Goal: Task Accomplishment & Management: Manage account settings

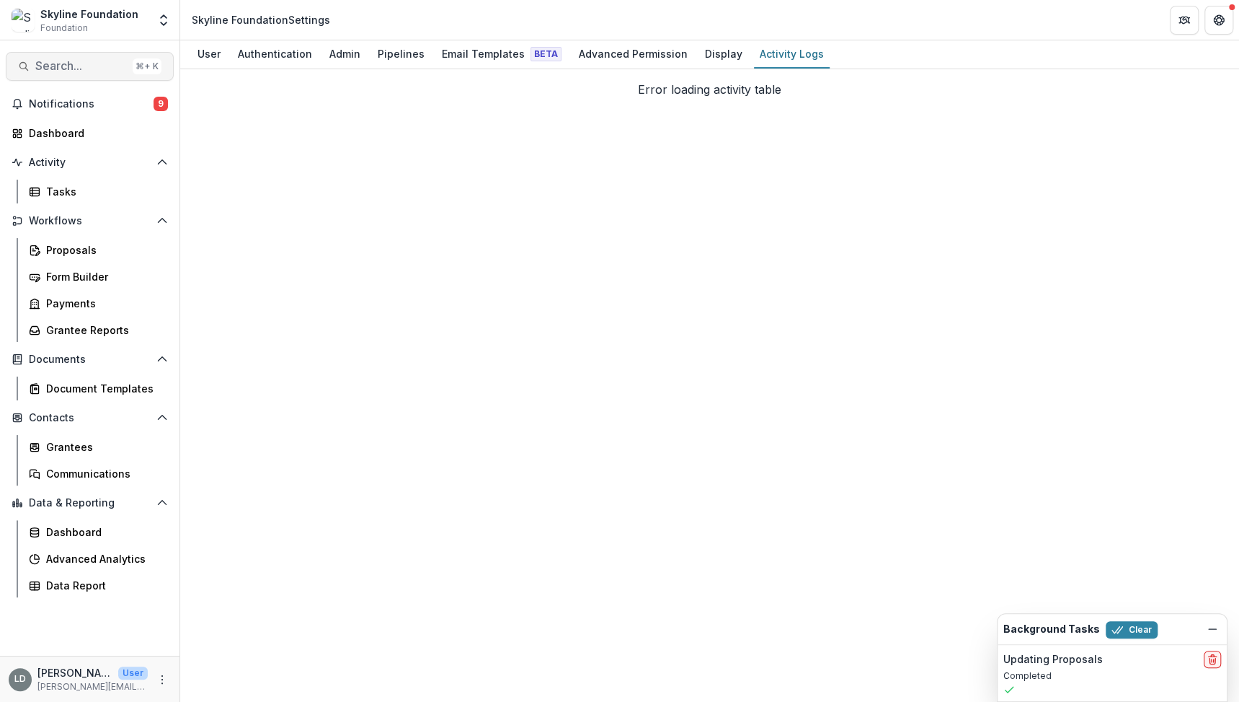
click at [65, 66] on span "Search..." at bounding box center [81, 66] width 92 height 14
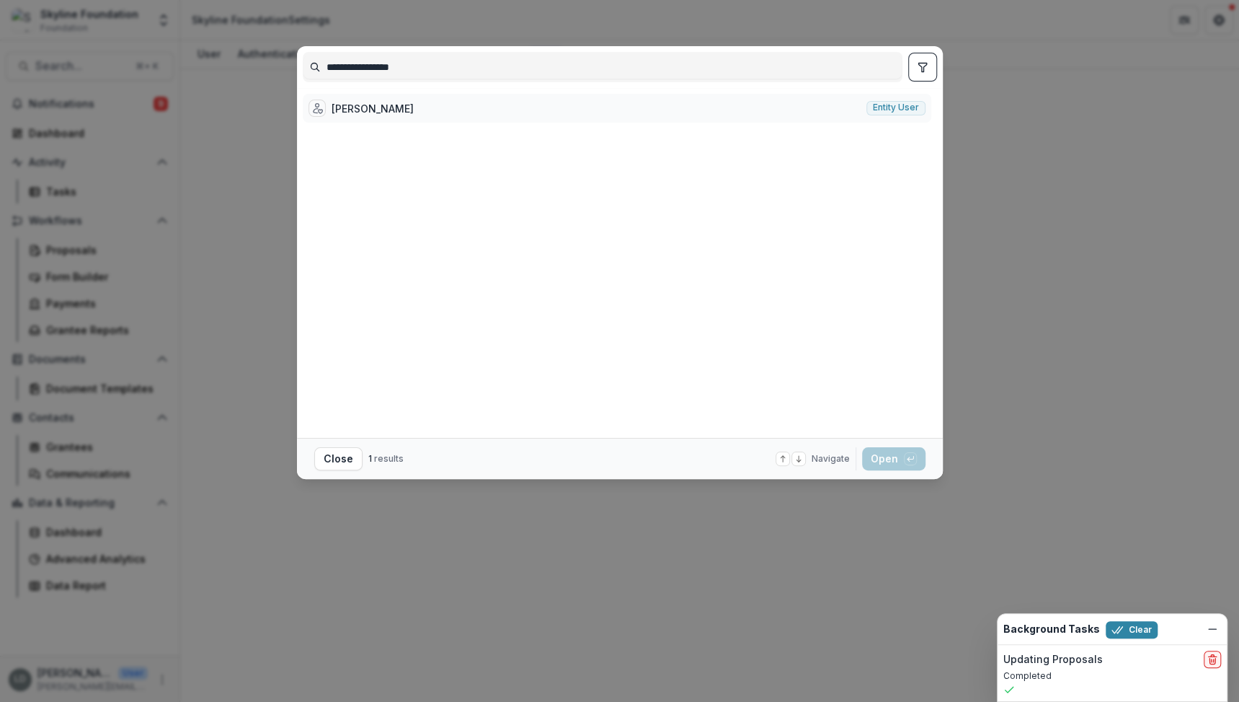
type input "**********"
click at [409, 108] on div "[PERSON_NAME]" at bounding box center [373, 108] width 82 height 15
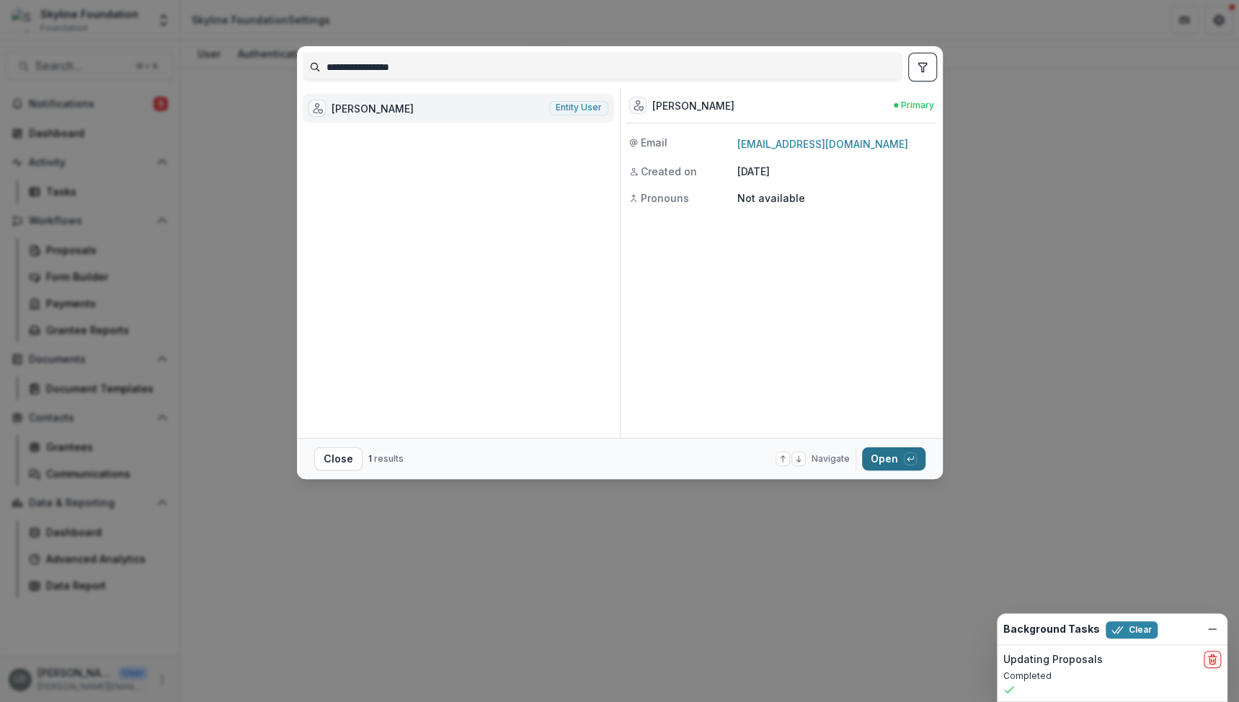
click at [888, 458] on button "Open with enter key" at bounding box center [893, 458] width 63 height 23
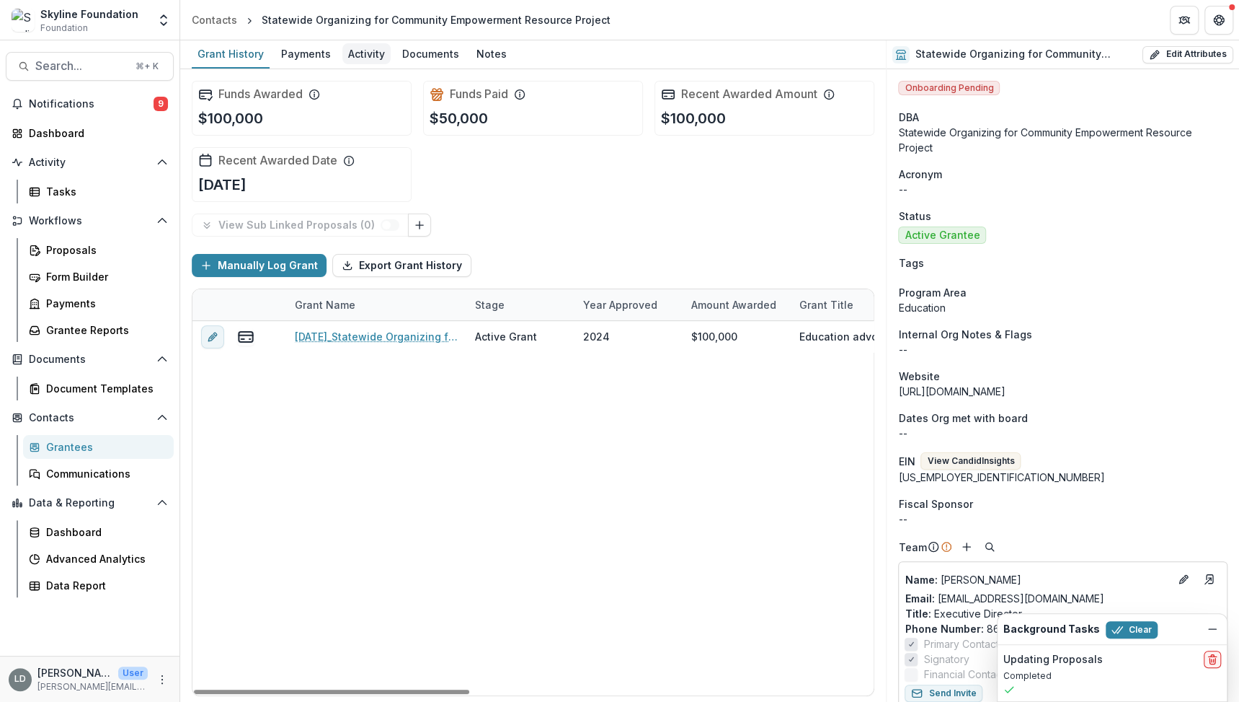
click at [348, 58] on div "Activity" at bounding box center [366, 53] width 48 height 21
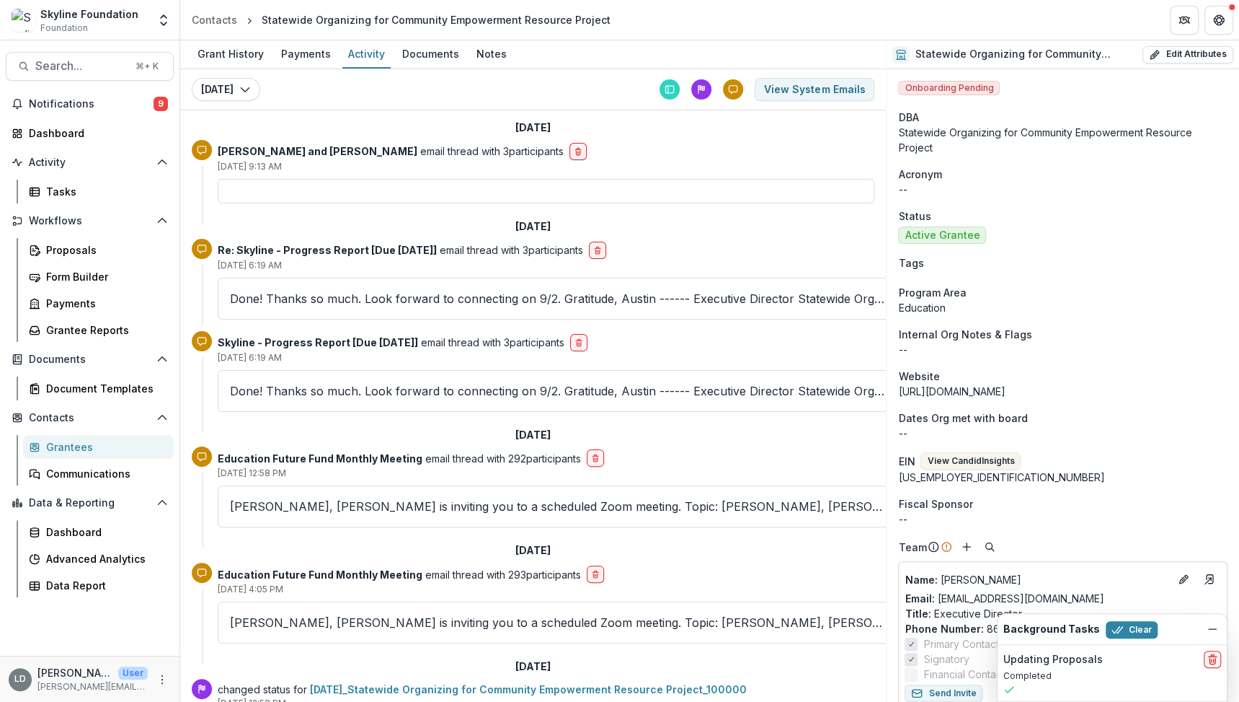
click at [386, 182] on div at bounding box center [546, 191] width 657 height 25
click at [342, 146] on strong "Austin Sauerbrei and Raquel Donoso" at bounding box center [318, 151] width 200 height 12
click at [345, 195] on div at bounding box center [546, 191] width 657 height 25
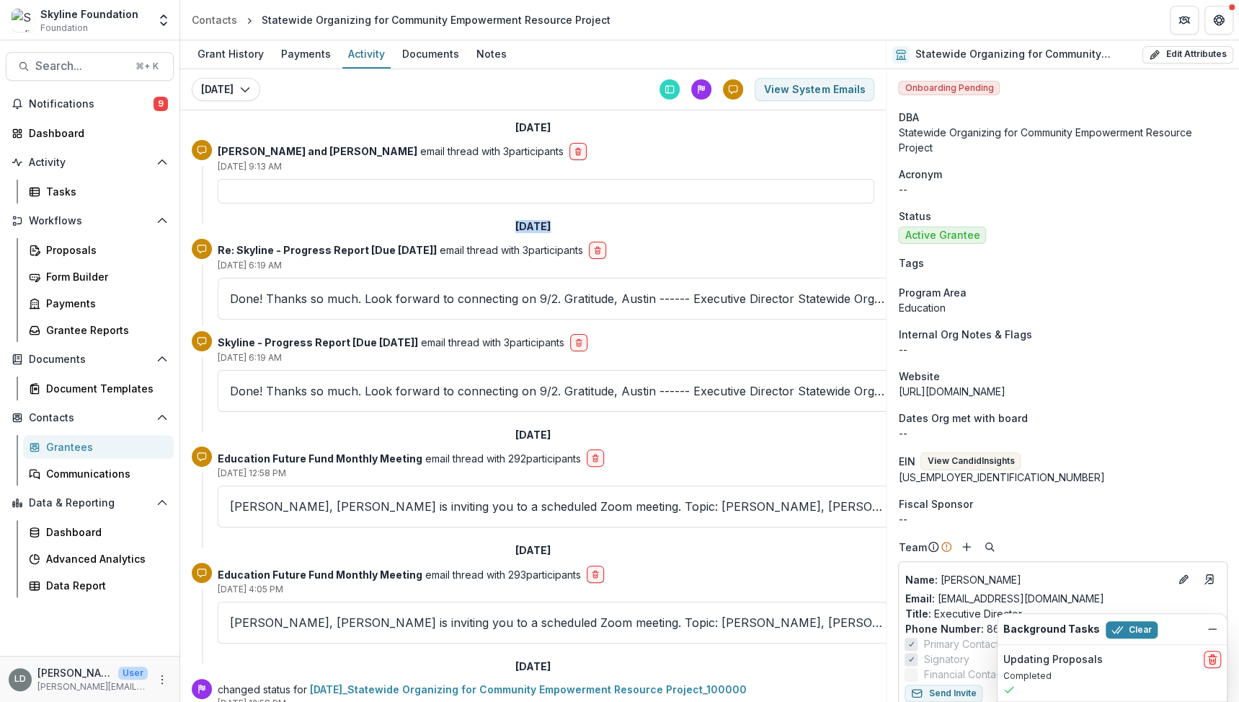
click at [345, 195] on div at bounding box center [546, 191] width 657 height 25
click at [515, 148] on p "Austin Sauerbrei and Raquel Donoso email thread with 3 participants" at bounding box center [391, 150] width 346 height 15
click at [425, 147] on p "Austin Sauerbrei and Raquel Donoso email thread with 3 participants" at bounding box center [391, 150] width 346 height 15
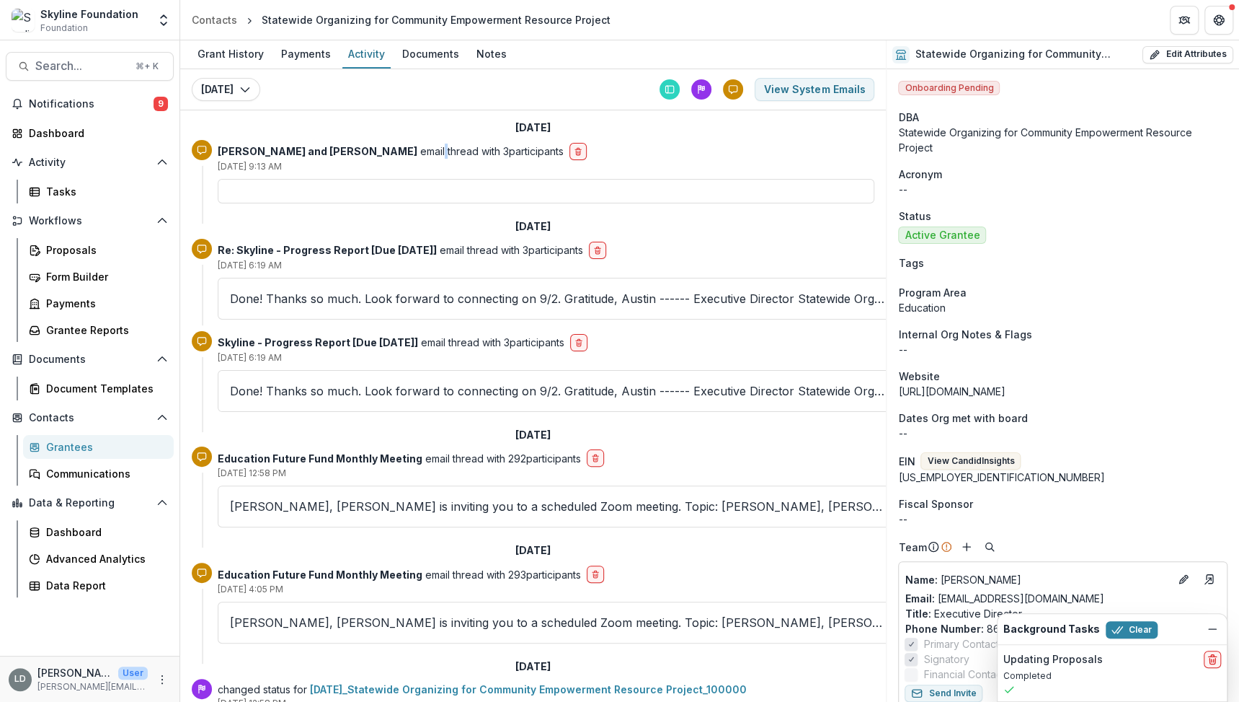
click at [425, 147] on p "Austin Sauerbrei and Raquel Donoso email thread with 3 participants" at bounding box center [391, 150] width 346 height 15
click at [89, 47] on div "Search... ⌘ + K Notifications 9 Dashboard Activity Tasks Workflows Proposals Fo…" at bounding box center [90, 370] width 180 height 661
click at [92, 66] on span "Search..." at bounding box center [81, 66] width 92 height 14
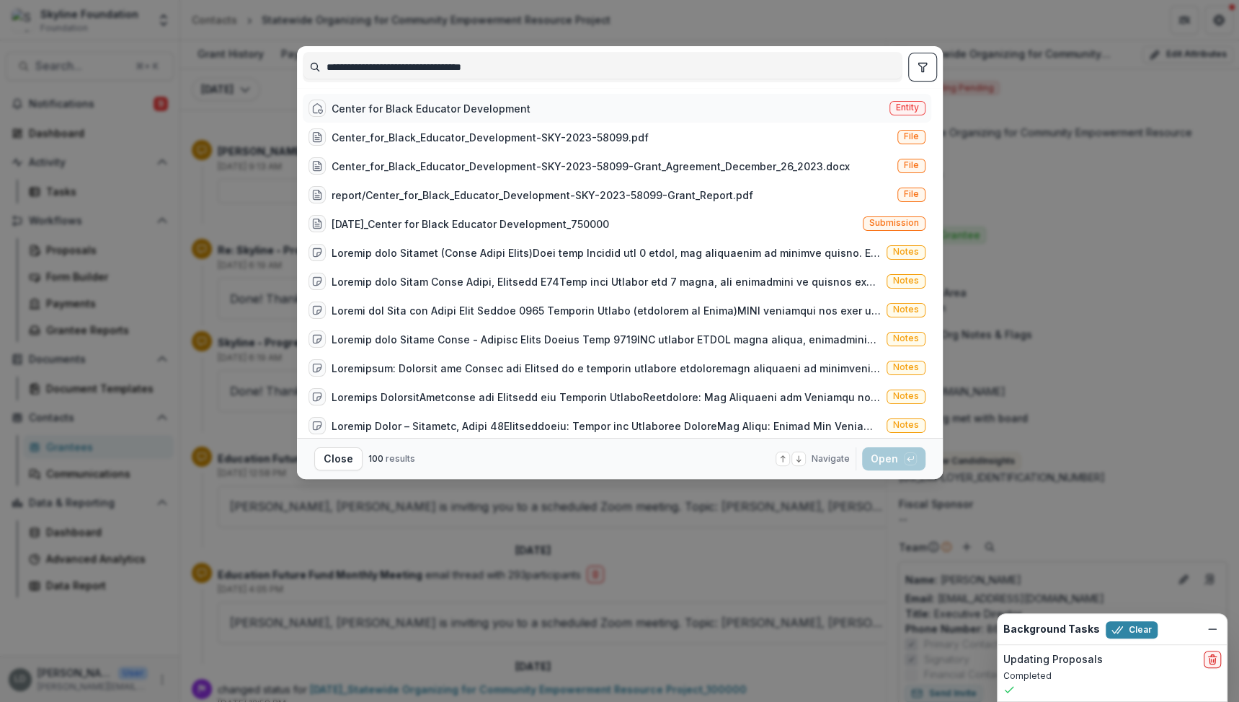
type input "**********"
click at [418, 108] on div "Center for Black Educator Development" at bounding box center [431, 108] width 199 height 15
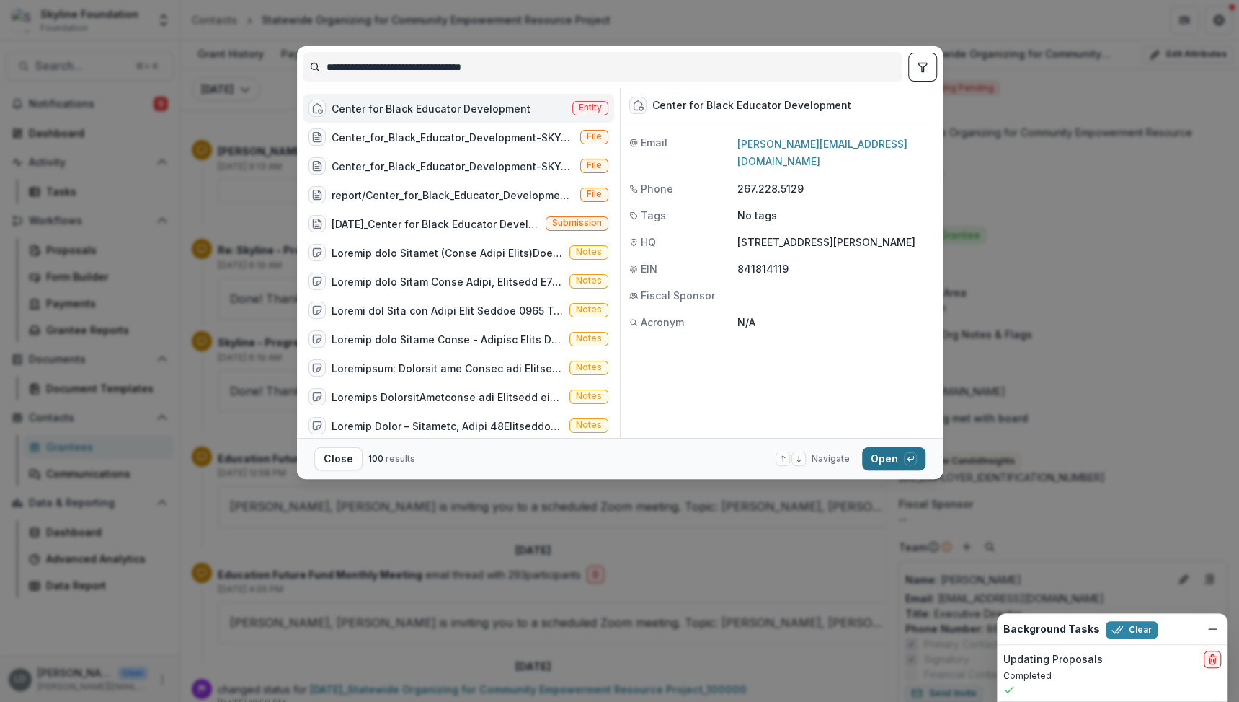
click at [891, 456] on button "Open with enter key" at bounding box center [893, 458] width 63 height 23
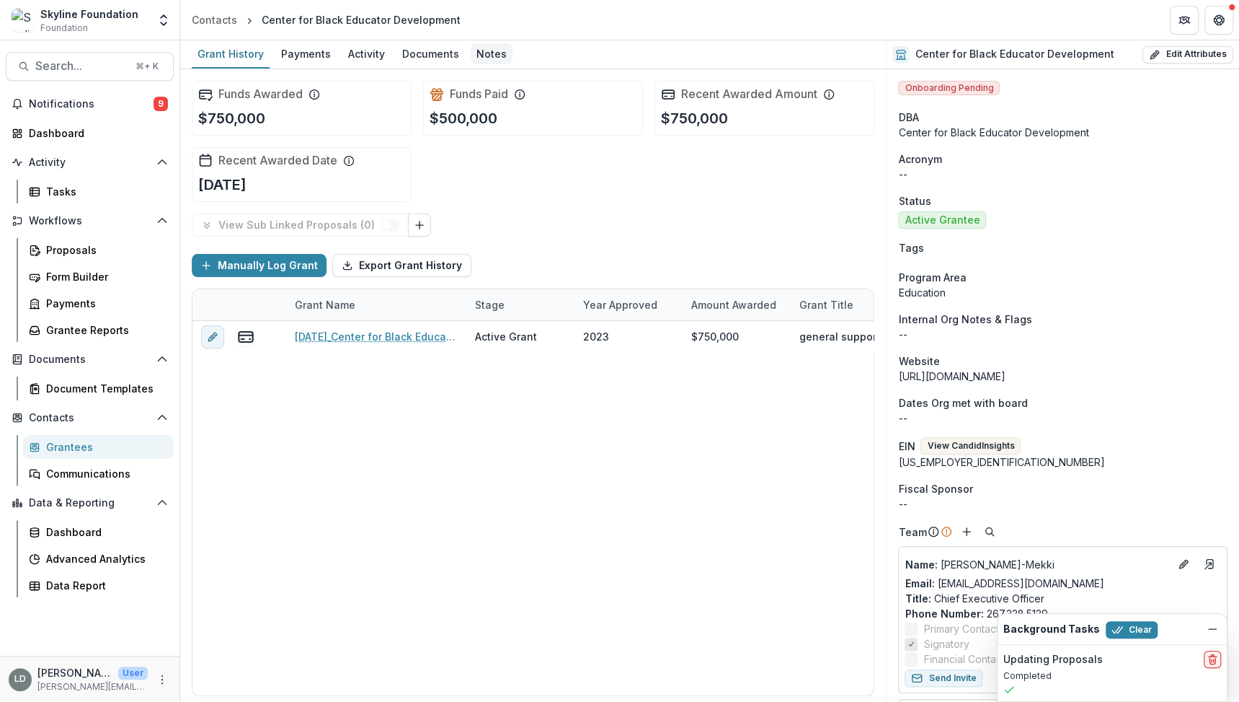
click at [492, 48] on div "Notes" at bounding box center [492, 53] width 42 height 21
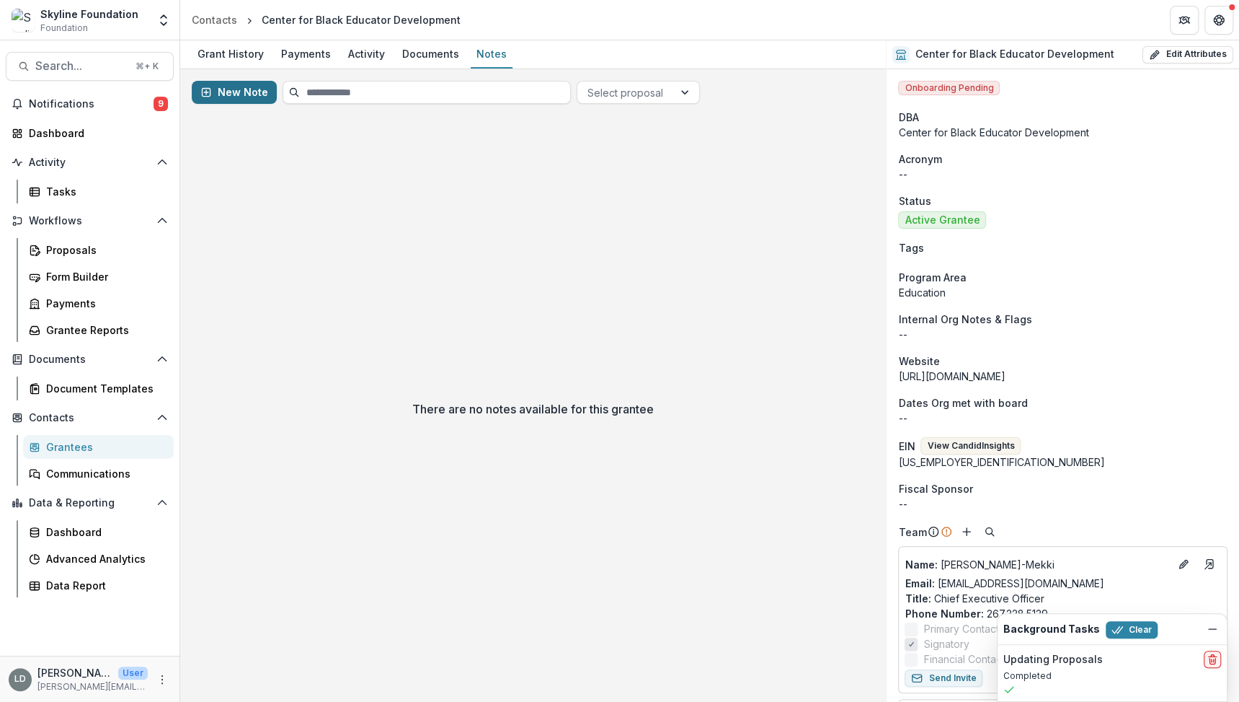
click at [249, 97] on button "New Note" at bounding box center [234, 92] width 85 height 23
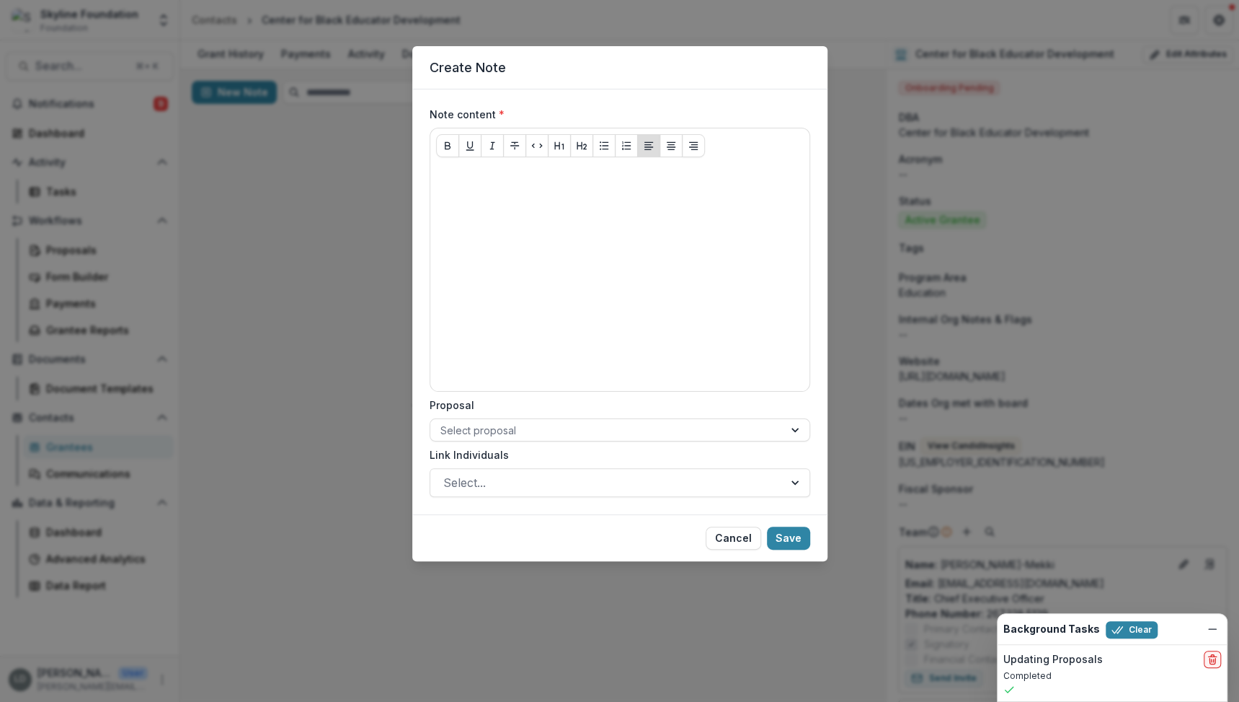
click at [267, 216] on div "Create Note Note content * Proposal Select proposal Link Individuals Select... …" at bounding box center [619, 351] width 1239 height 702
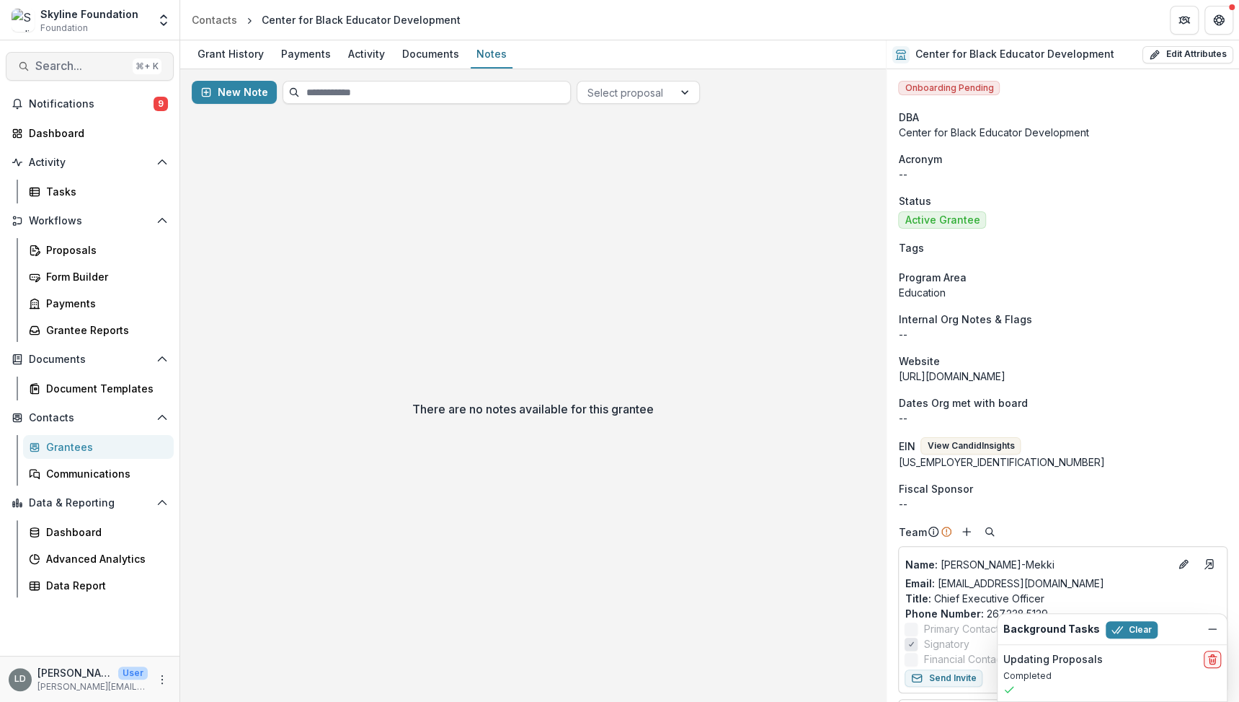
click at [97, 63] on span "Search..." at bounding box center [81, 66] width 92 height 14
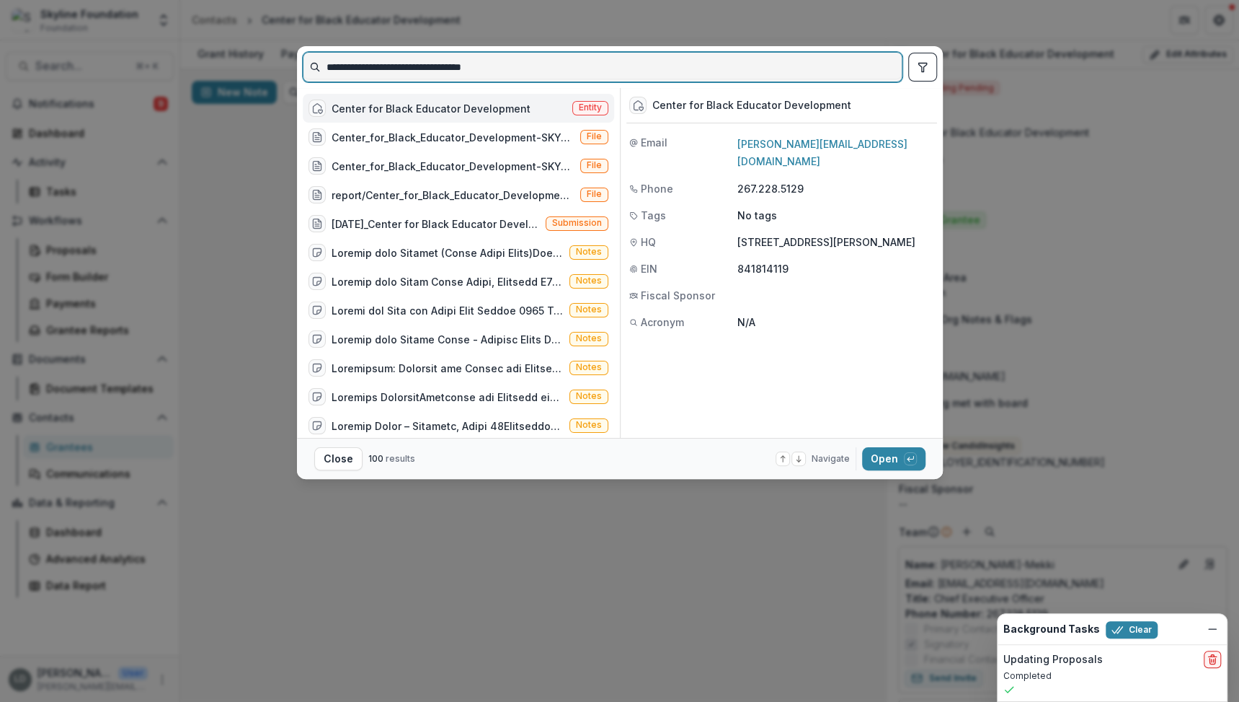
click at [358, 68] on input "**********" at bounding box center [603, 67] width 598 height 23
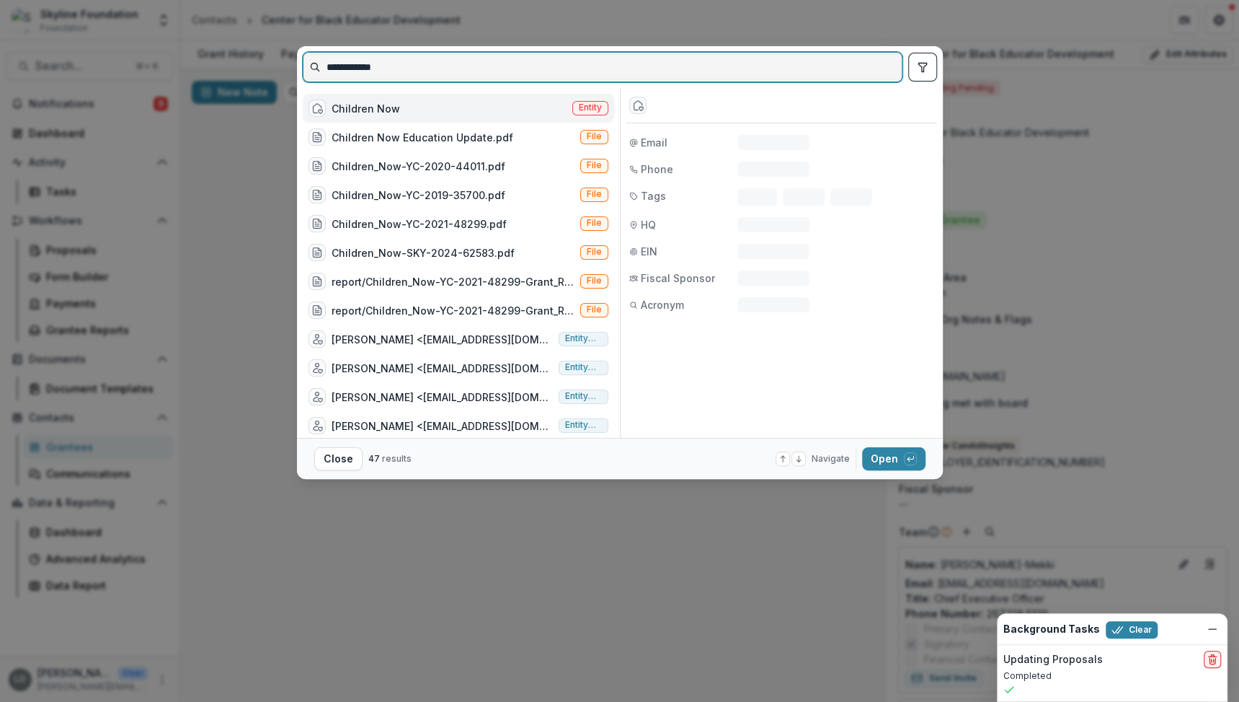
type input "**********"
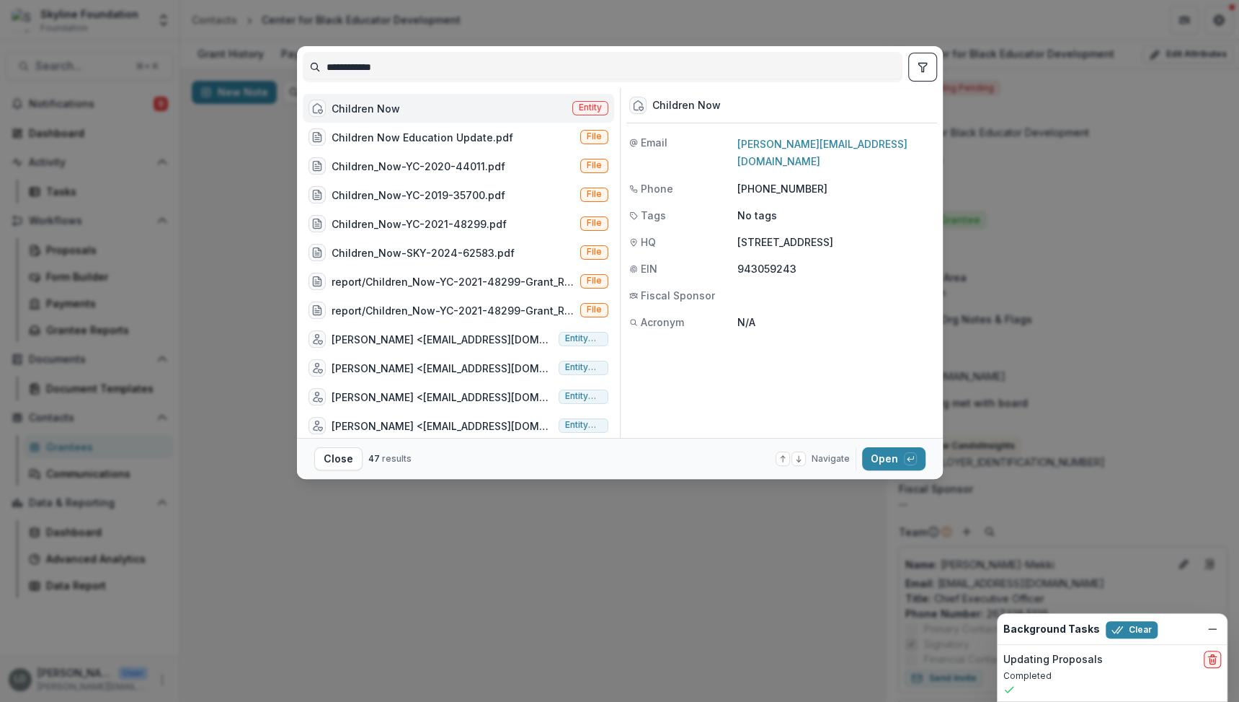
click at [386, 110] on div "Children Now" at bounding box center [366, 108] width 68 height 15
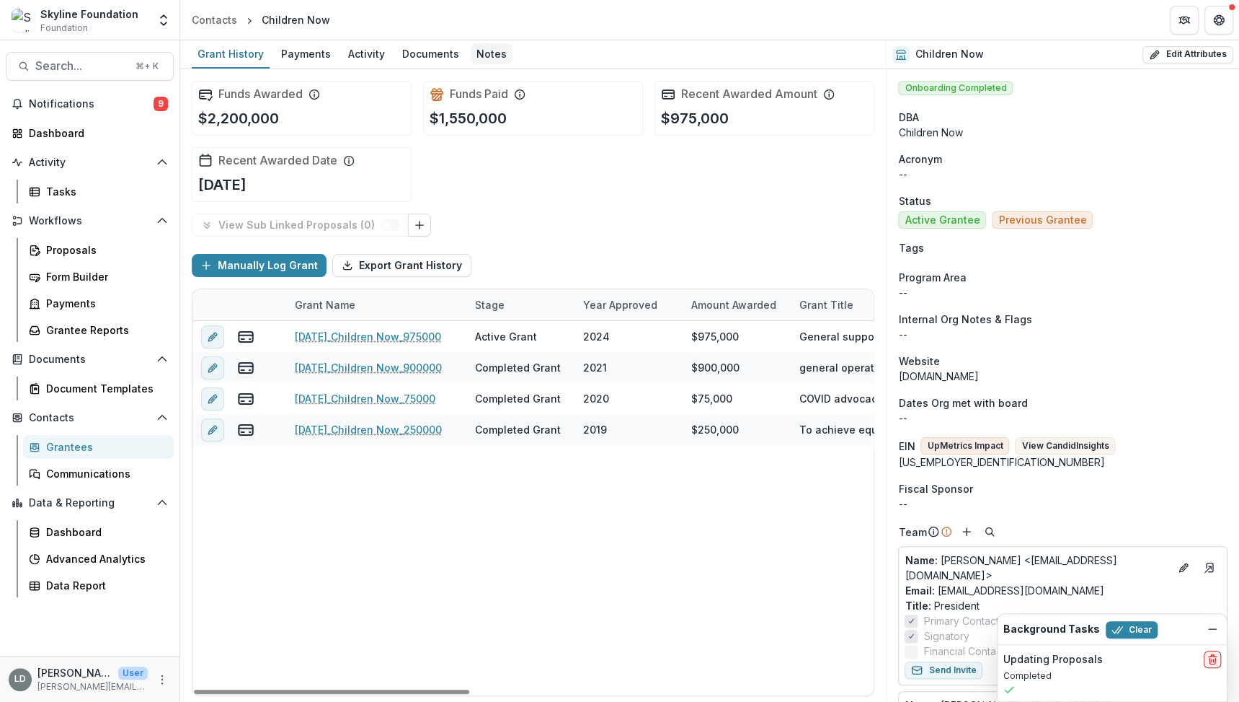
click at [485, 55] on div "Notes" at bounding box center [492, 53] width 42 height 21
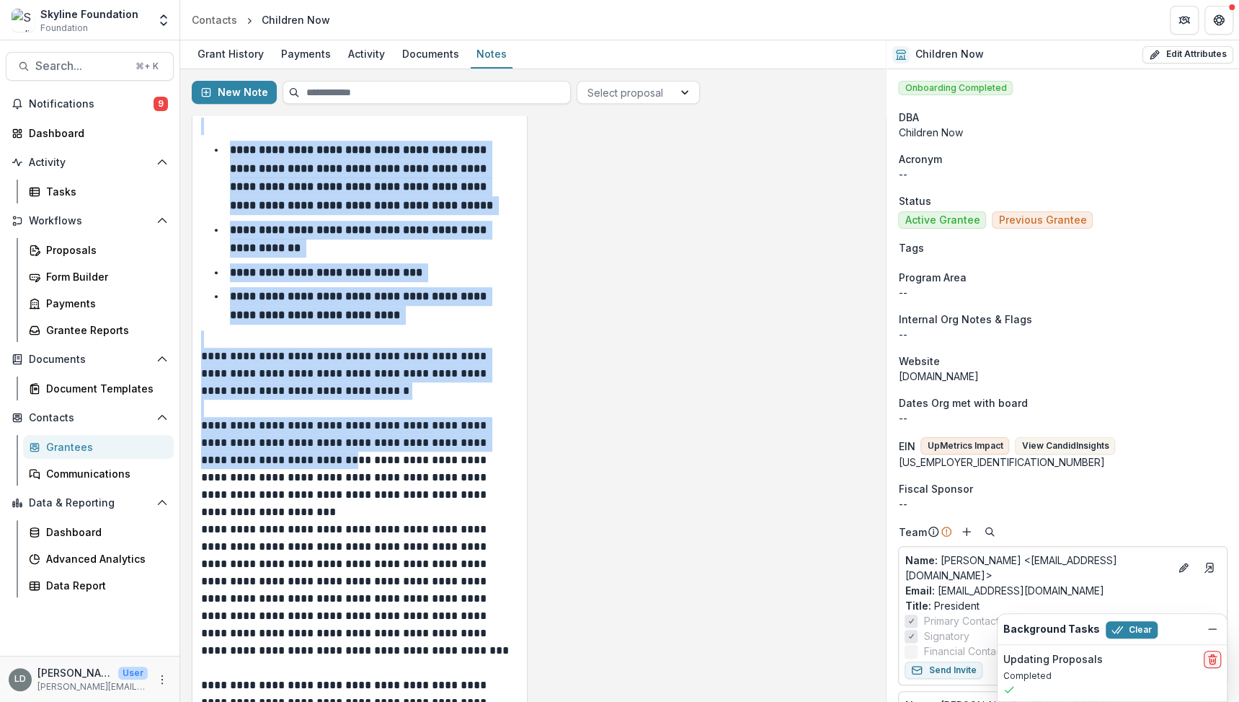
scroll to position [526, 0]
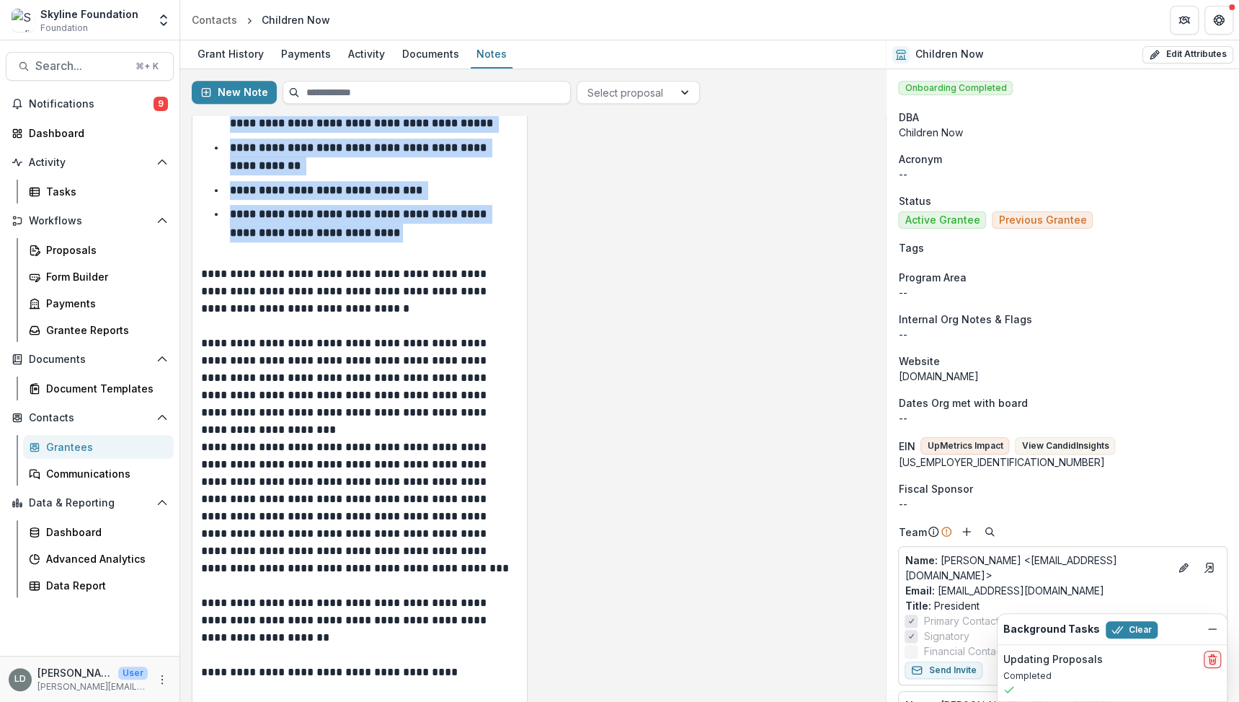
drag, startPoint x: 201, startPoint y: 194, endPoint x: 411, endPoint y: 272, distance: 223.8
copy div "**********"
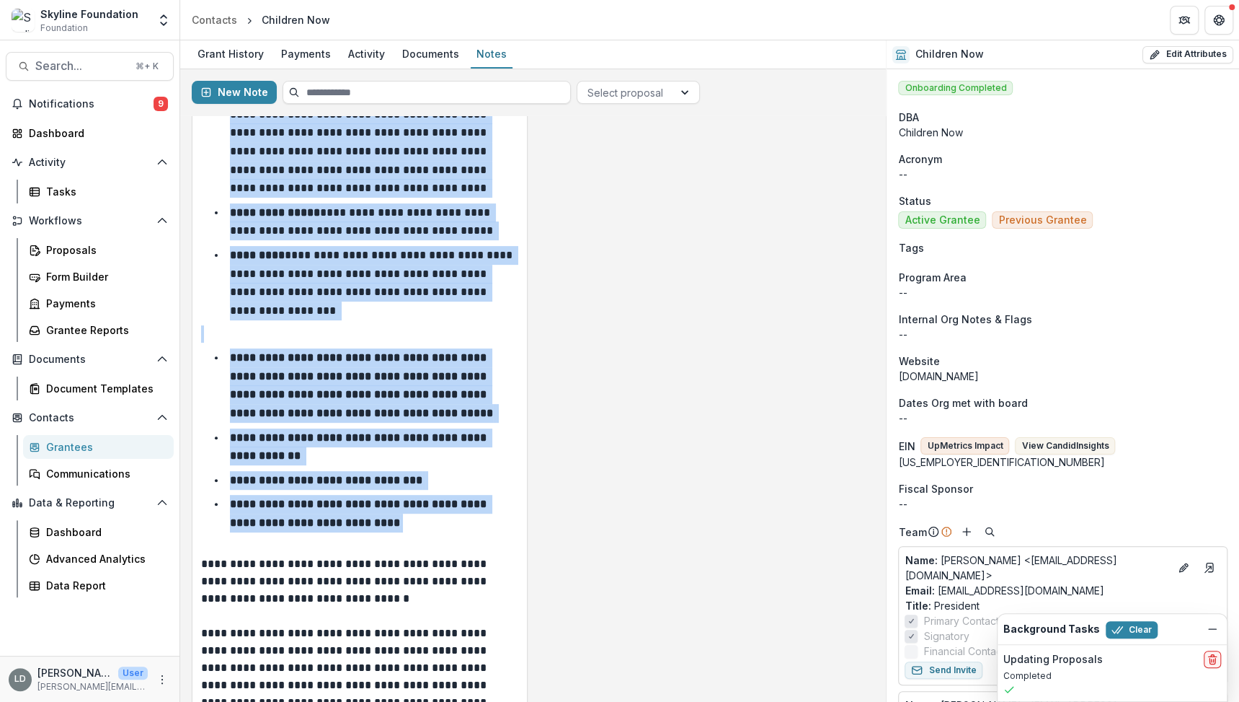
scroll to position [0, 0]
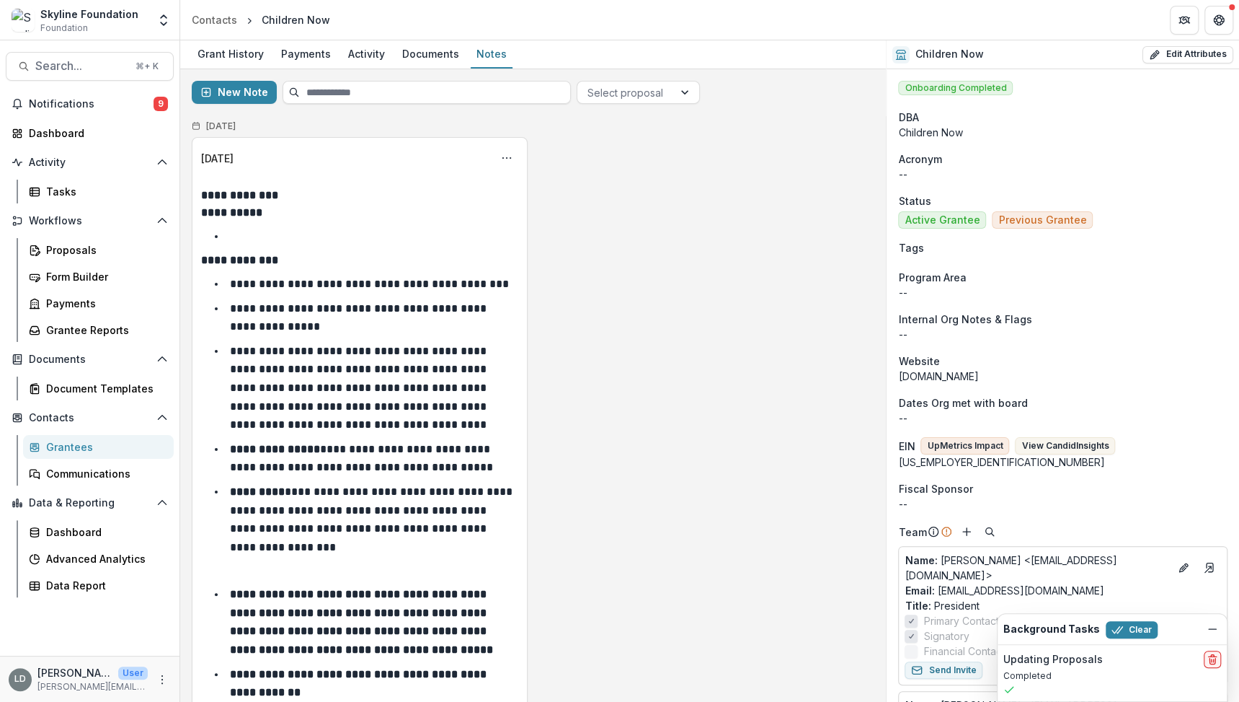
click at [89, 49] on div "Search... ⌘ + K Notifications 9 Dashboard Activity Tasks Workflows Proposals Fo…" at bounding box center [90, 370] width 180 height 661
click at [91, 62] on span "Search..." at bounding box center [81, 66] width 92 height 14
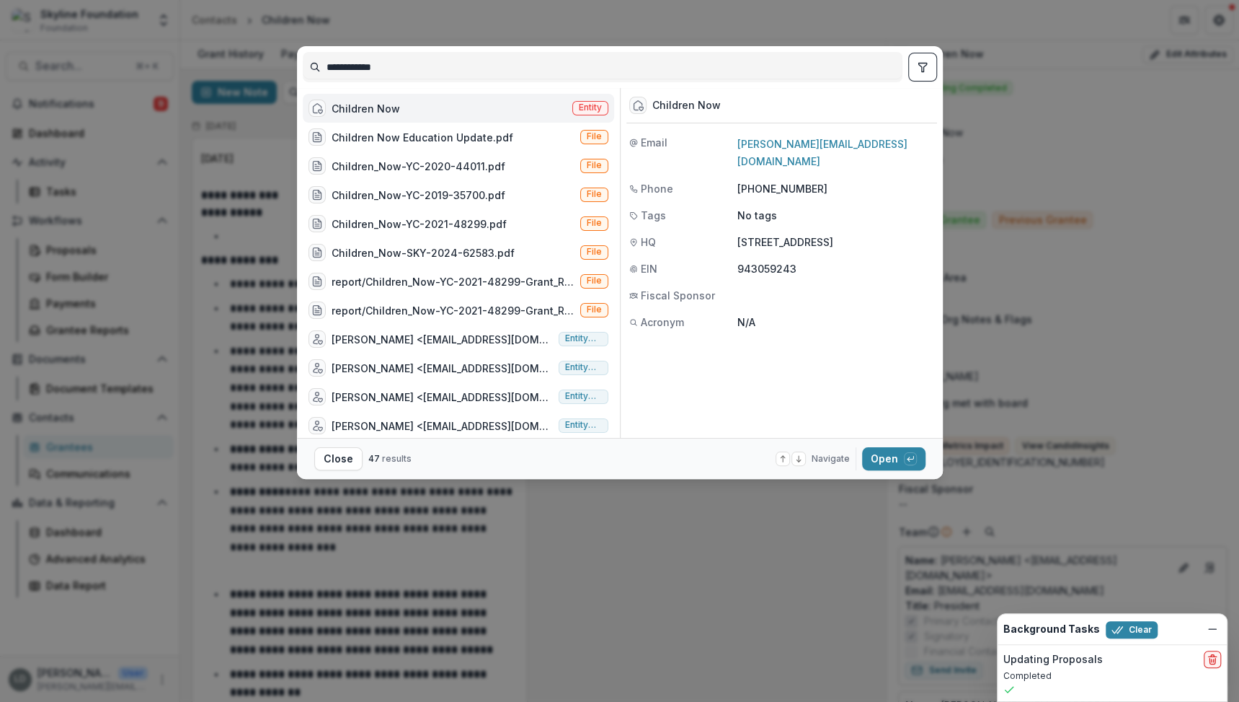
click at [355, 65] on input "**********" at bounding box center [603, 67] width 598 height 23
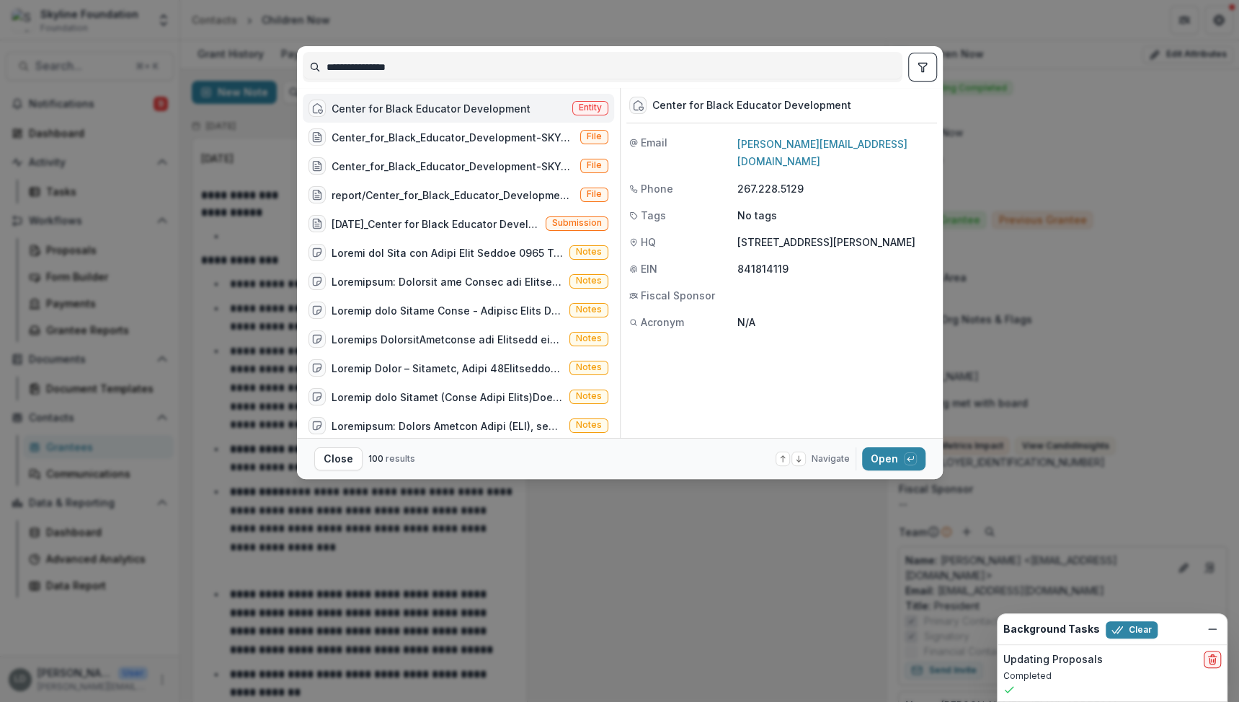
type input "**********"
click at [409, 110] on div "Center for Black Educator Development" at bounding box center [431, 108] width 199 height 15
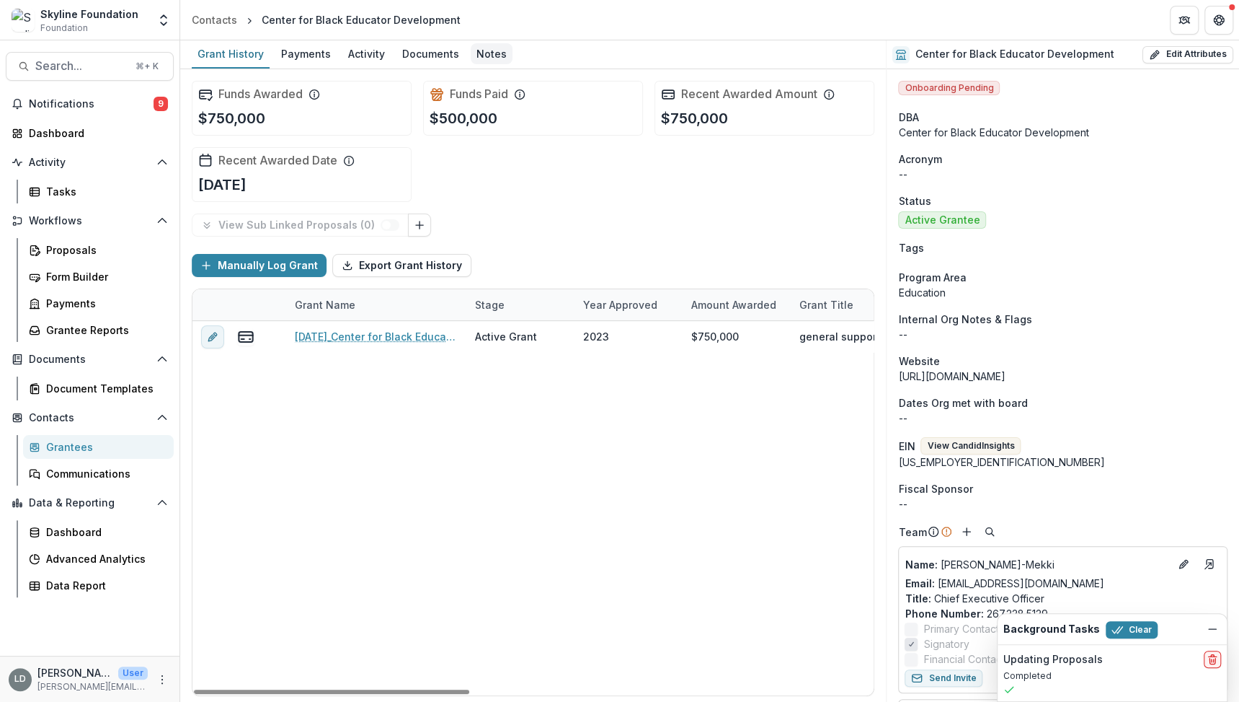
click at [498, 59] on div "Notes" at bounding box center [492, 53] width 42 height 21
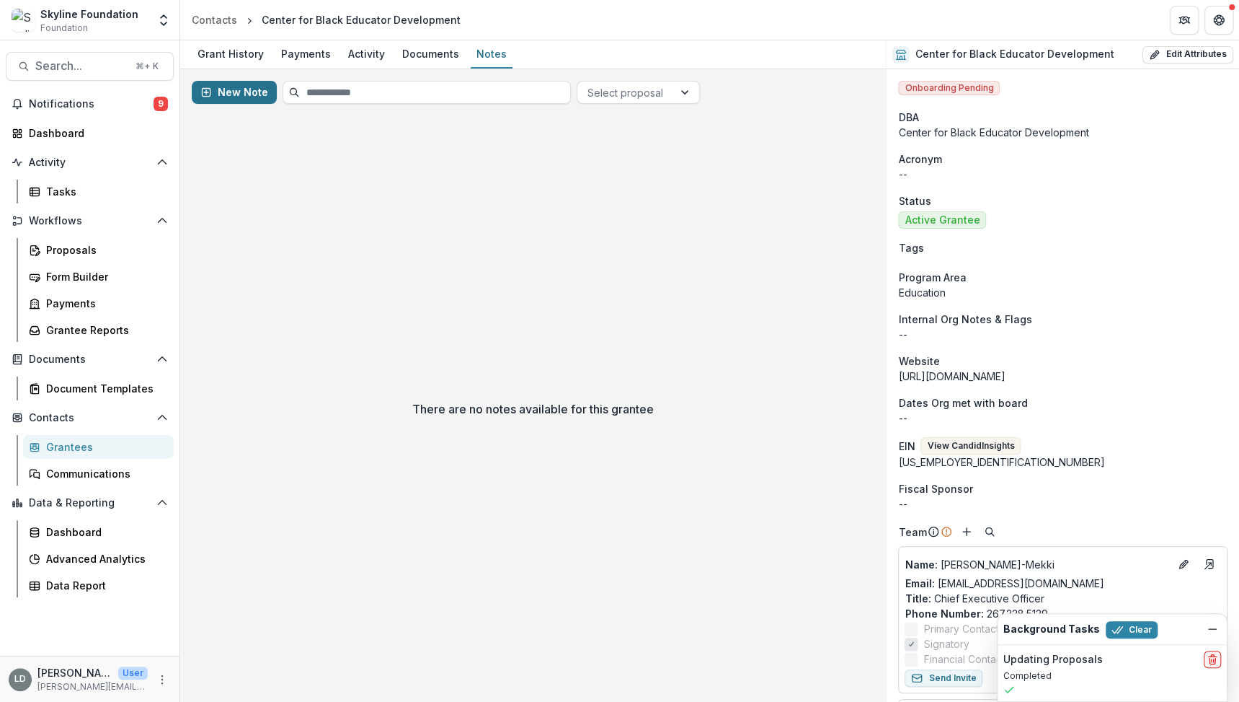
click at [256, 99] on button "New Note" at bounding box center [234, 92] width 85 height 23
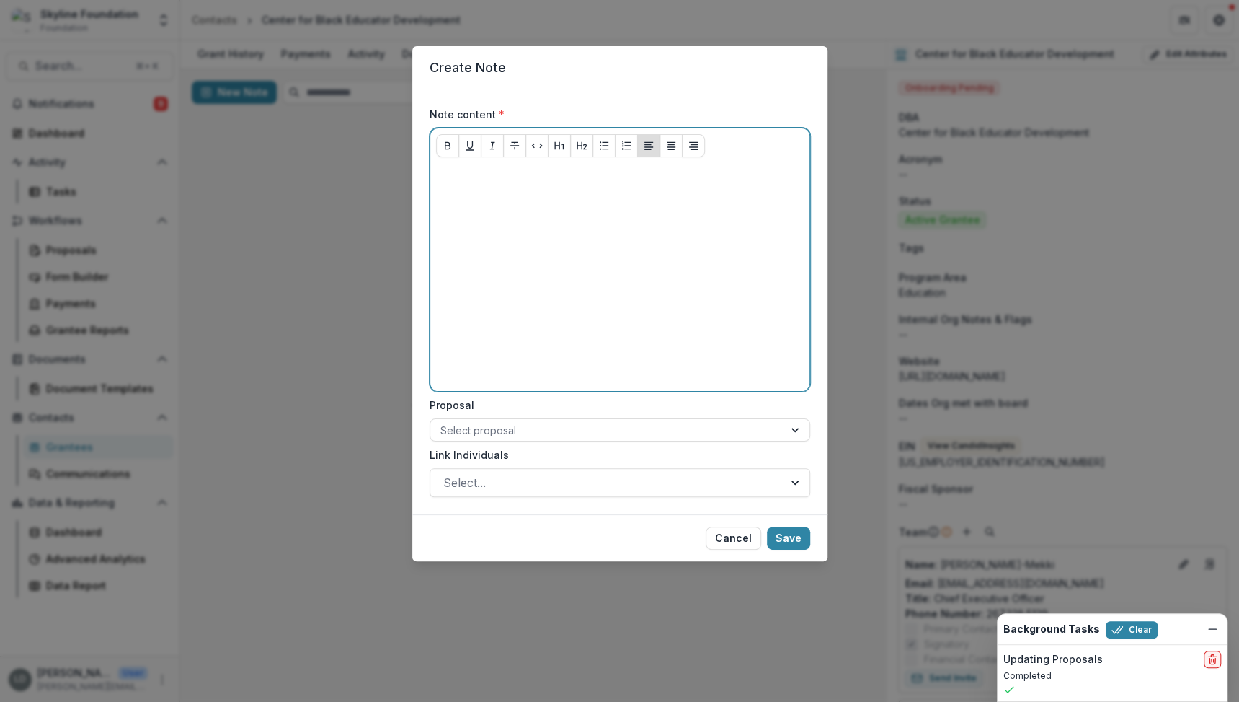
click at [517, 245] on div at bounding box center [620, 277] width 368 height 216
paste div
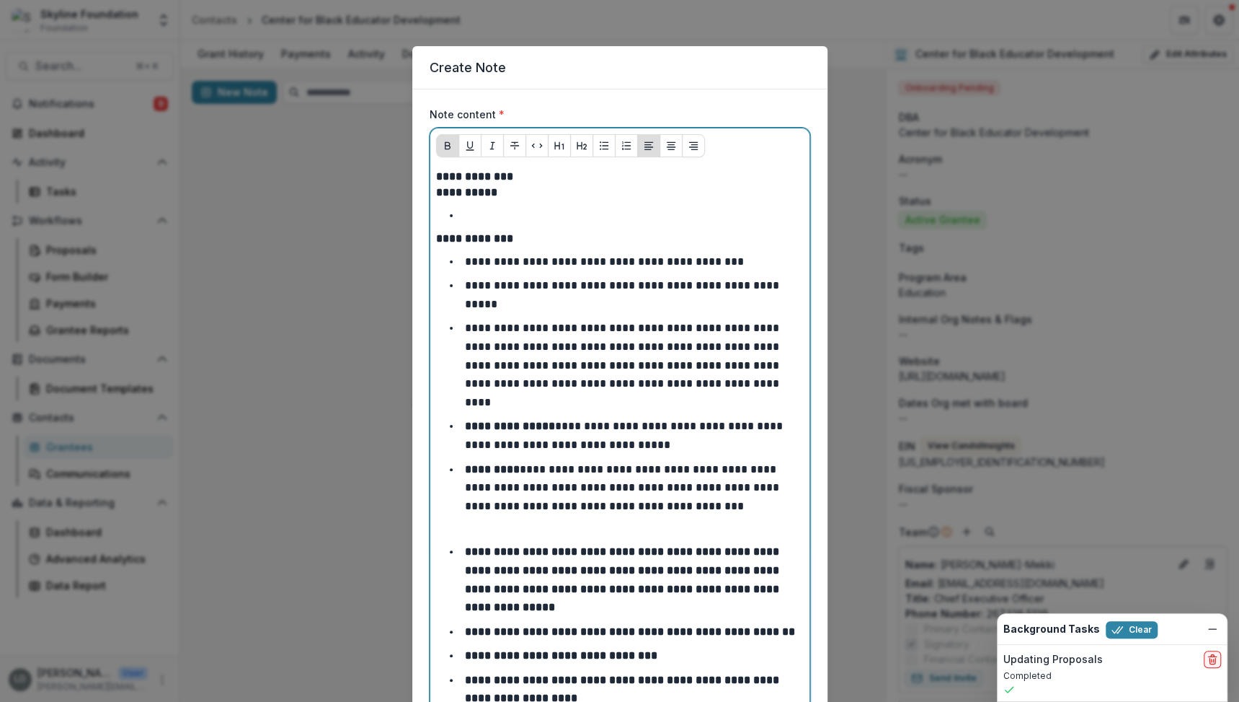
click at [472, 173] on strong "**********" at bounding box center [474, 176] width 77 height 11
click at [492, 207] on li at bounding box center [629, 215] width 350 height 19
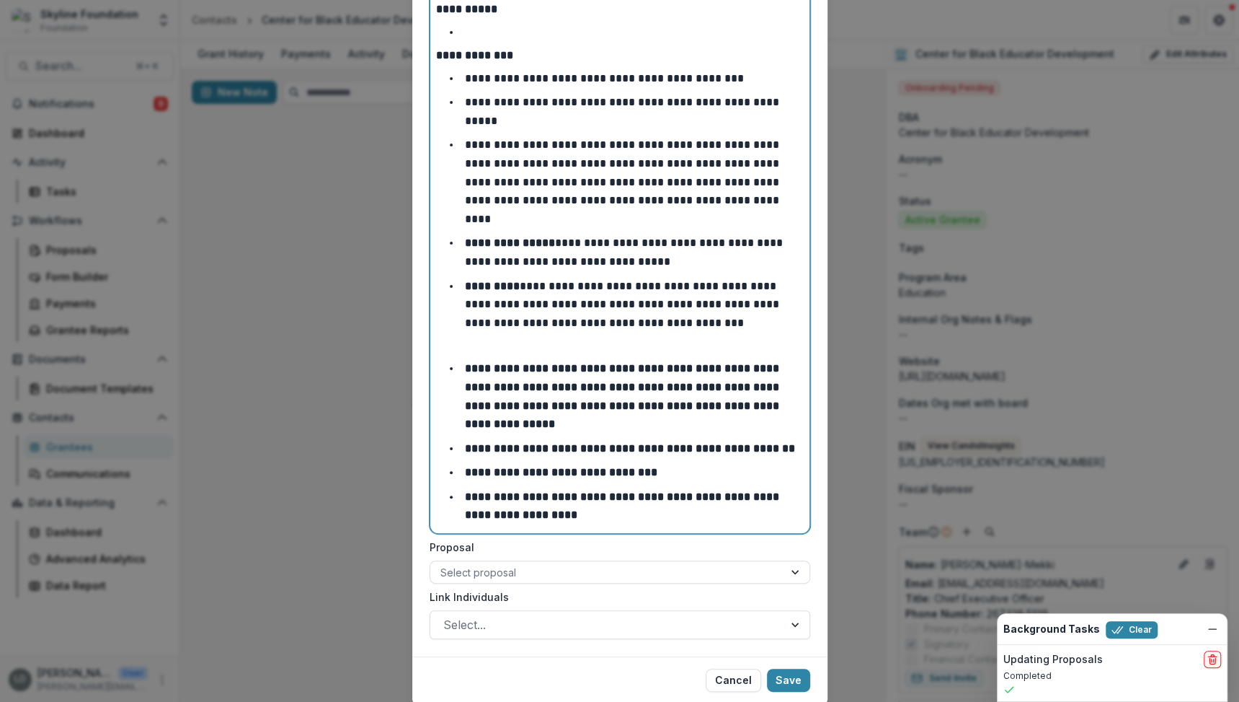
scroll to position [193, 0]
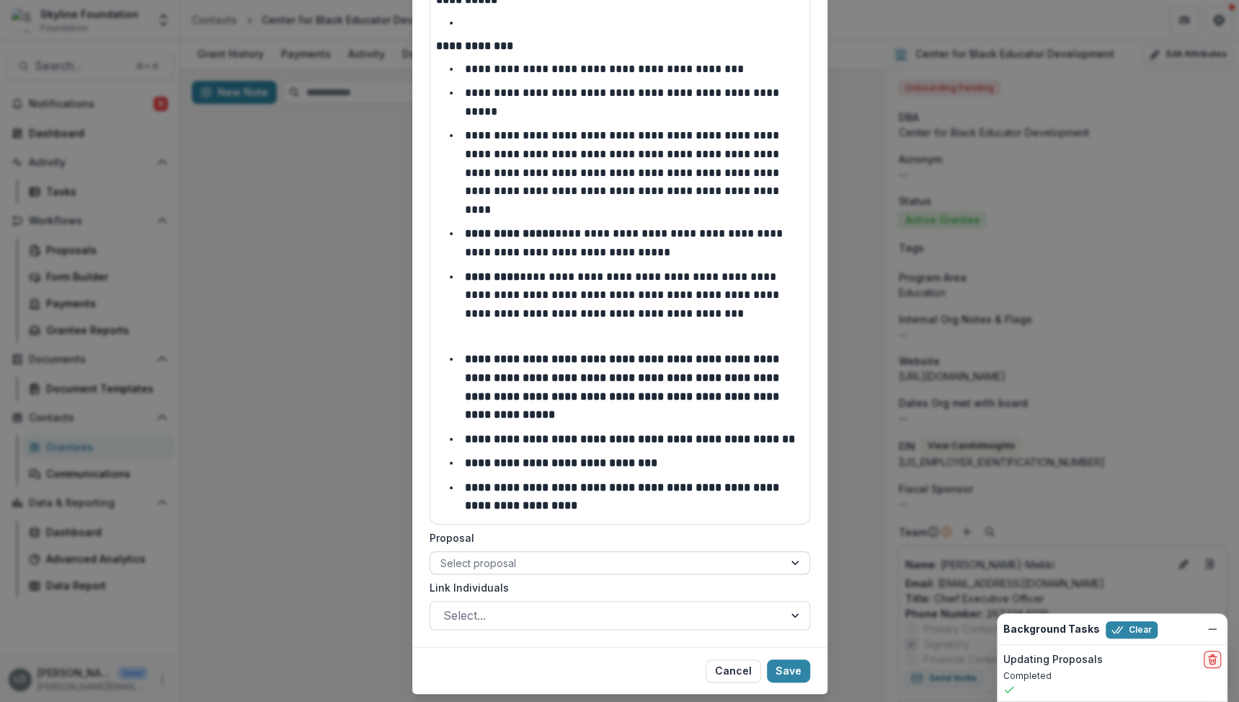
click at [456, 554] on div at bounding box center [607, 563] width 333 height 18
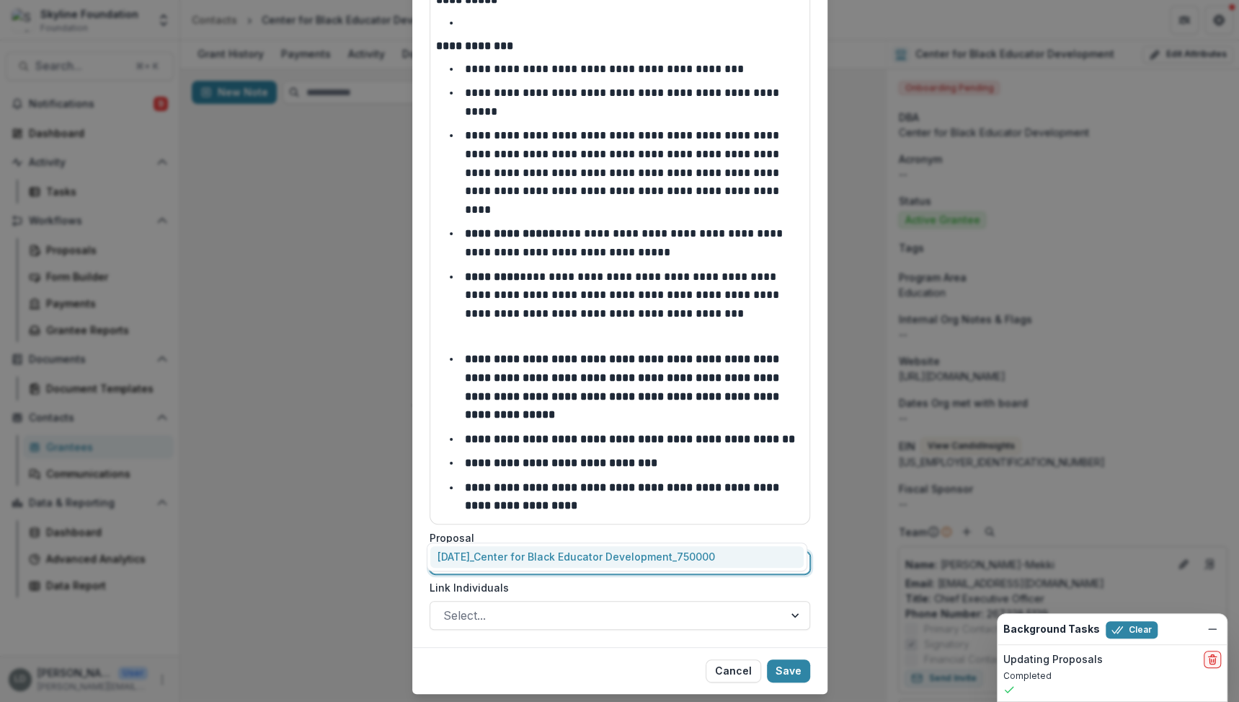
click at [474, 557] on div "12-04-2023_Center for Black Educator Development_750000" at bounding box center [616, 557] width 373 height 22
click at [510, 605] on div at bounding box center [606, 615] width 327 height 20
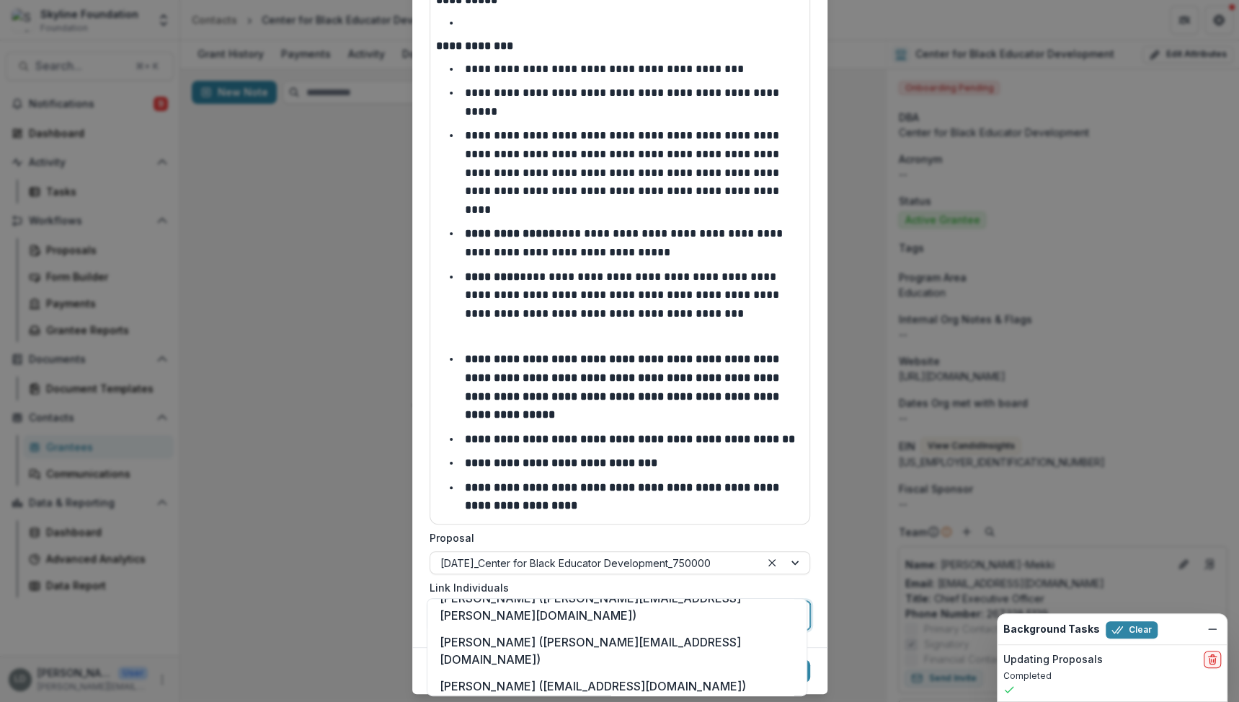
scroll to position [94, 0]
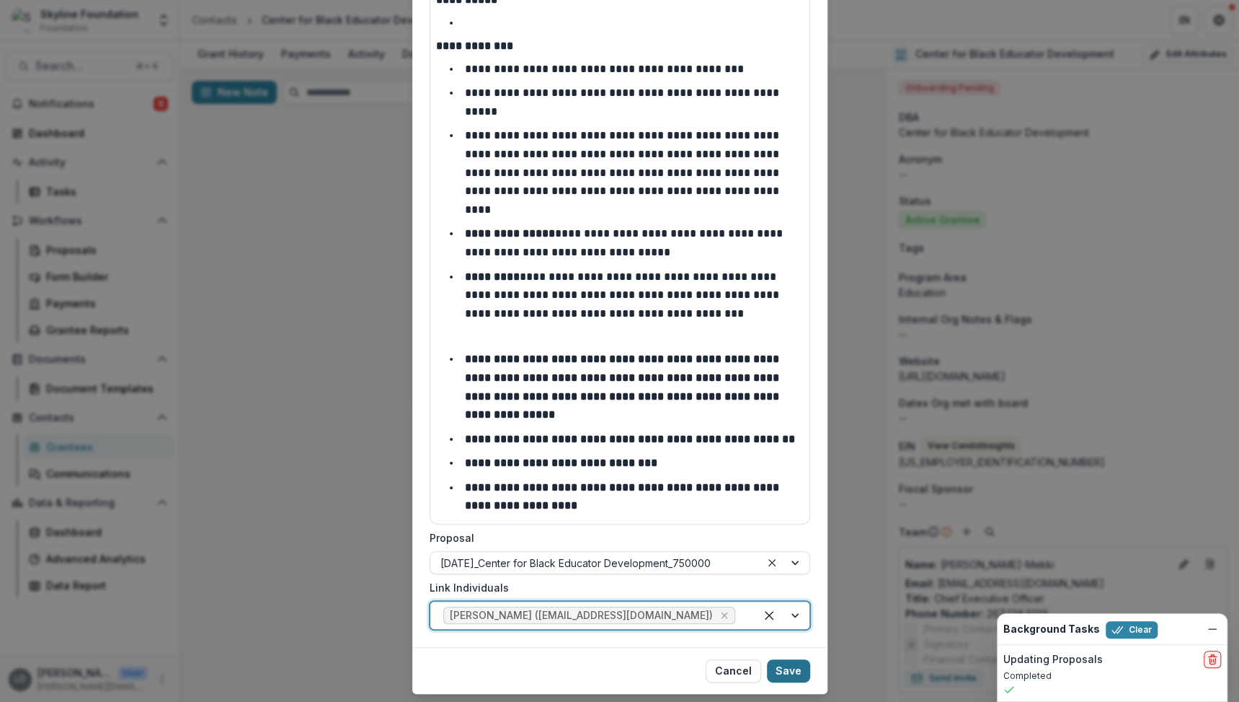
click at [801, 659] on button "Save" at bounding box center [788, 670] width 43 height 23
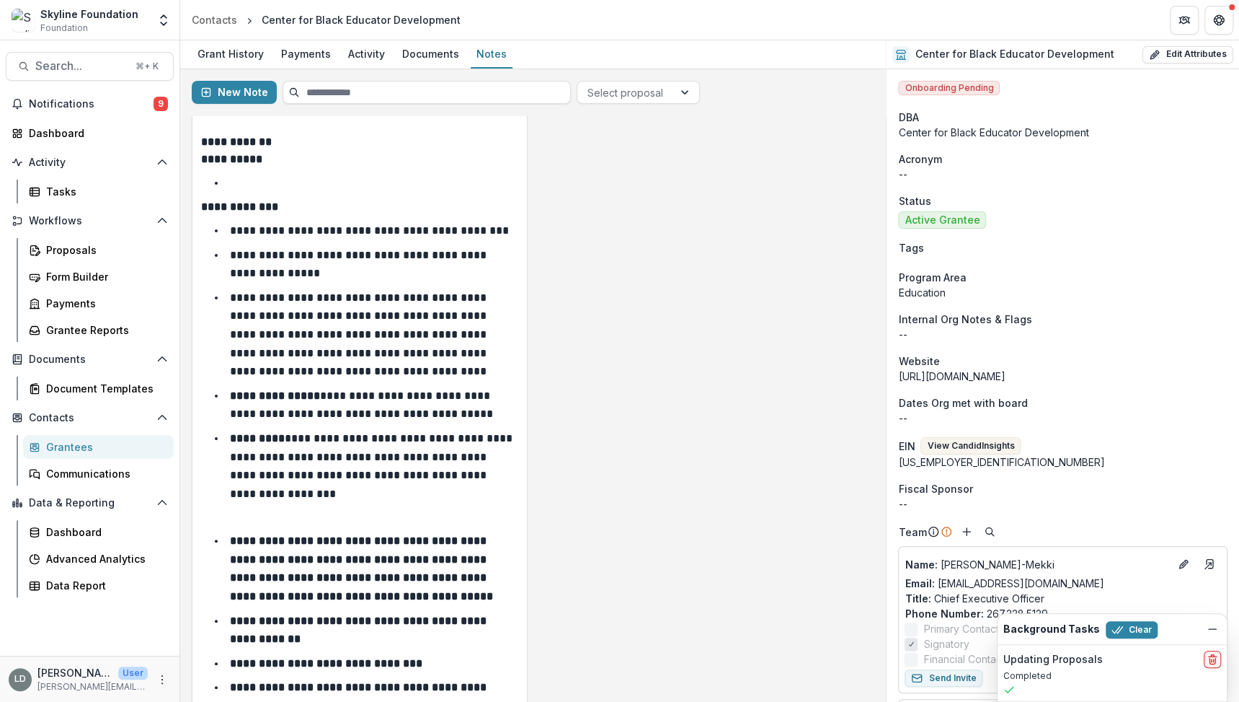
scroll to position [0, 0]
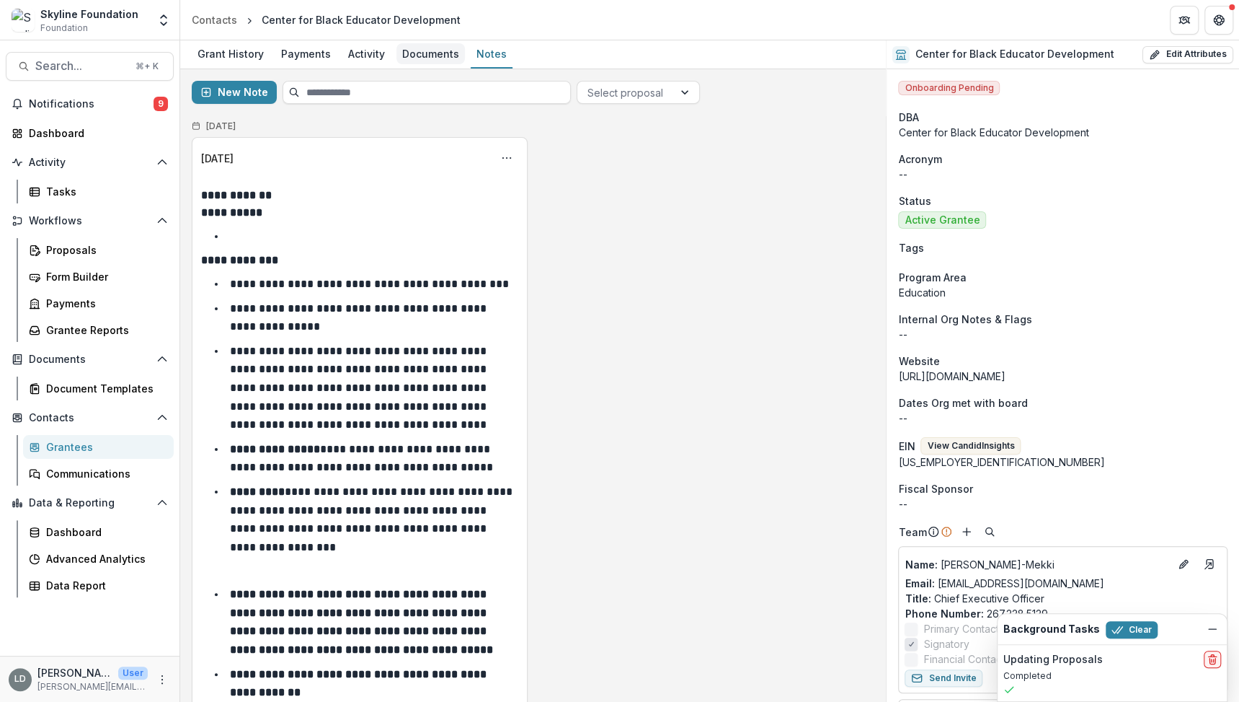
click at [409, 50] on div "Documents" at bounding box center [431, 53] width 68 height 21
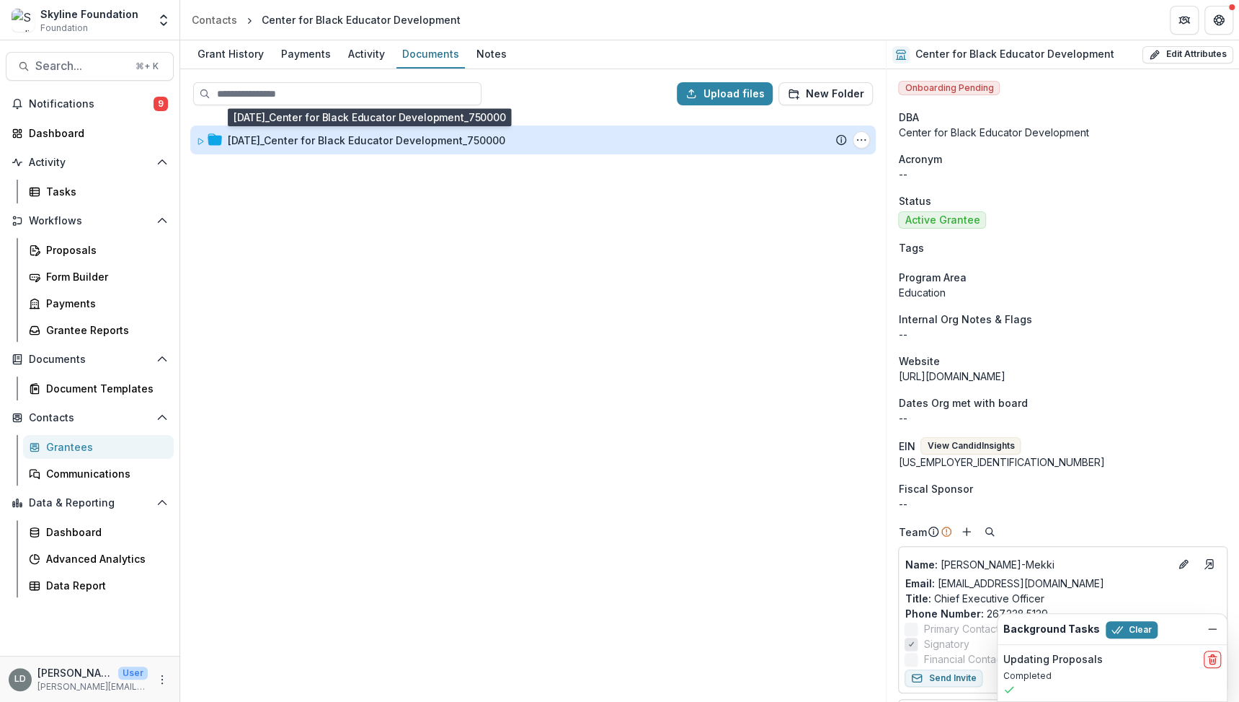
click at [400, 133] on div "12-04-2023_Center for Black Educator Development_750000" at bounding box center [367, 140] width 278 height 15
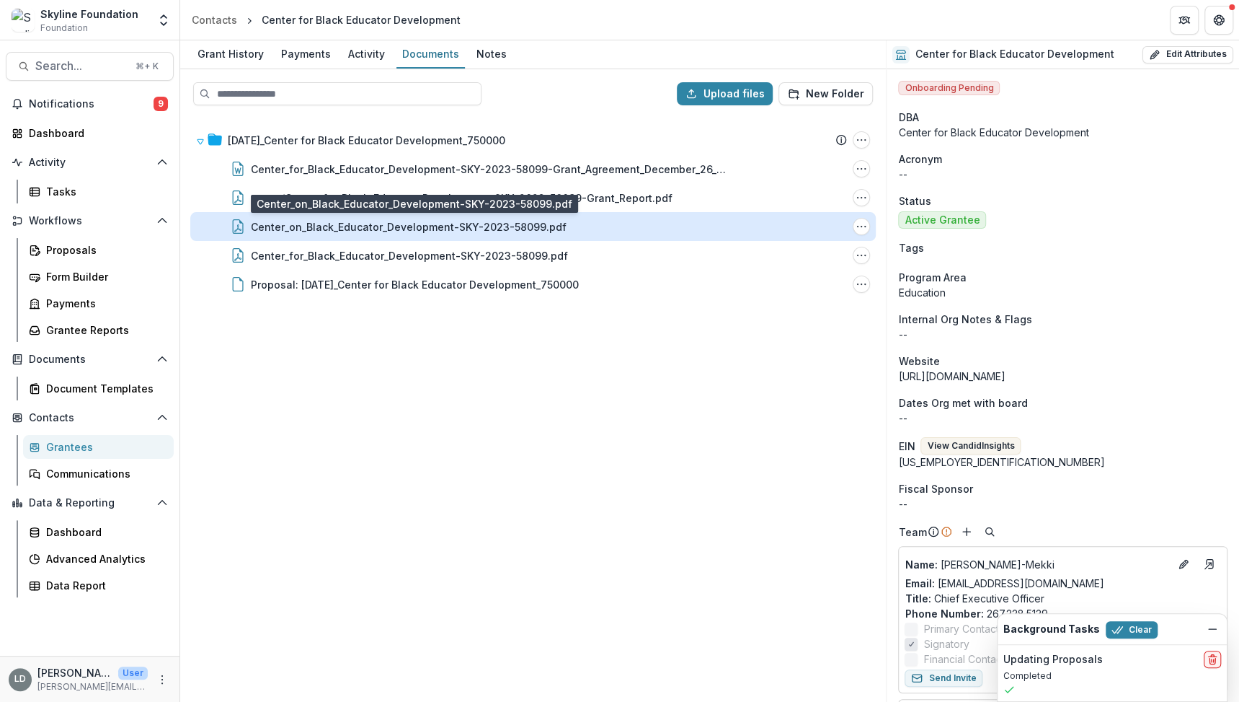
click at [398, 229] on div "Center_on_Black_Educator_Development-SKY-2023-58099.pdf" at bounding box center [409, 226] width 316 height 15
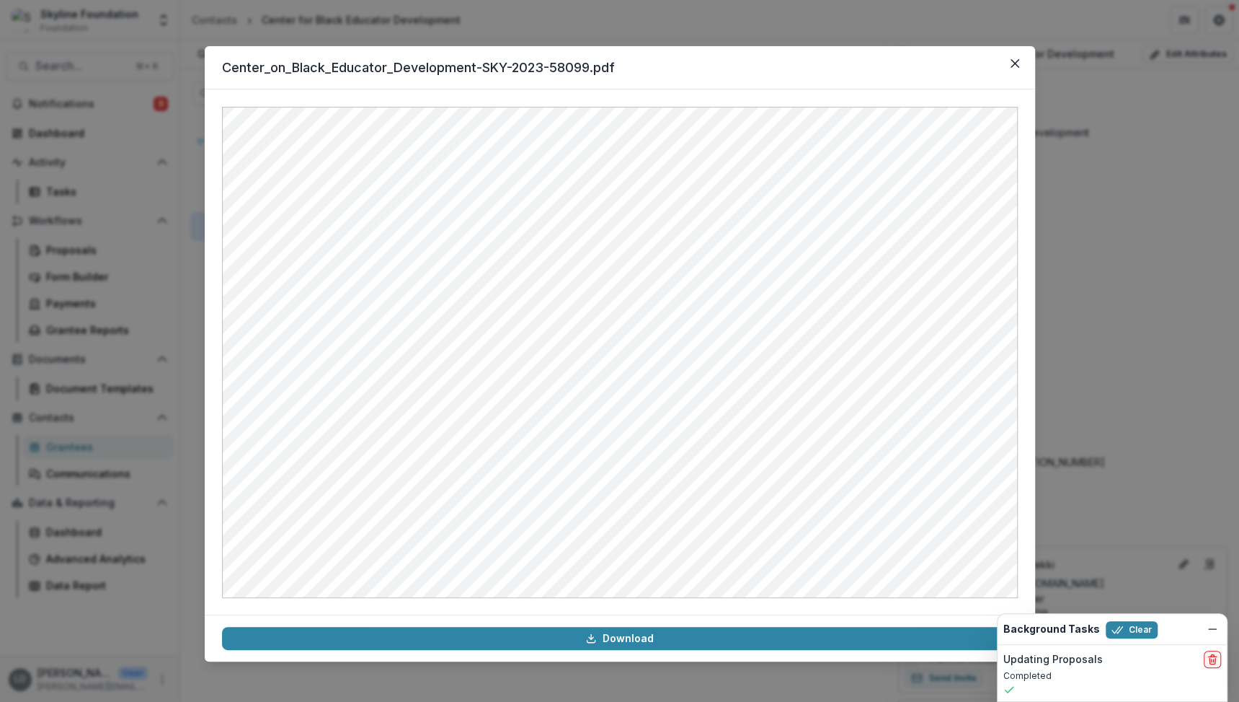
scroll to position [707, 0]
click at [1017, 57] on button "Close" at bounding box center [1015, 63] width 23 height 23
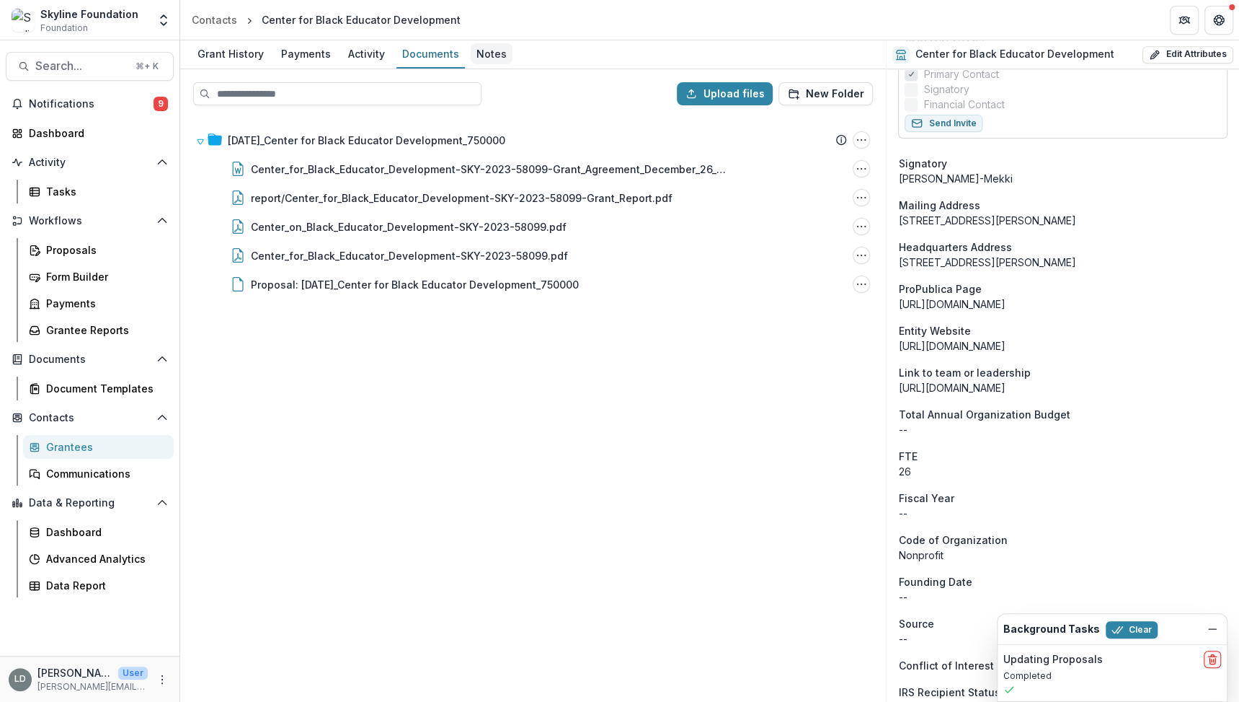
click at [484, 55] on div "Notes" at bounding box center [492, 53] width 42 height 21
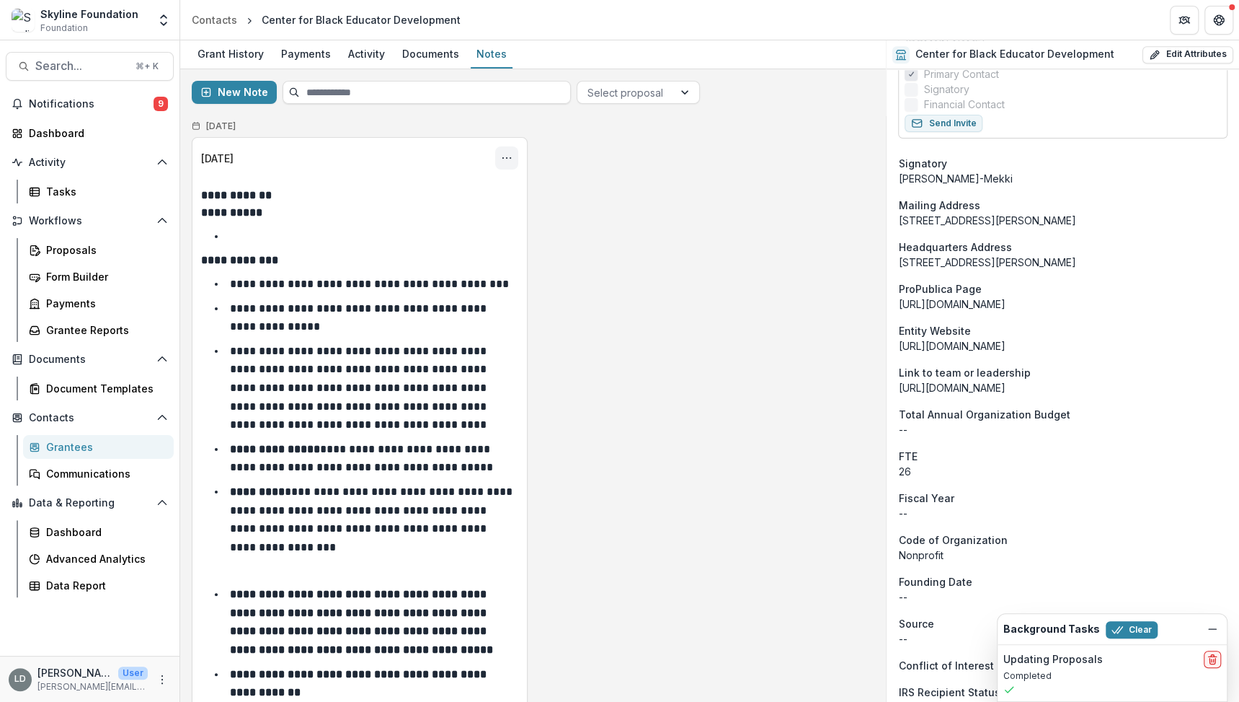
click at [501, 154] on icon "Options" at bounding box center [507, 158] width 12 height 12
click at [453, 212] on button "Edit" at bounding box center [435, 215] width 154 height 24
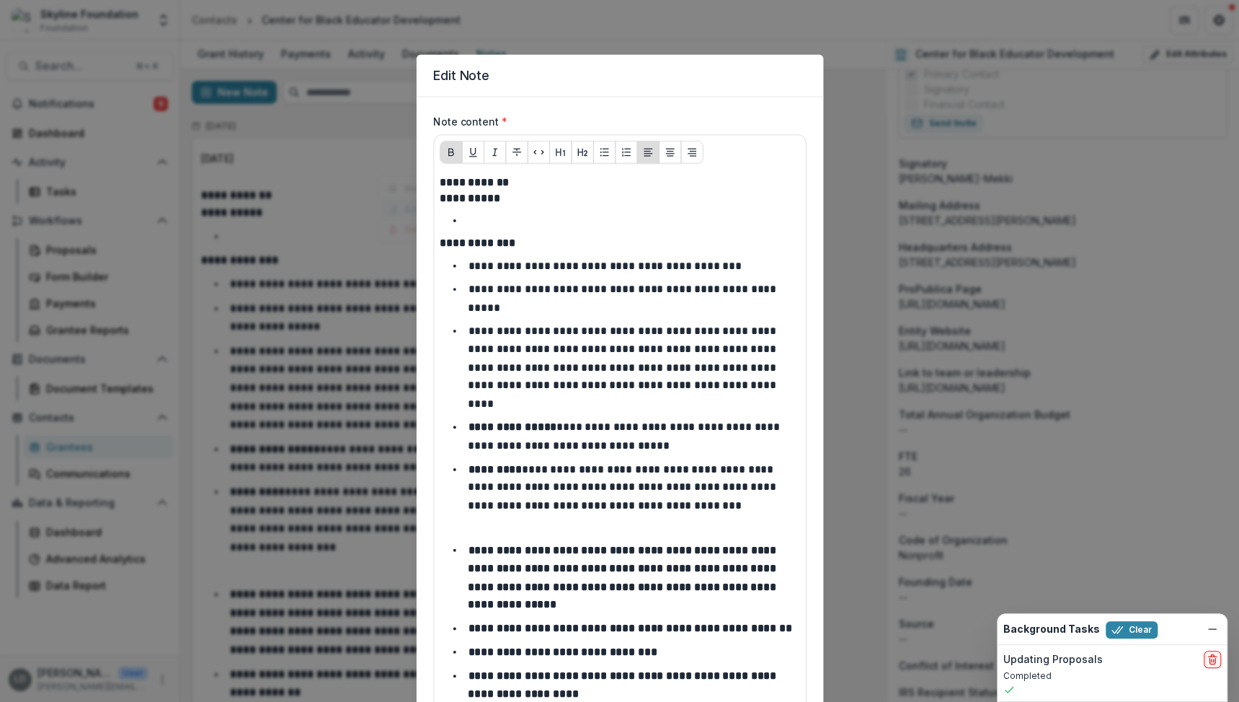
scroll to position [208, 0]
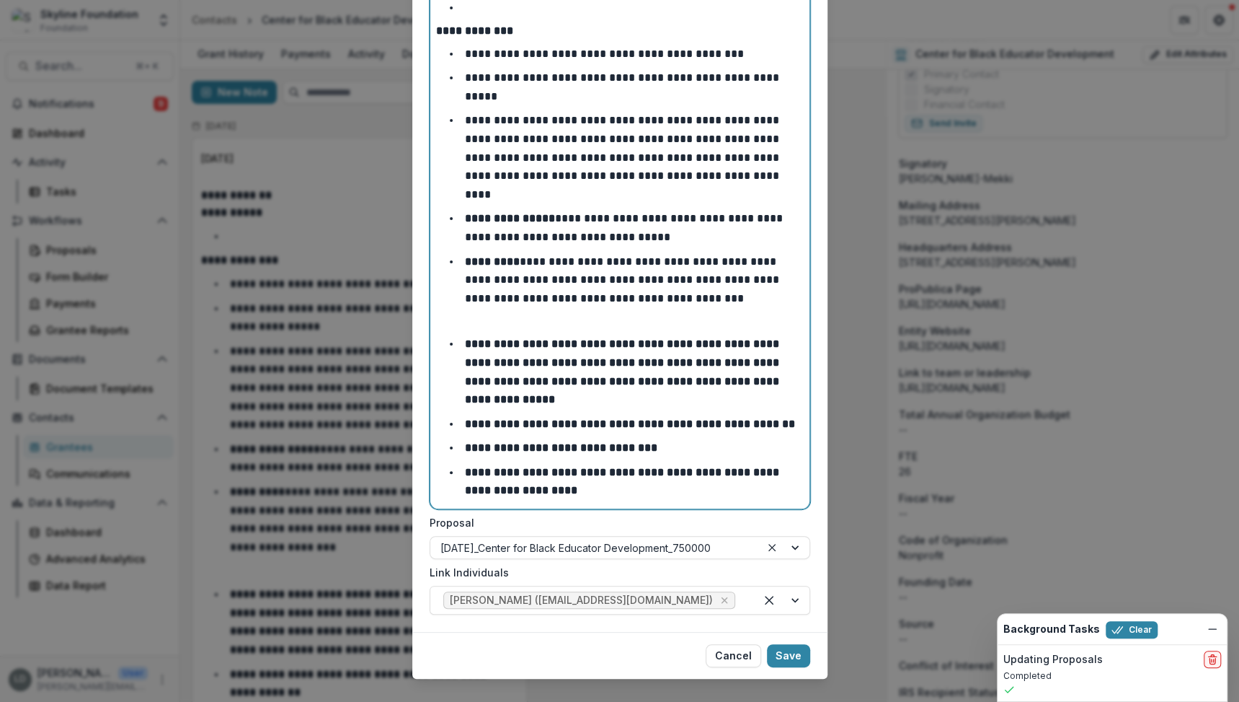
click at [571, 454] on div "**********" at bounding box center [620, 231] width 368 height 541
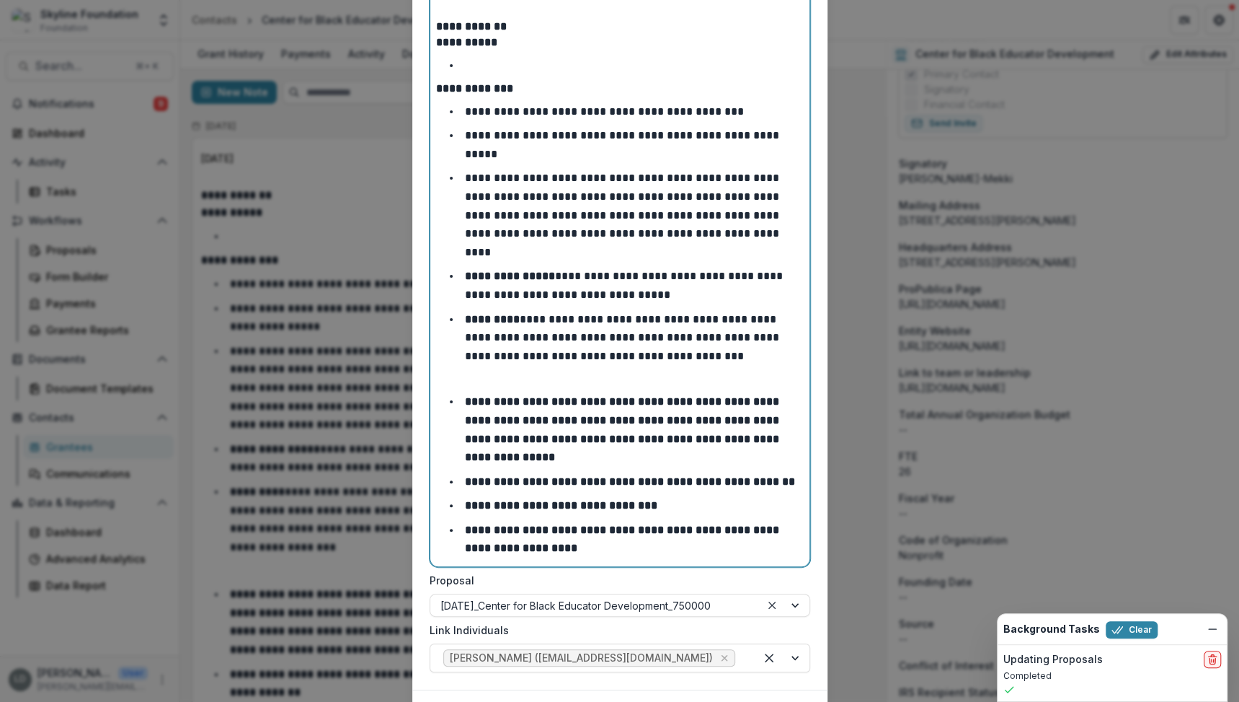
click at [543, 371] on p at bounding box center [620, 379] width 368 height 16
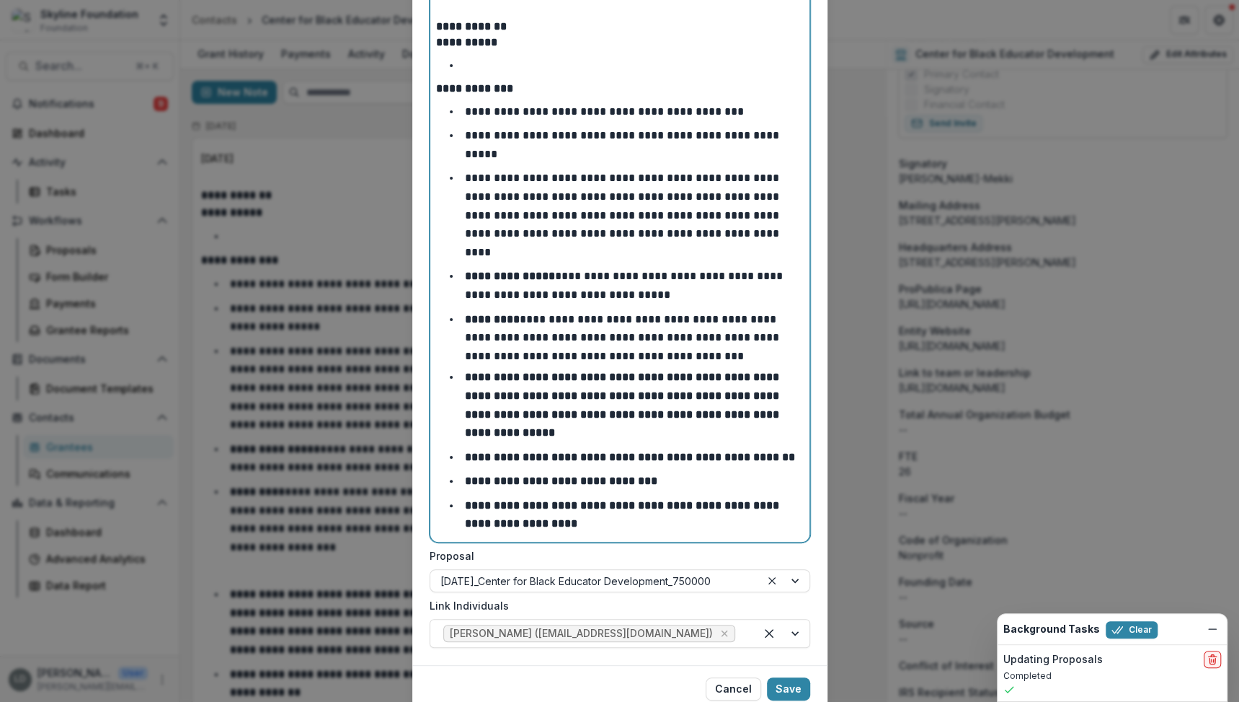
click at [604, 496] on li "**********" at bounding box center [629, 514] width 350 height 37
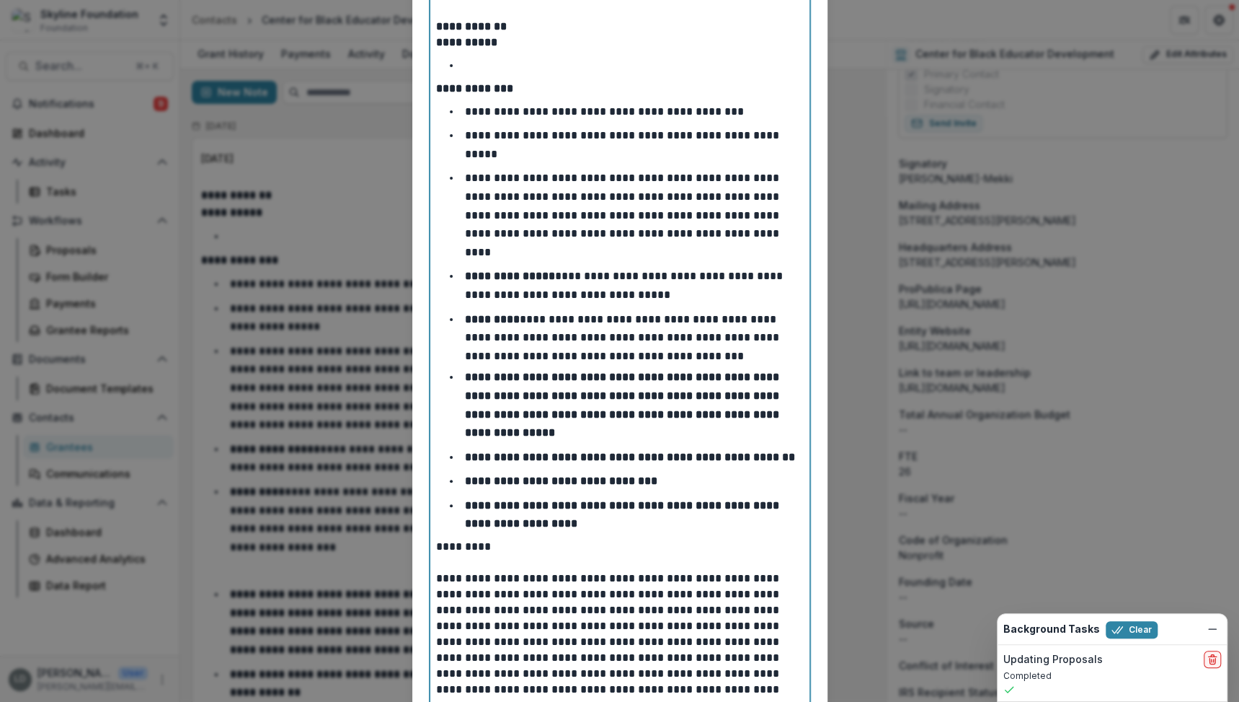
scroll to position [634, 0]
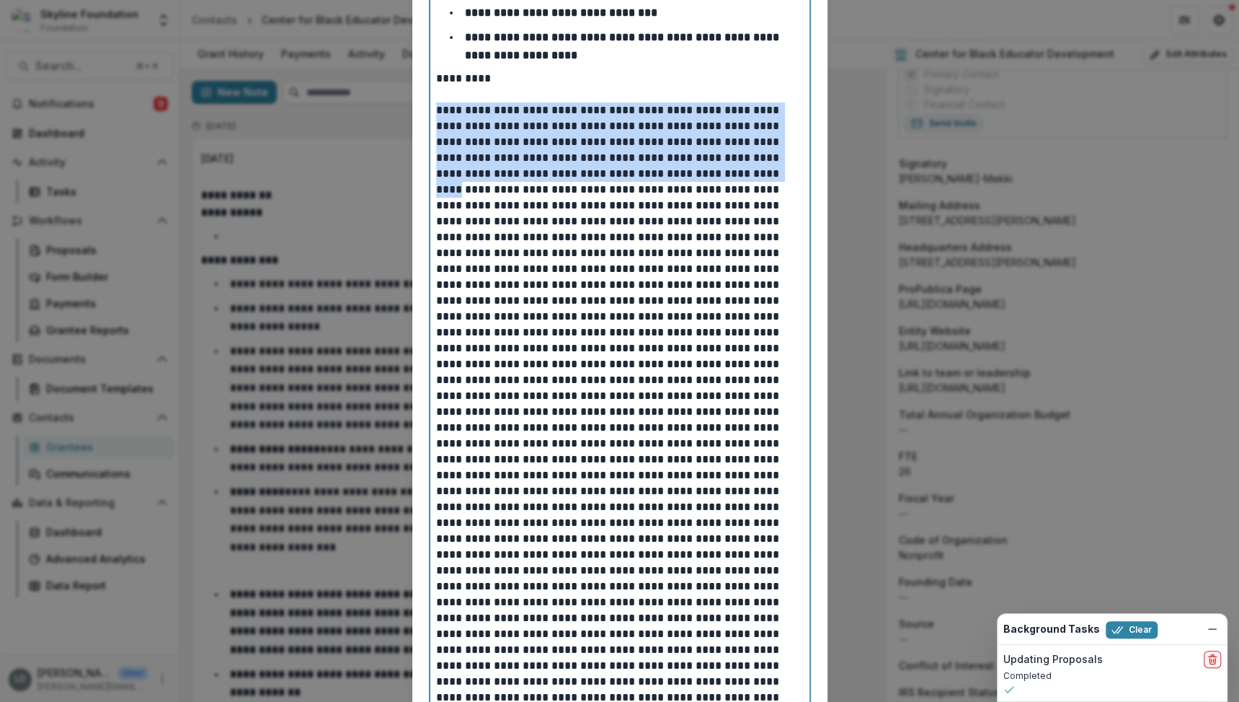
drag, startPoint x: 730, startPoint y: 133, endPoint x: 401, endPoint y: 74, distance: 333.9
click at [401, 74] on div "**********" at bounding box center [619, 351] width 1239 height 702
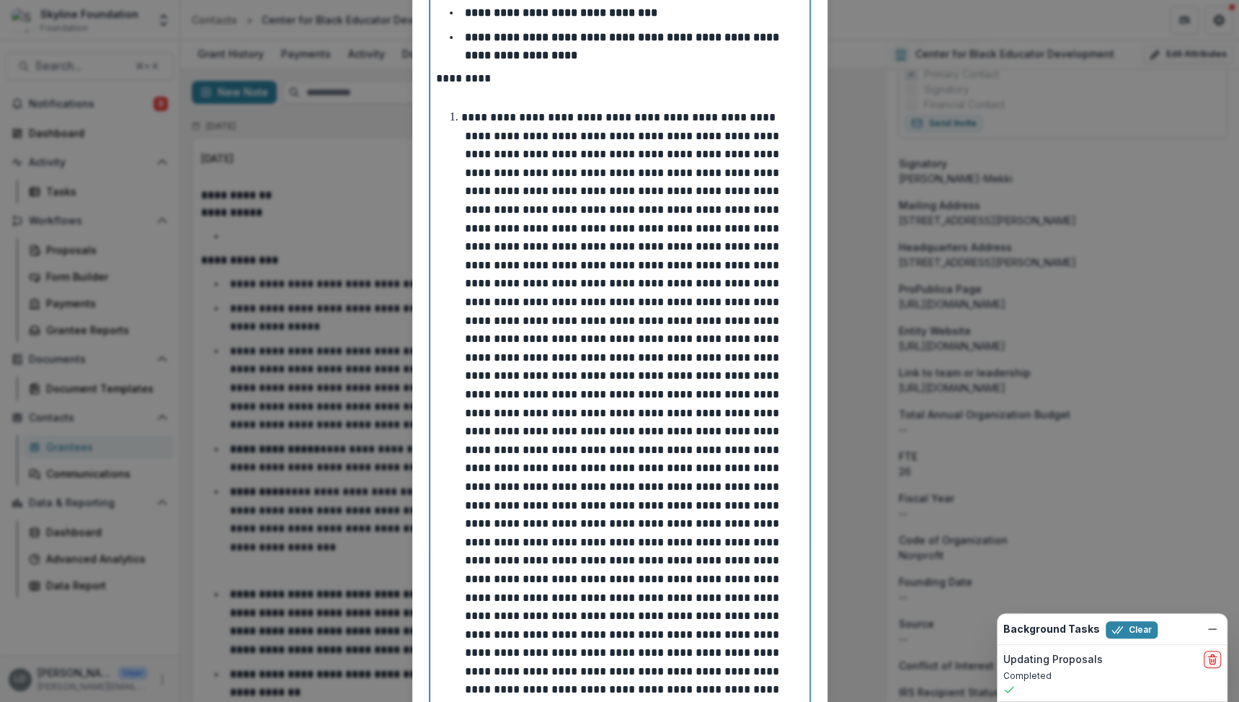
click at [653, 117] on p at bounding box center [621, 477] width 321 height 730
click at [691, 189] on p at bounding box center [621, 477] width 321 height 730
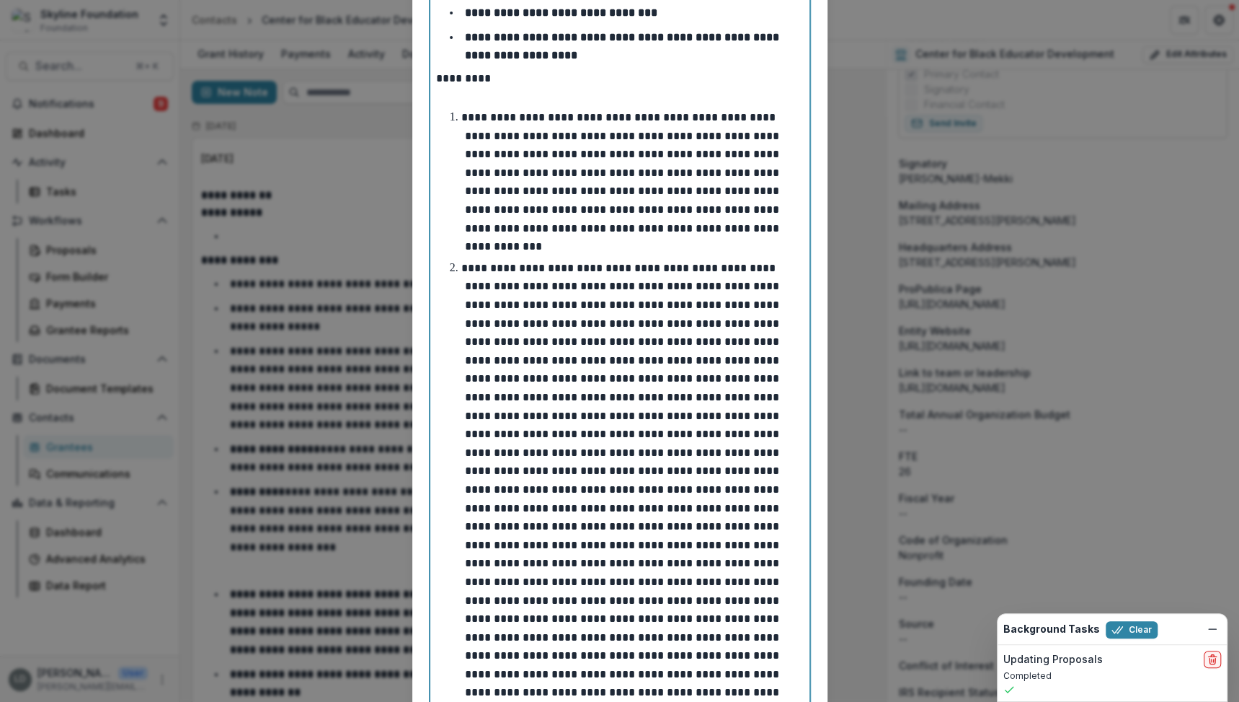
click at [736, 338] on p at bounding box center [621, 562] width 321 height 601
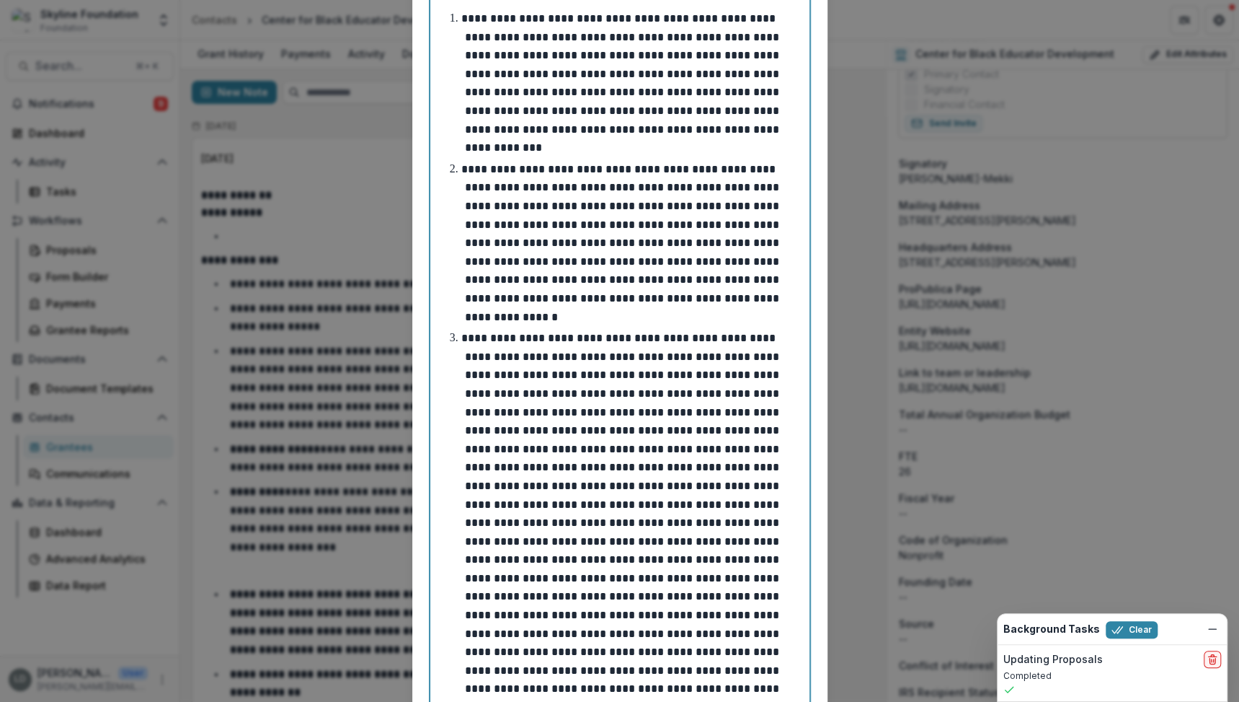
scroll to position [738, 0]
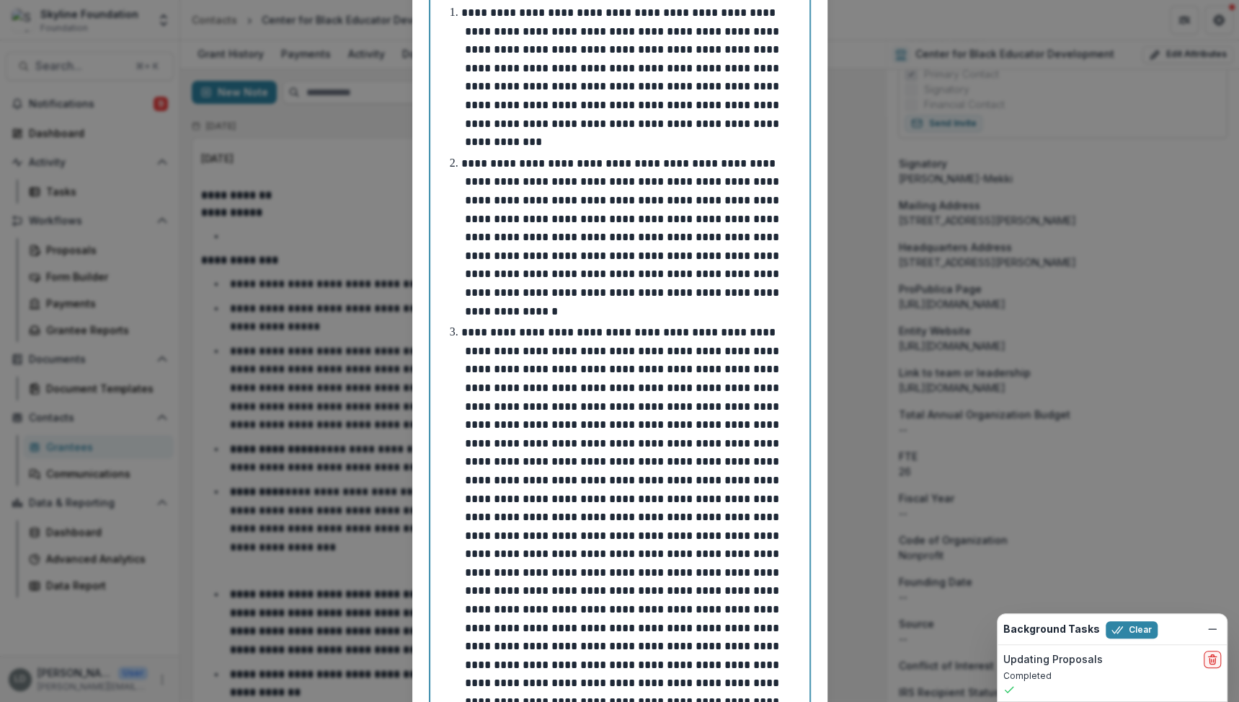
click at [730, 333] on p at bounding box center [621, 544] width 321 height 435
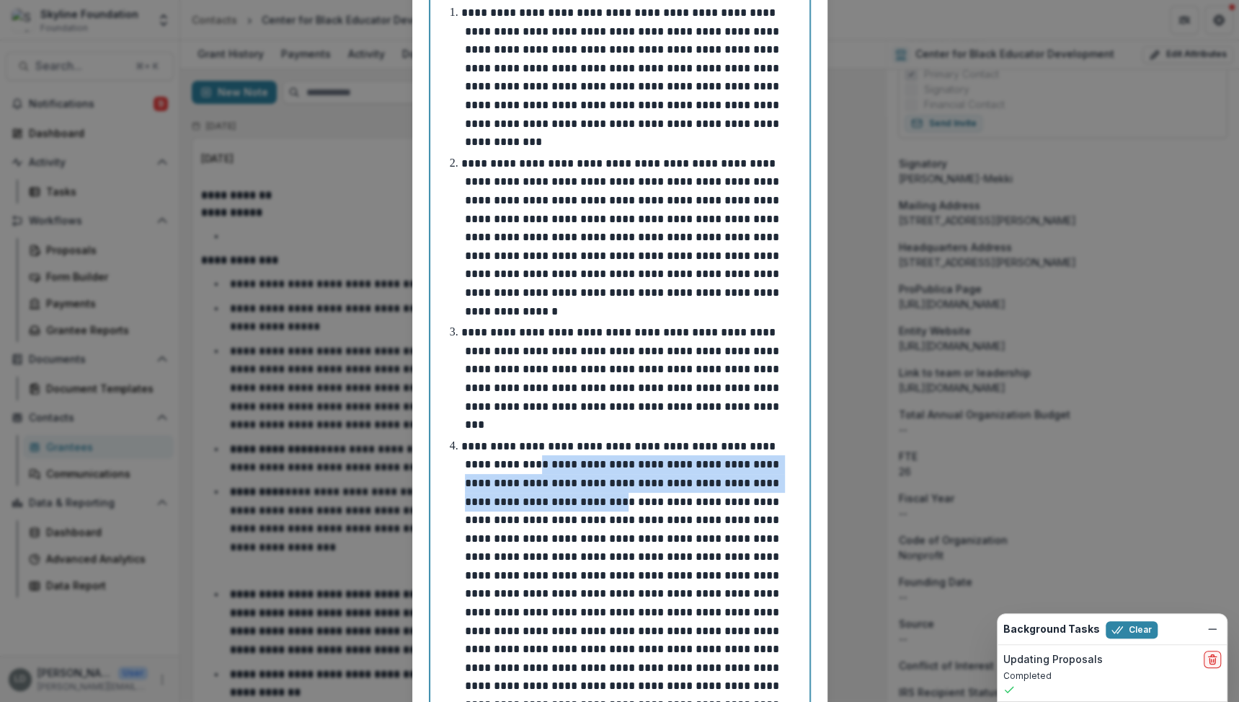
drag, startPoint x: 657, startPoint y: 407, endPoint x: 527, endPoint y: 366, distance: 136.3
click at [527, 441] on p at bounding box center [621, 612] width 321 height 343
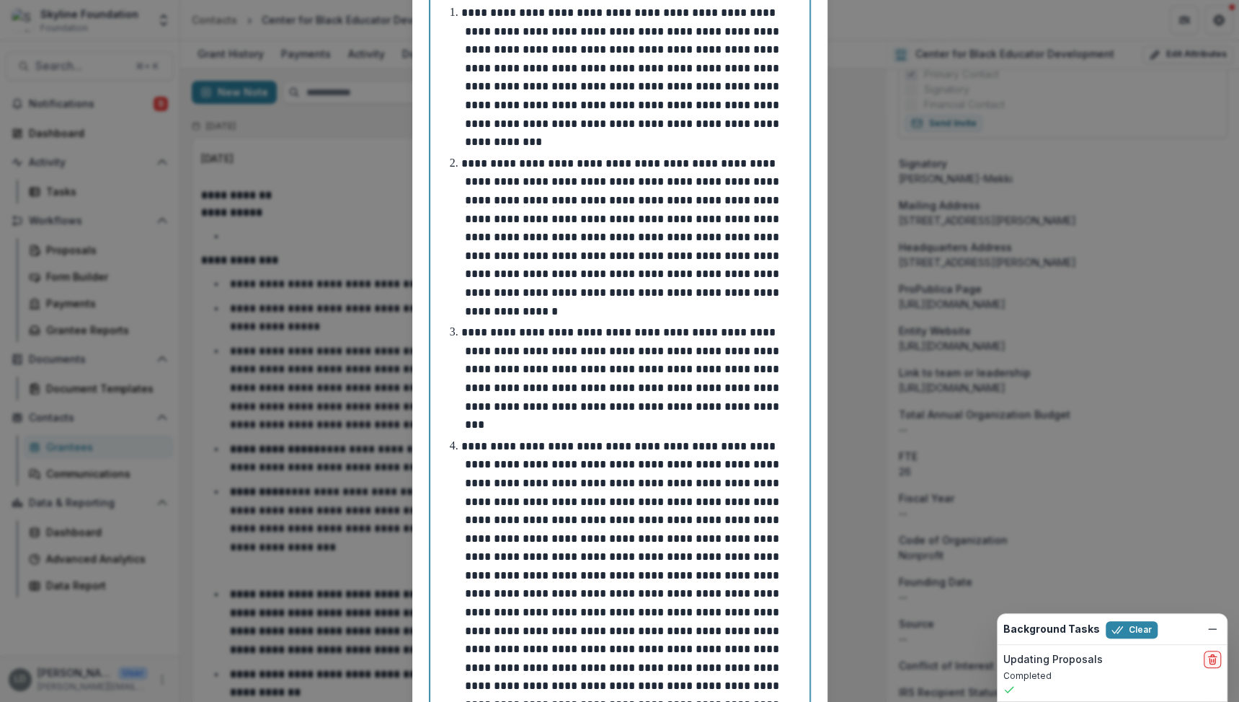
click at [597, 441] on p "**********" at bounding box center [621, 594] width 321 height 306
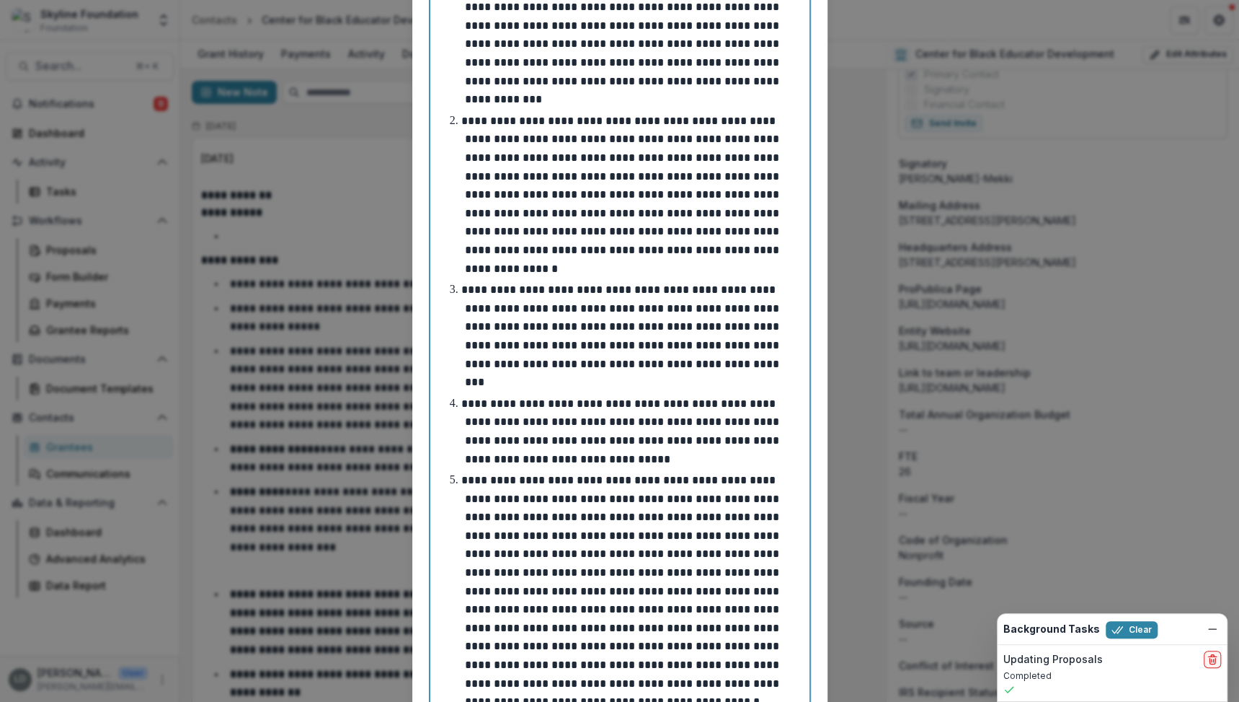
scroll to position [784, 0]
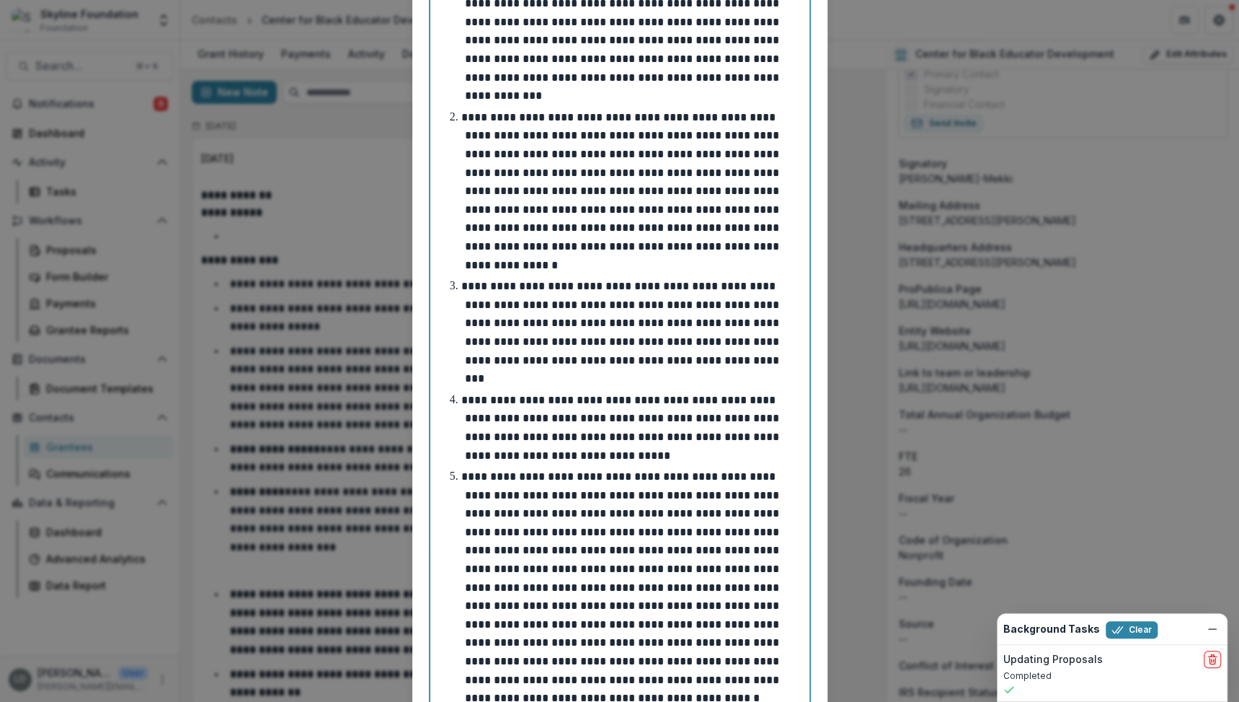
click at [581, 471] on p "**********" at bounding box center [621, 587] width 321 height 232
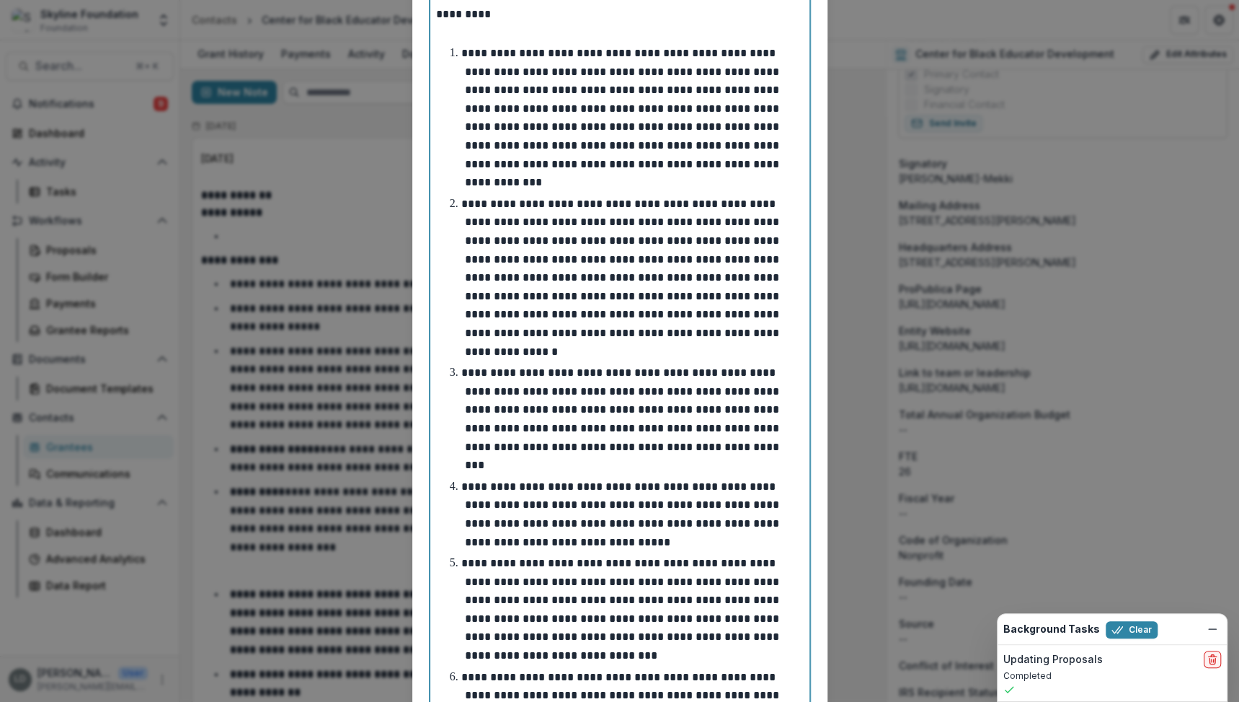
scroll to position [691, 0]
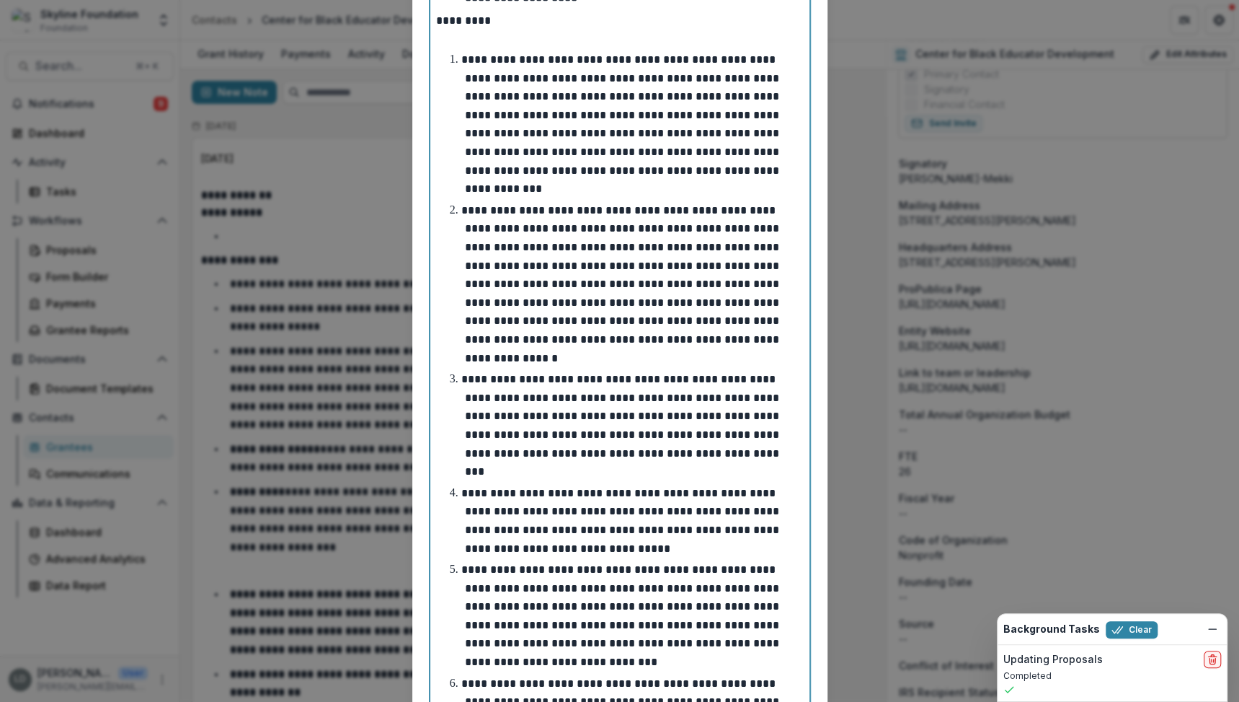
click at [461, 487] on p "**********" at bounding box center [621, 520] width 321 height 66
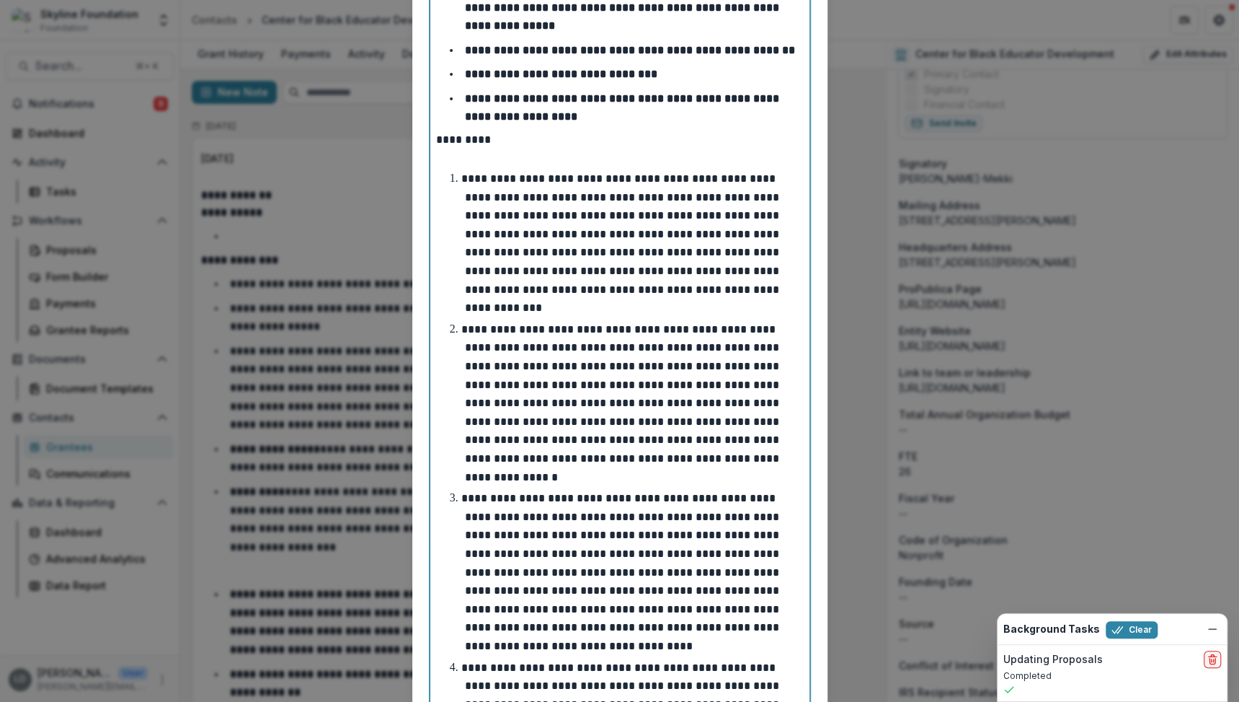
scroll to position [234, 0]
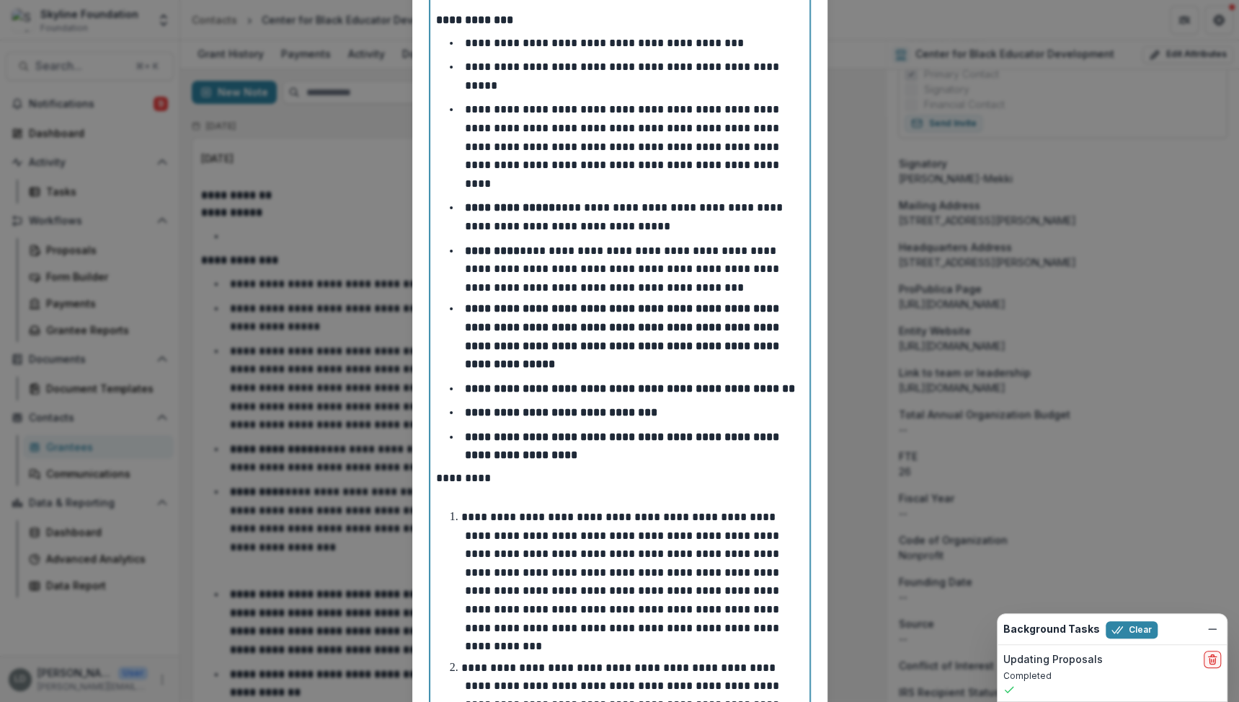
click at [471, 470] on p "*********" at bounding box center [620, 478] width 368 height 16
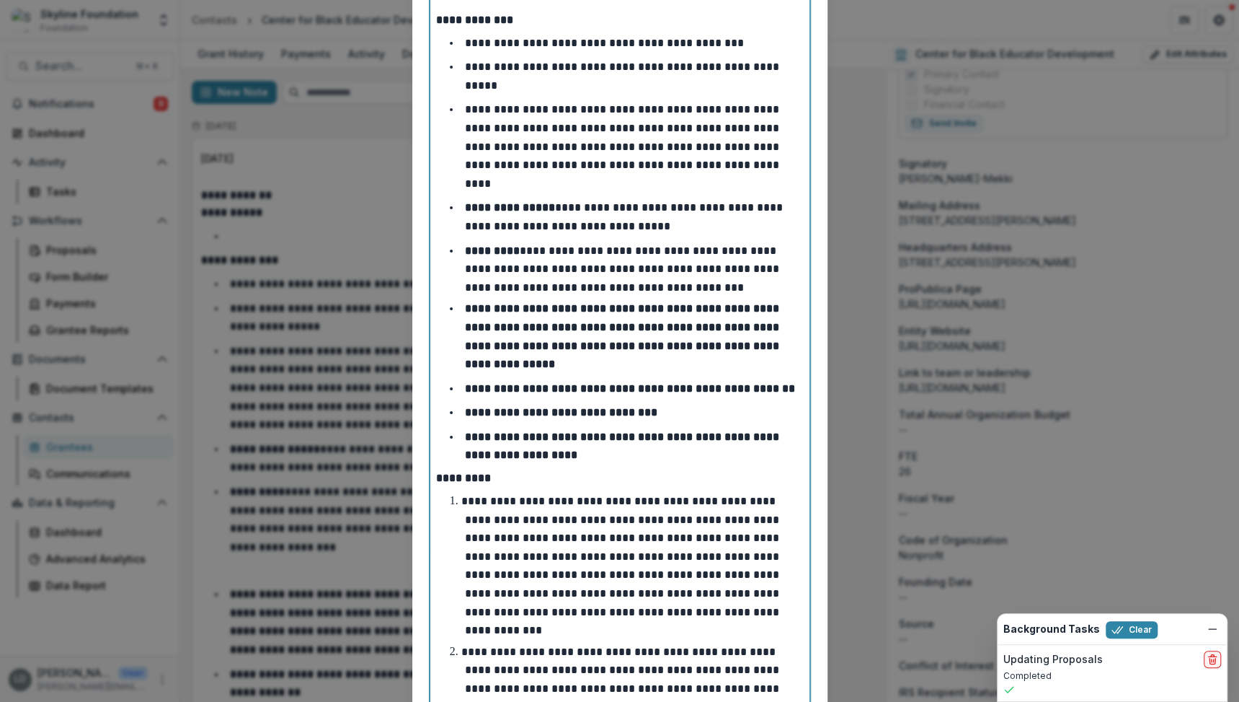
scroll to position [939, 0]
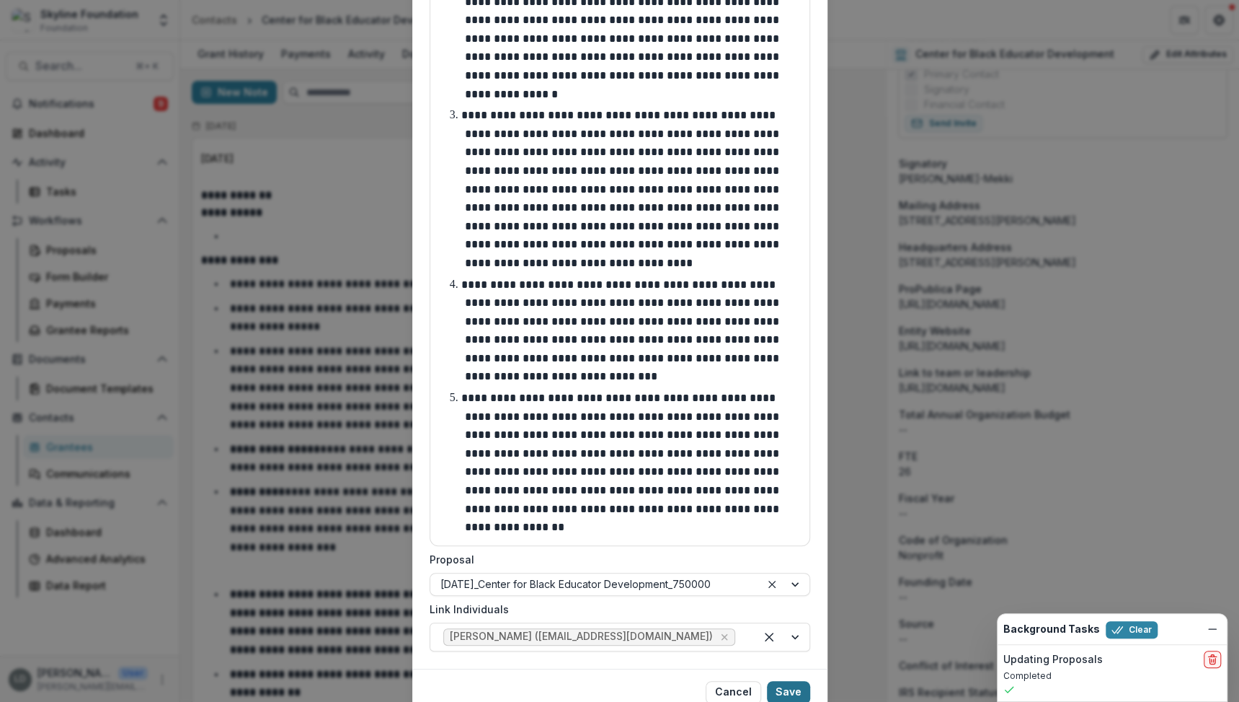
click at [799, 681] on button "Save" at bounding box center [788, 692] width 43 height 23
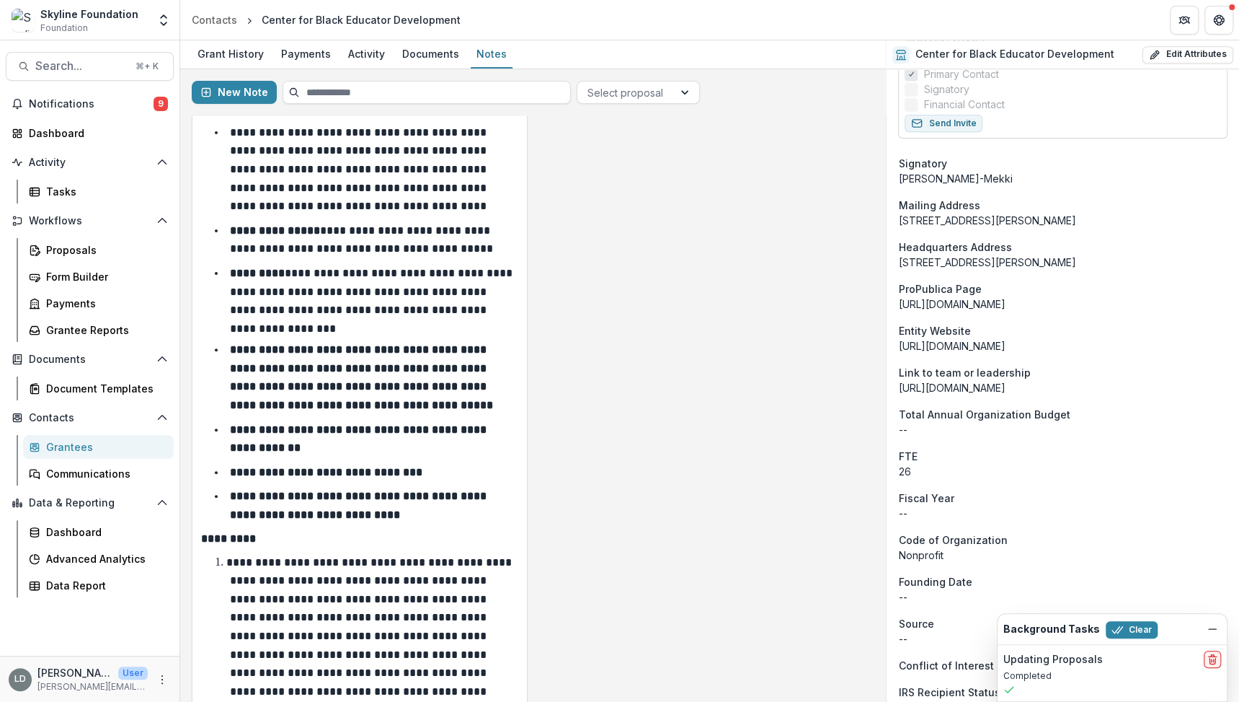
scroll to position [0, 0]
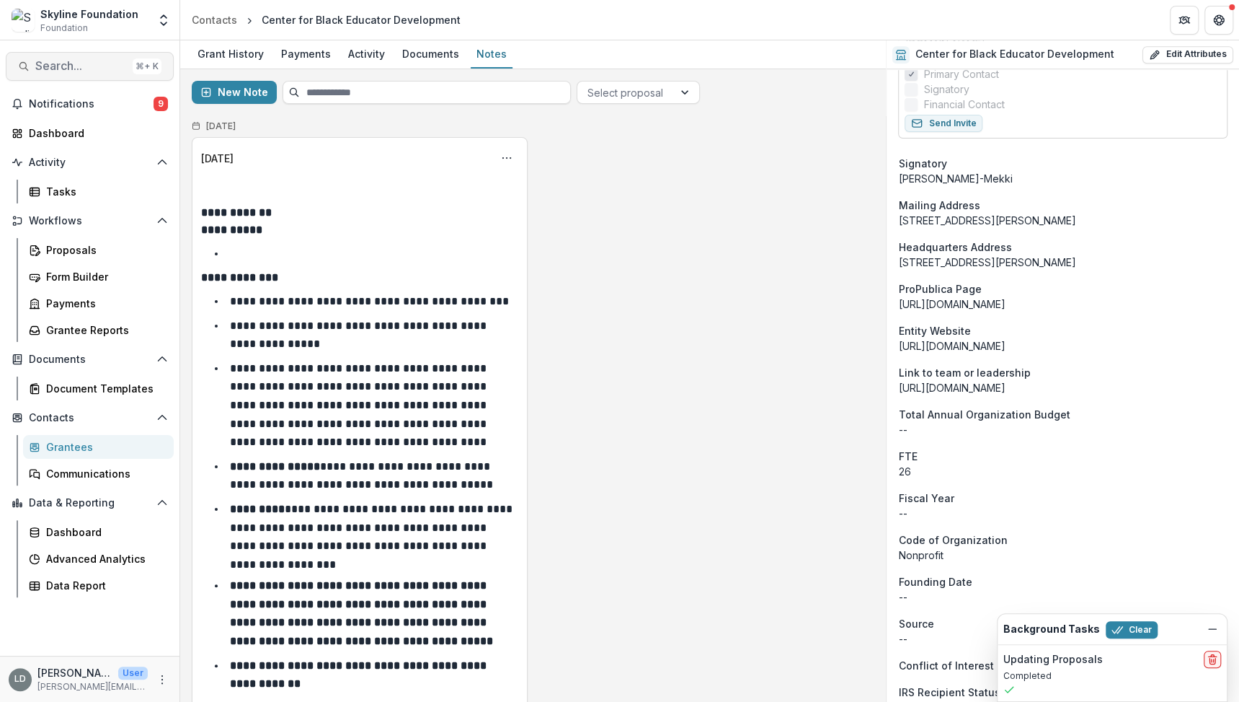
click at [99, 71] on span "Search..." at bounding box center [81, 66] width 92 height 14
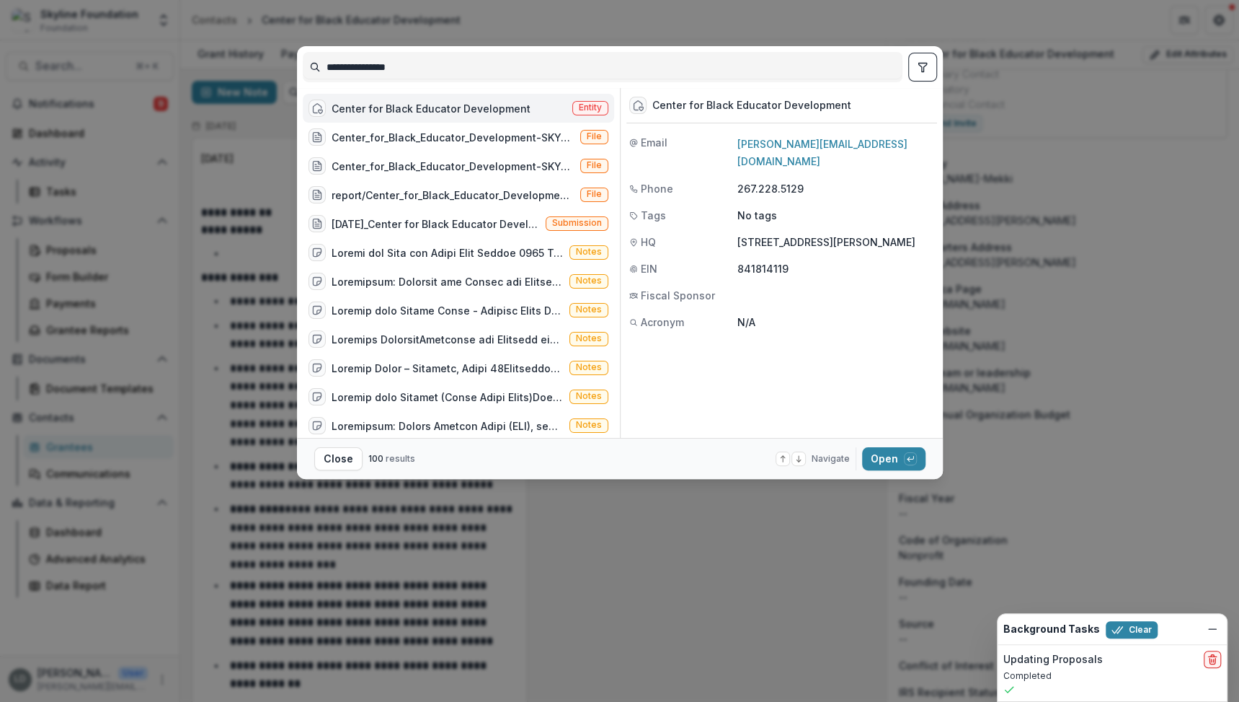
click at [370, 77] on input "**********" at bounding box center [603, 67] width 598 height 23
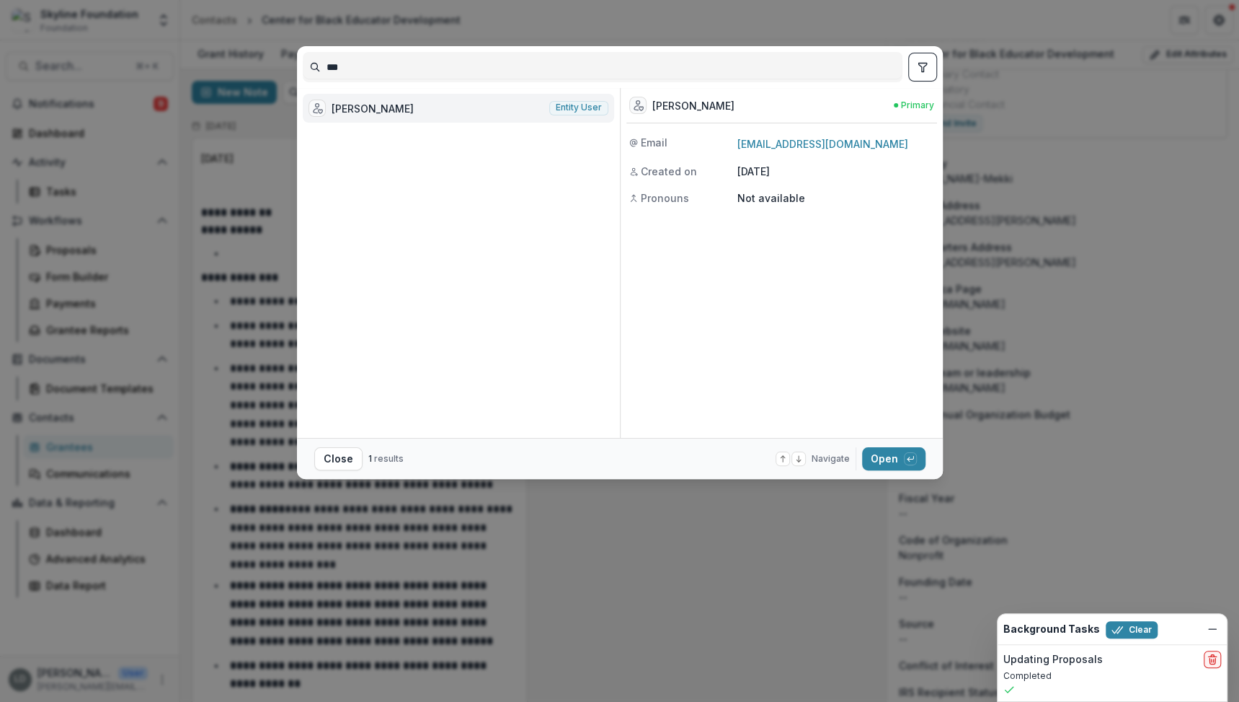
type input "***"
click at [272, 177] on div "*** Austin Sauerbrei Entity user Austin Sauerbrei Primary Email austin@socm.org…" at bounding box center [619, 351] width 1239 height 702
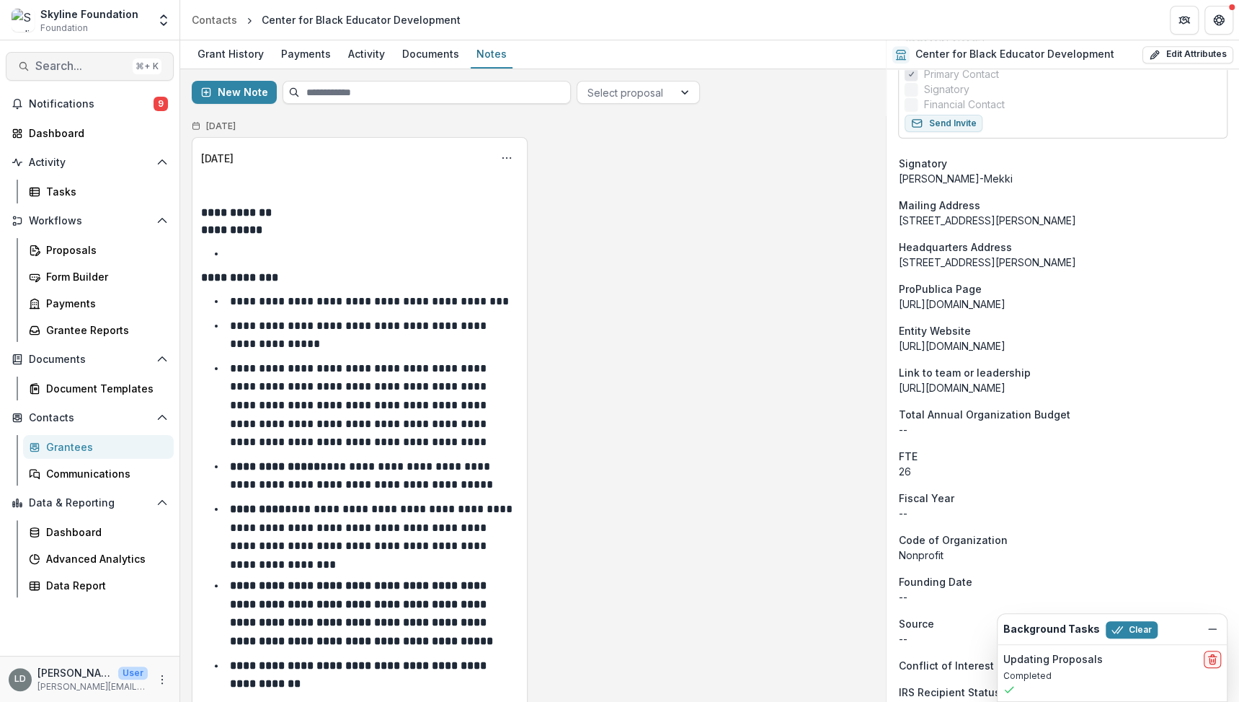
click at [99, 63] on span "Search..." at bounding box center [81, 66] width 92 height 14
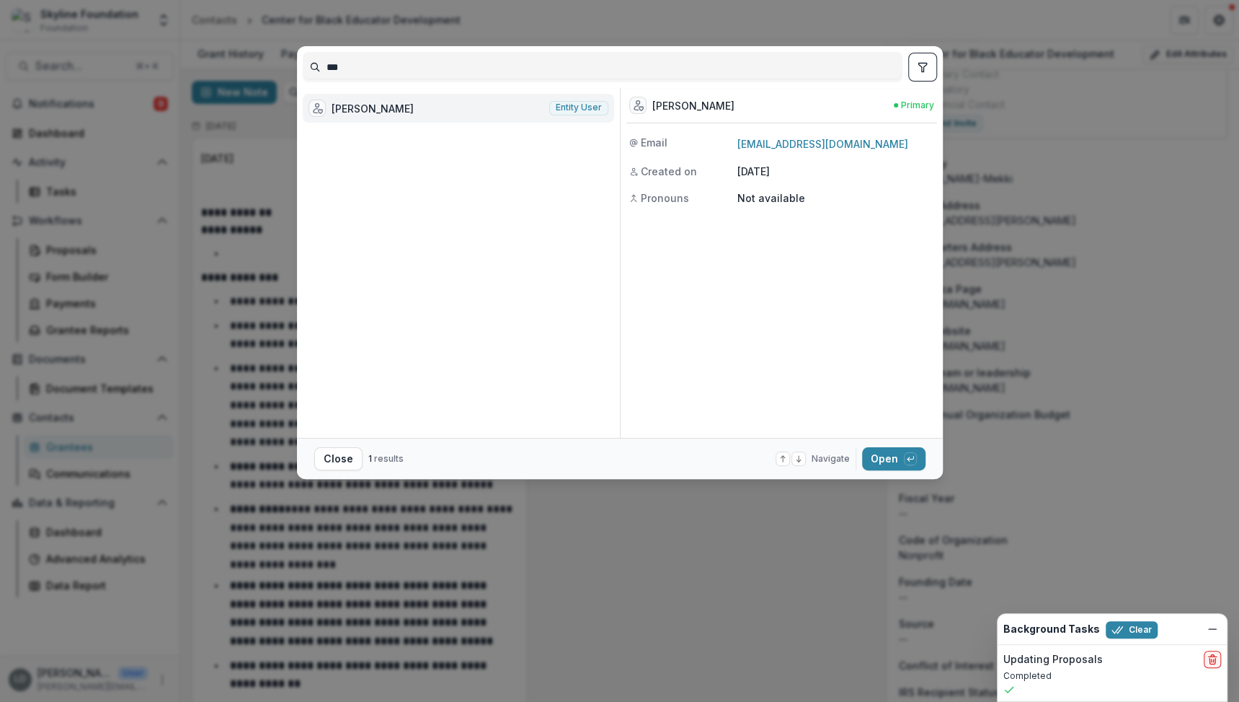
click at [397, 112] on div "[PERSON_NAME]" at bounding box center [373, 108] width 82 height 15
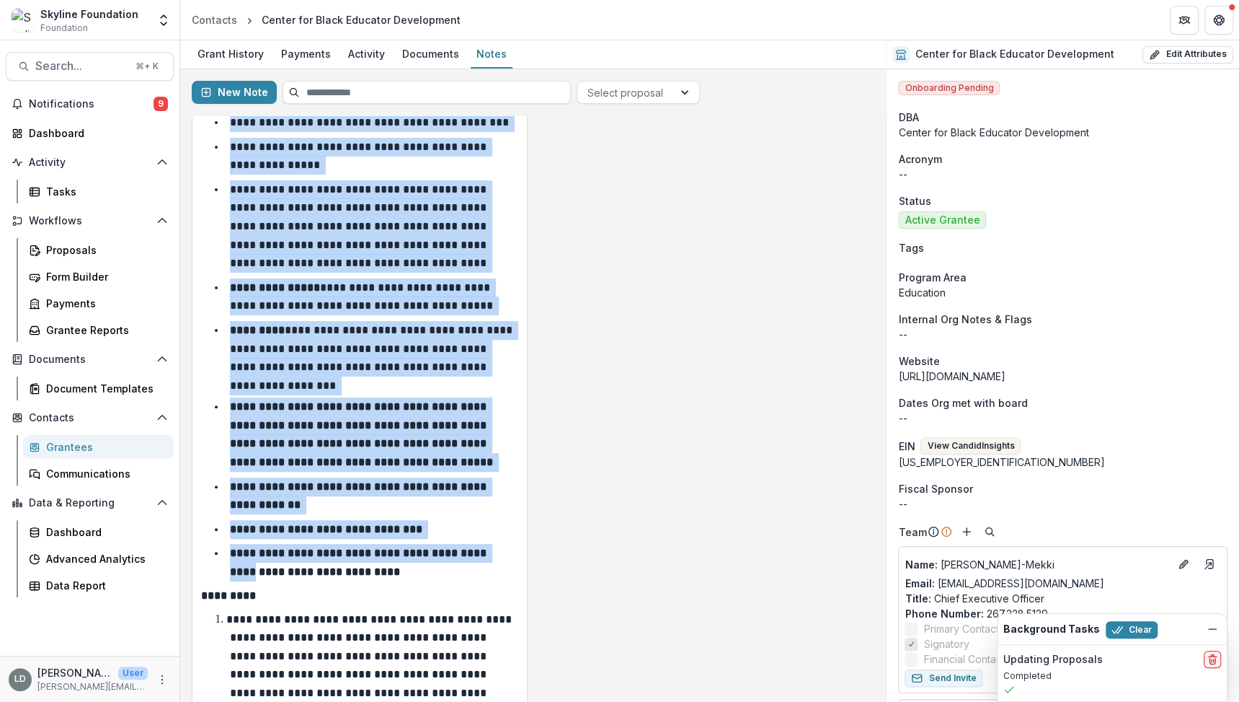
scroll to position [194, 0]
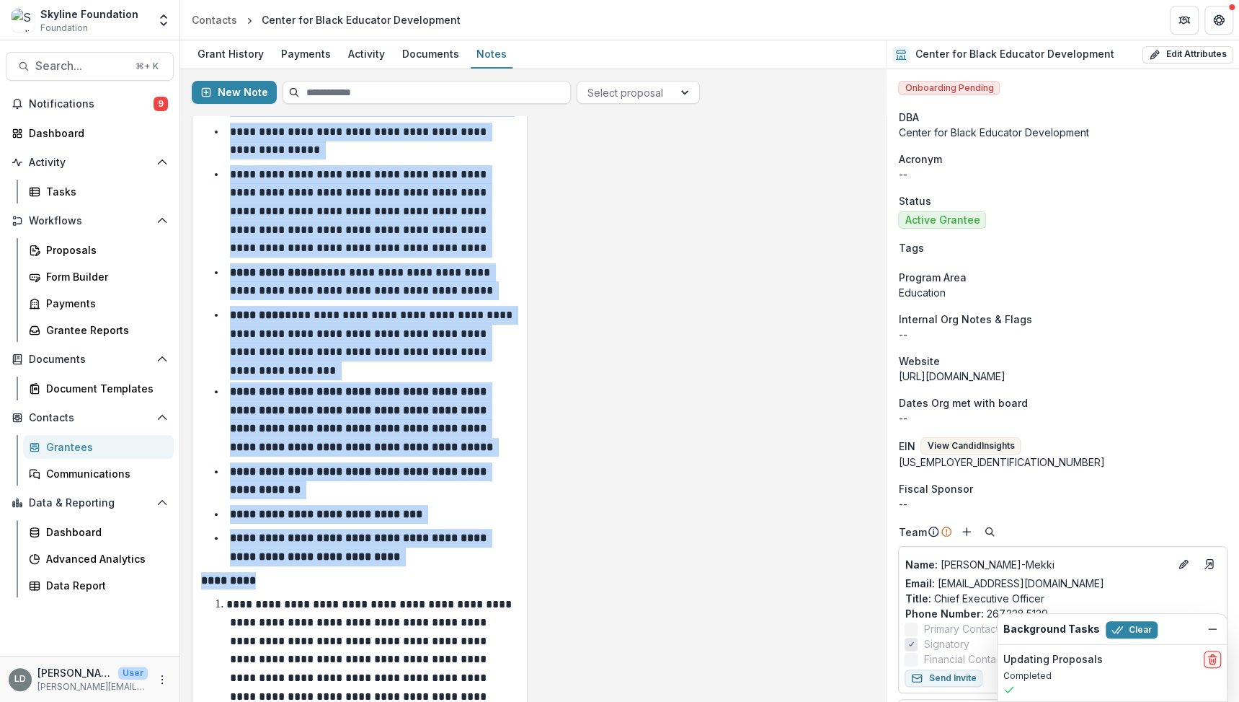
drag, startPoint x: 202, startPoint y: 213, endPoint x: 395, endPoint y: 613, distance: 444.4
copy div "**********"
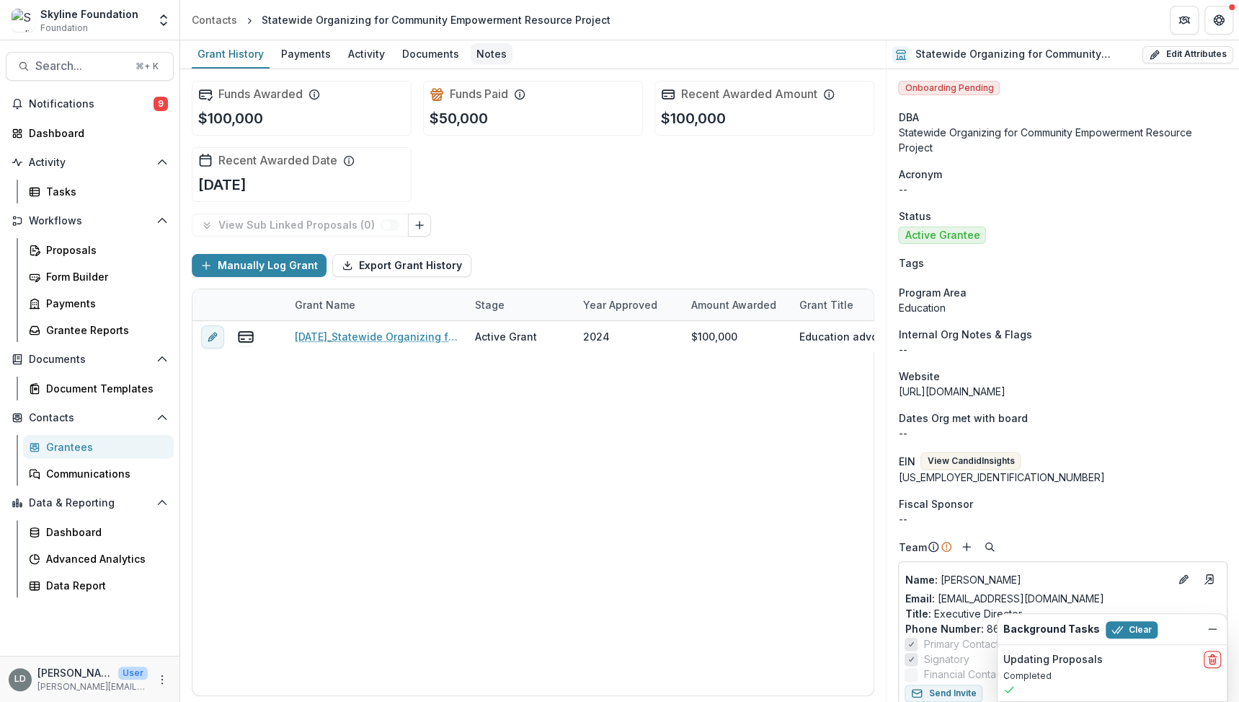
click at [482, 54] on div "Notes" at bounding box center [492, 53] width 42 height 21
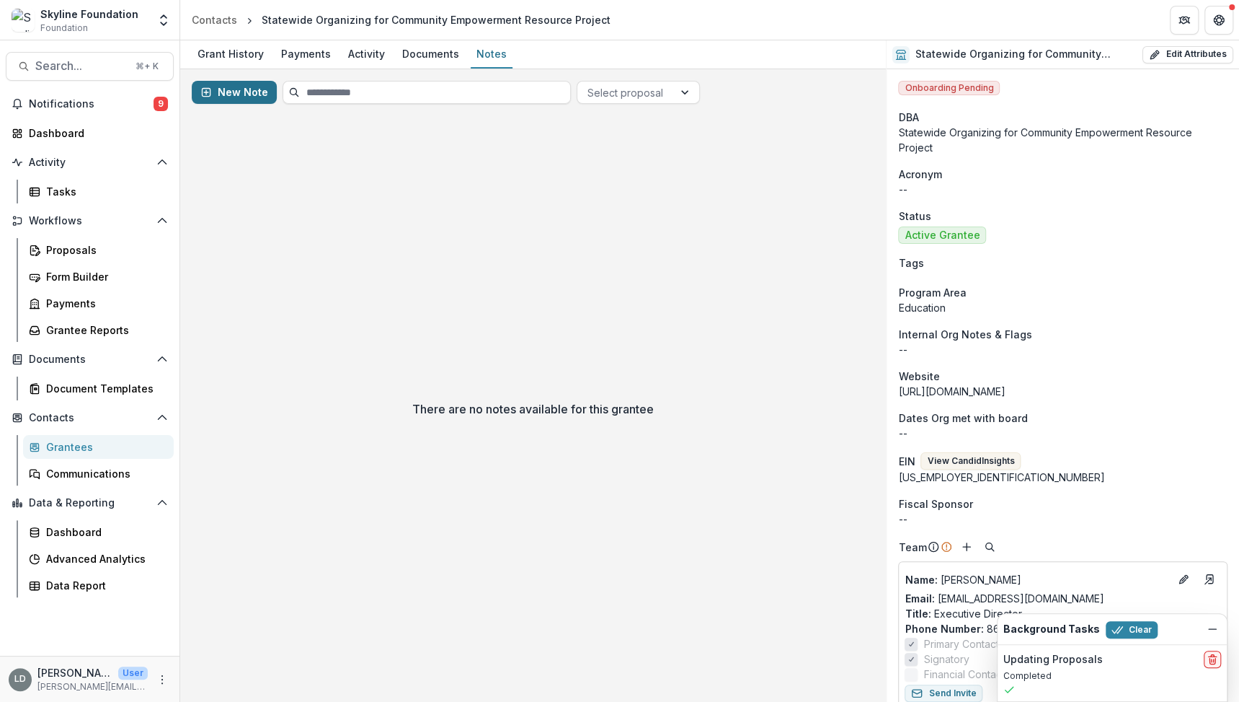
click at [215, 100] on button "New Note" at bounding box center [234, 92] width 85 height 23
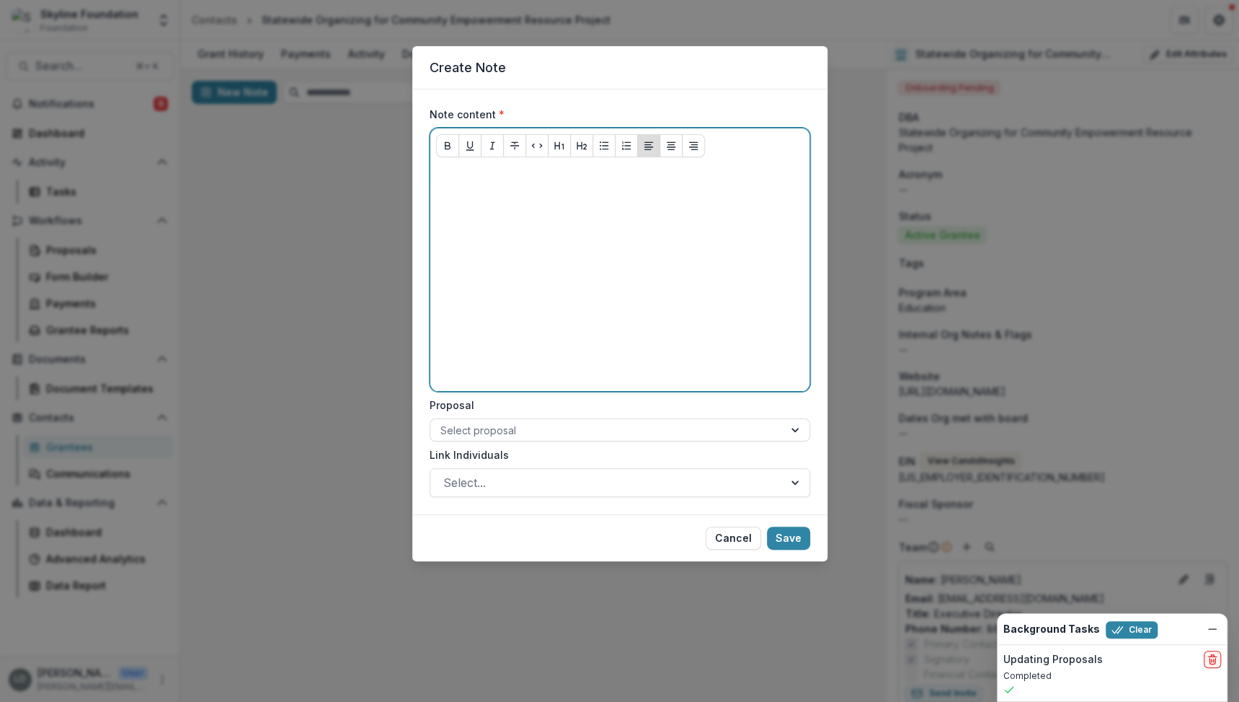
click at [499, 216] on div at bounding box center [620, 277] width 368 height 216
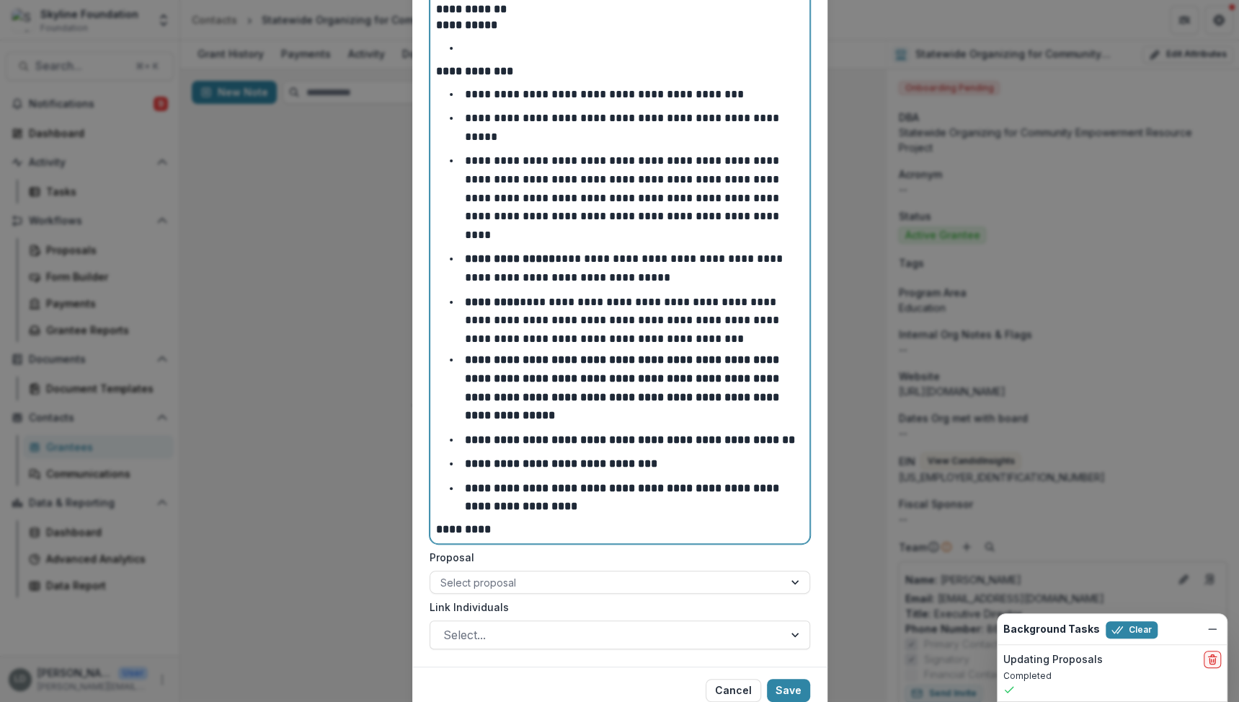
scroll to position [170, 0]
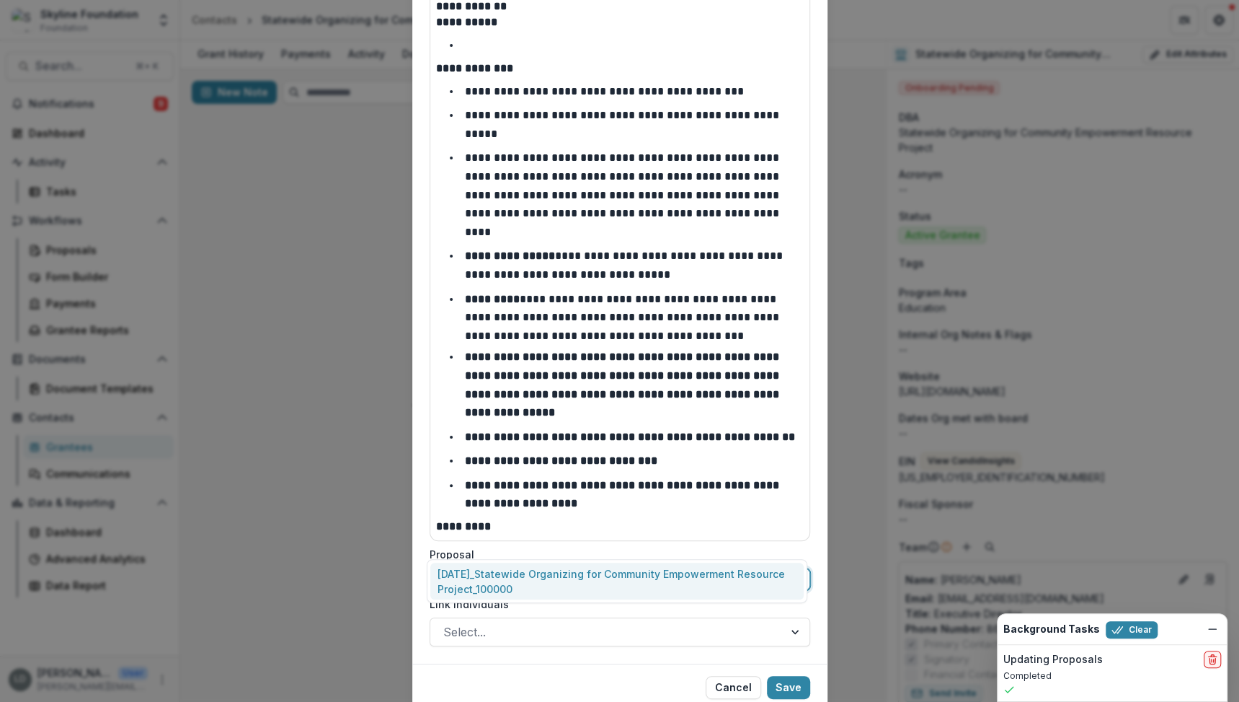
click at [657, 570] on div at bounding box center [607, 579] width 333 height 18
click at [642, 581] on div "11-26-2024_Statewide Organizing for Community Empowerment Resource Project_1000…" at bounding box center [616, 580] width 373 height 37
click at [634, 621] on div at bounding box center [606, 631] width 327 height 20
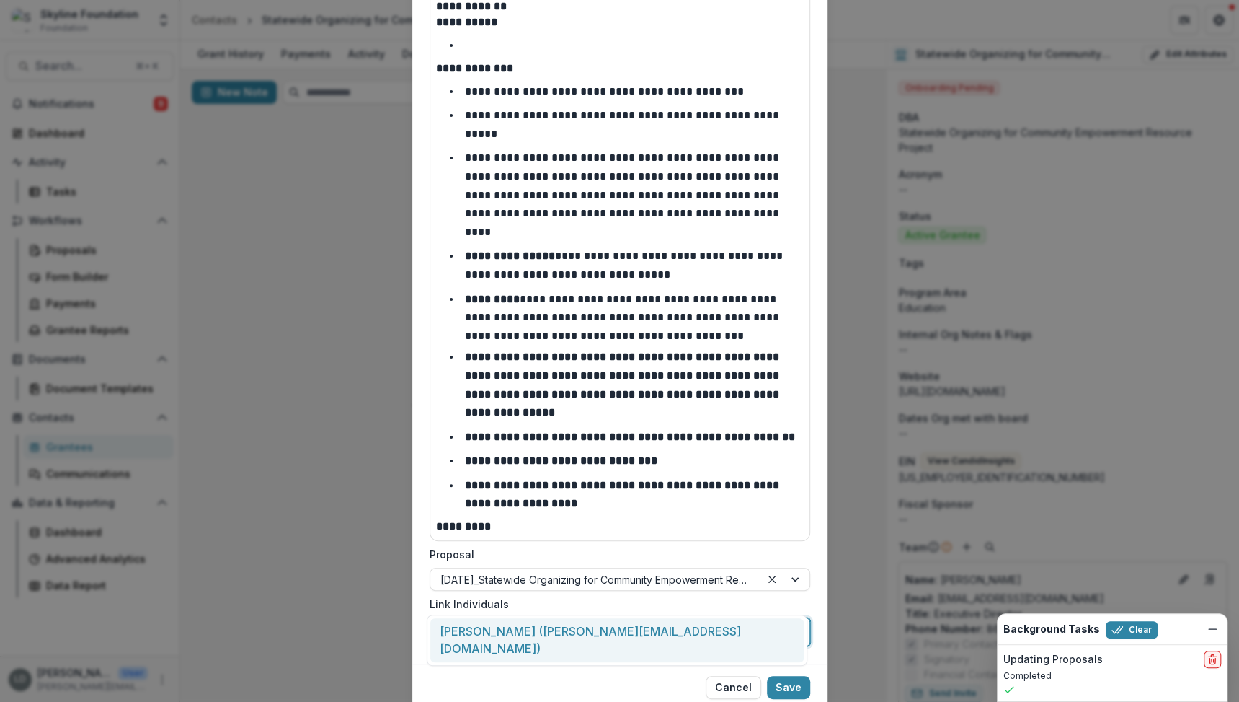
click at [624, 632] on div "Austin Sauerbrei (austin@socm.org)" at bounding box center [616, 640] width 373 height 44
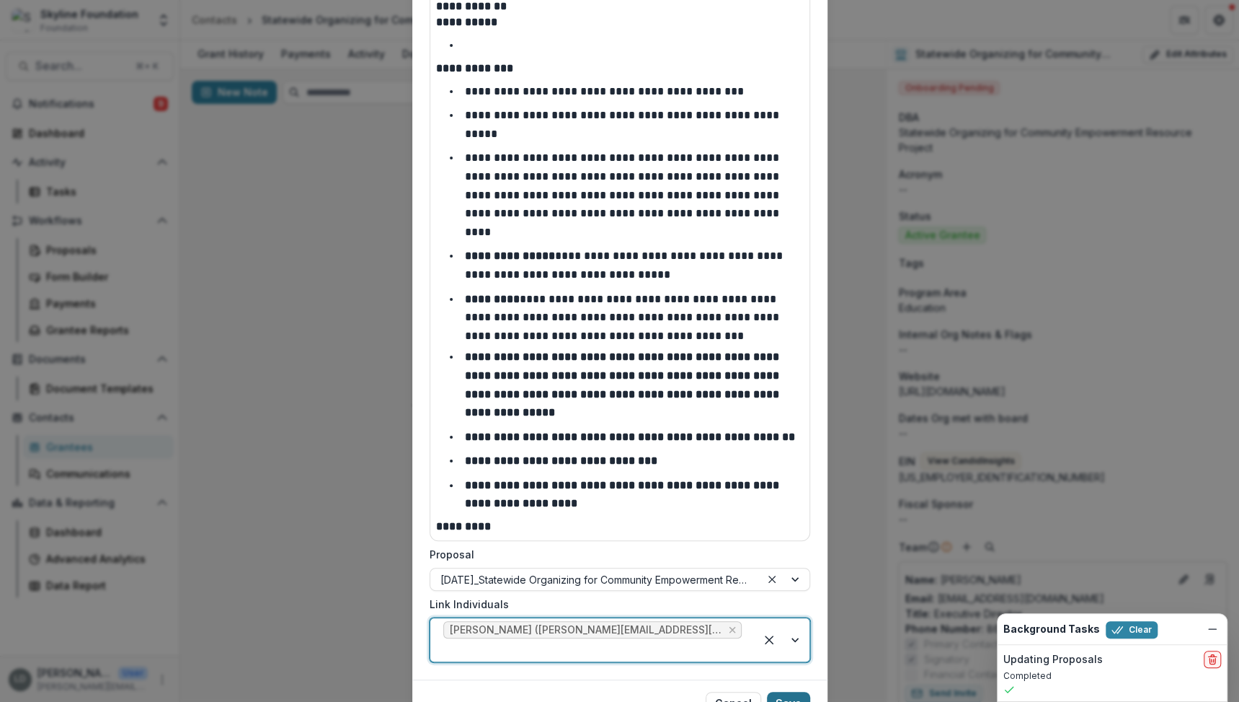
click at [792, 691] on button "Save" at bounding box center [788, 702] width 43 height 23
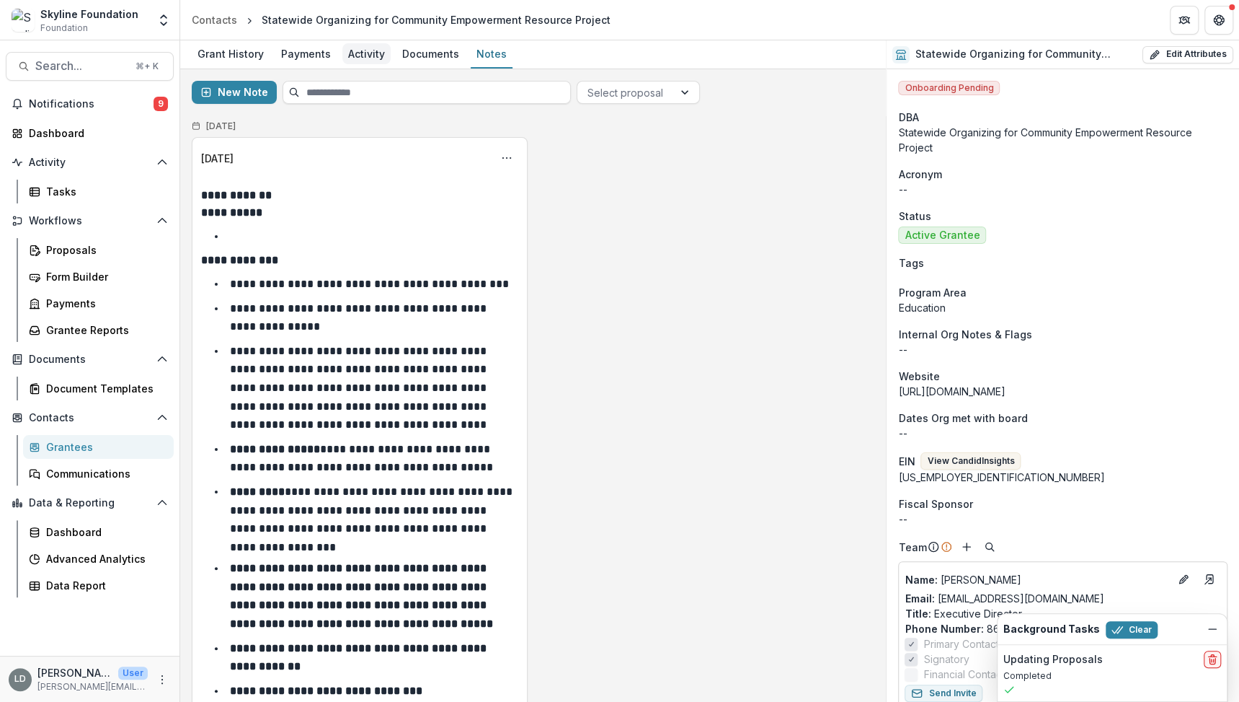
click at [367, 50] on div "Activity" at bounding box center [366, 53] width 48 height 21
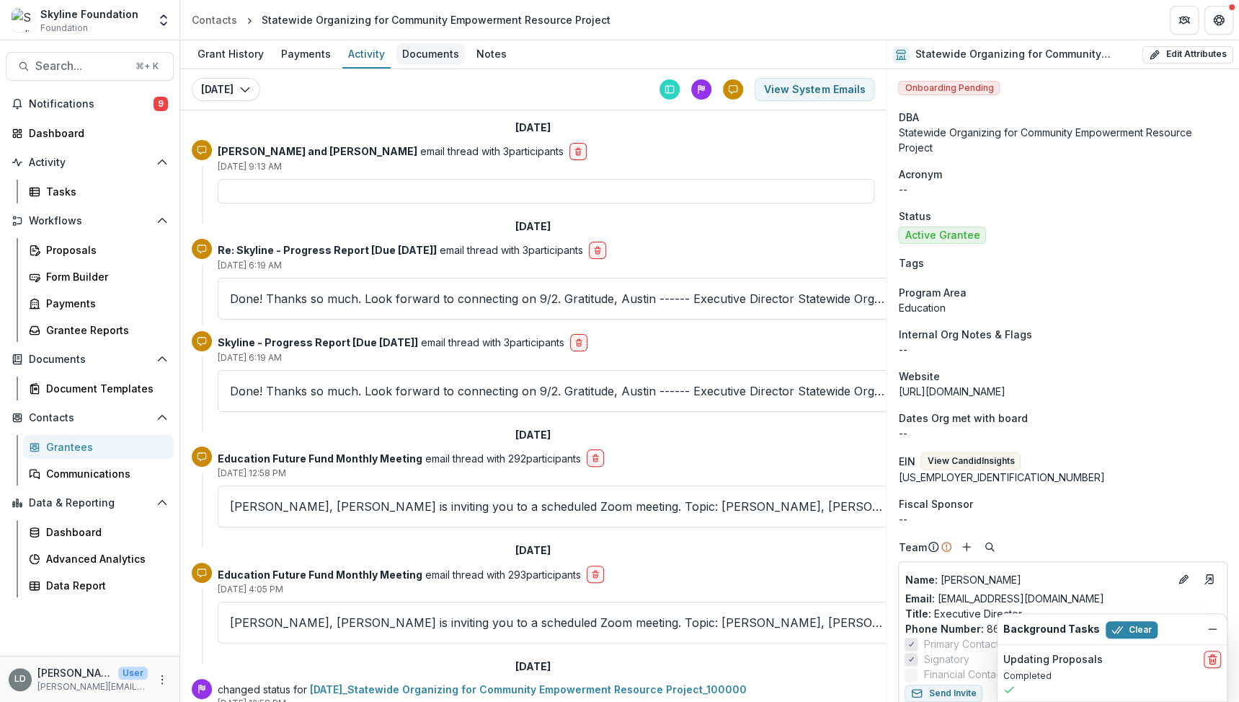
click at [417, 56] on div "Documents" at bounding box center [431, 53] width 68 height 21
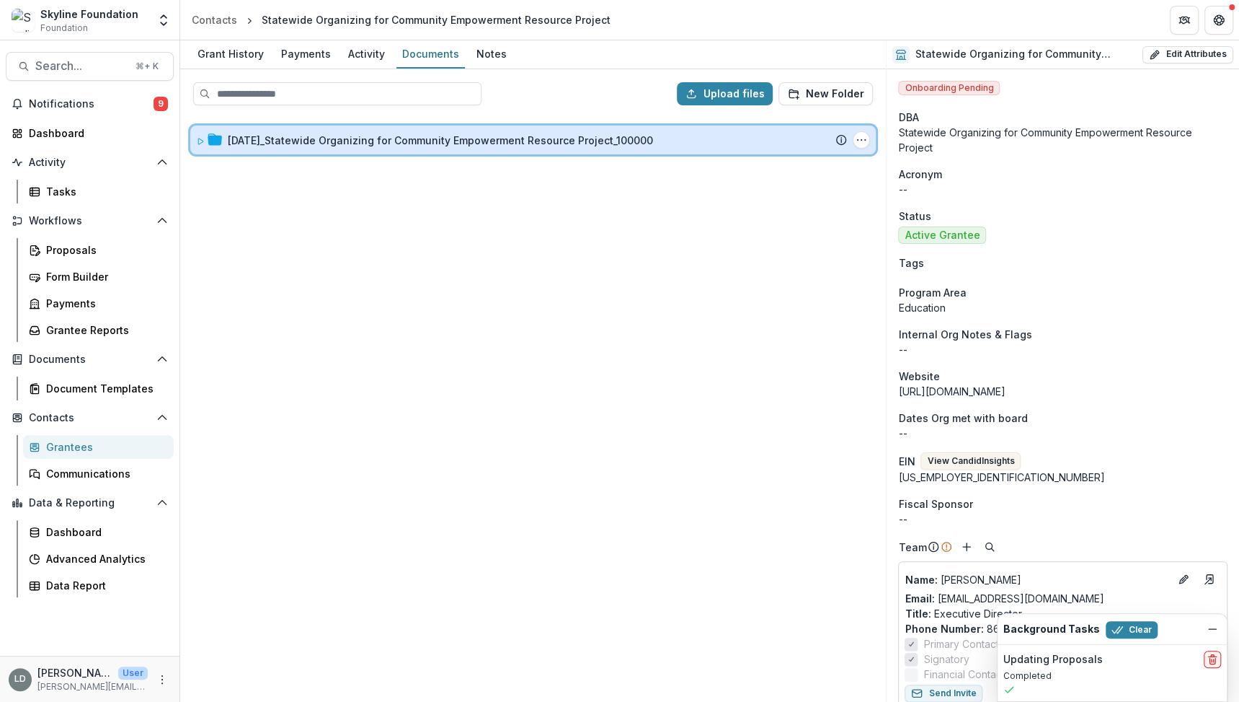
click at [389, 151] on div "11-26-2024_Statewide Organizing for Community Empowerment Resource Project_1000…" at bounding box center [533, 139] width 686 height 29
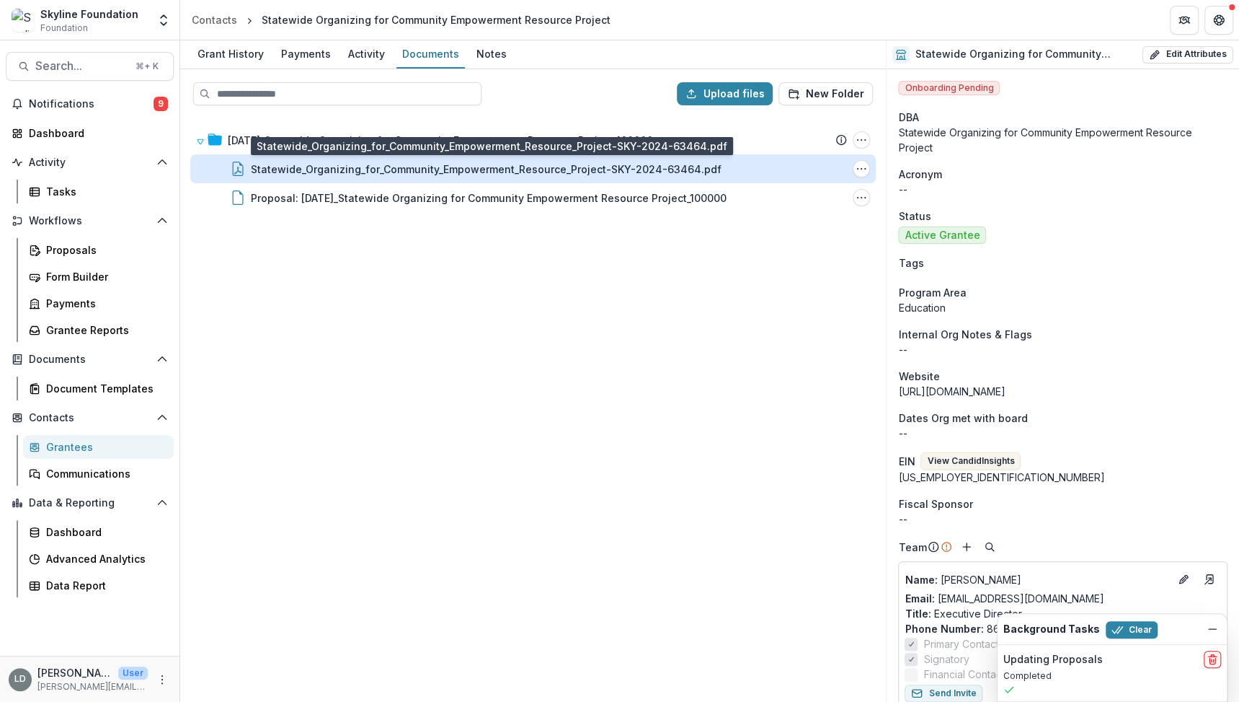
click at [391, 169] on div "Statewide_Organizing_for_Community_Empowerment_Resource_Project-SKY-2024-63464.…" at bounding box center [486, 169] width 471 height 15
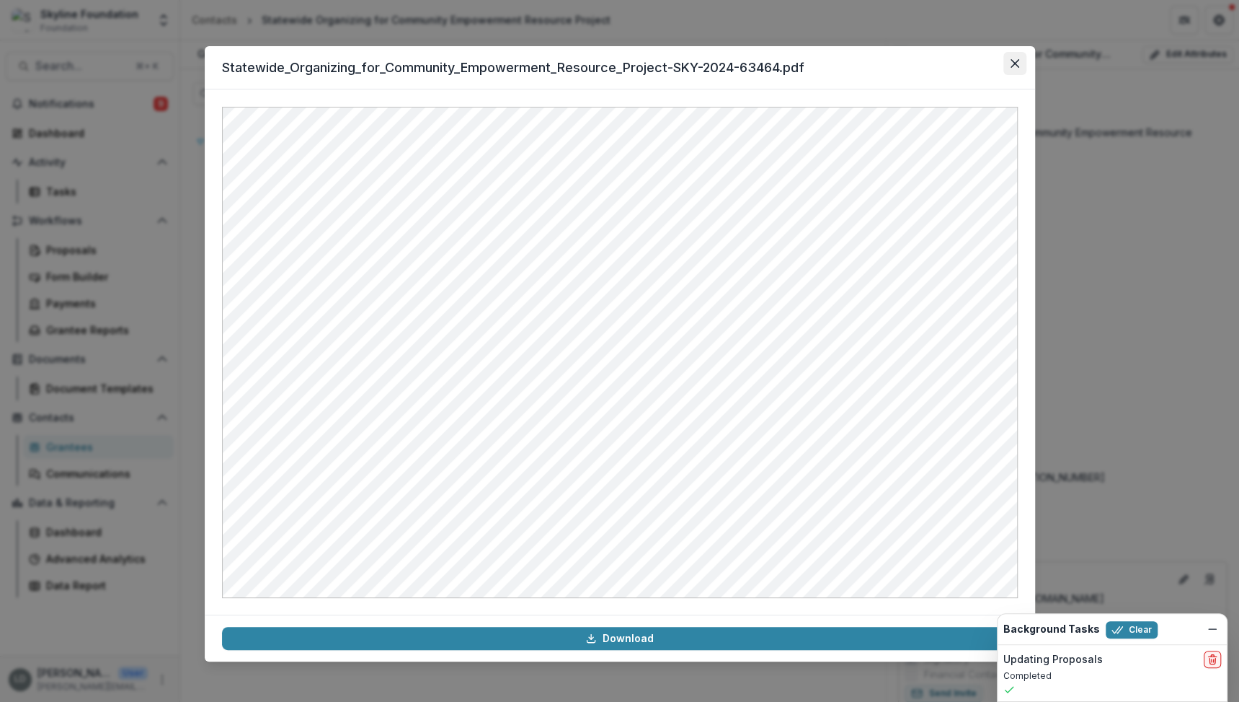
click at [1017, 59] on icon "Close" at bounding box center [1015, 63] width 9 height 9
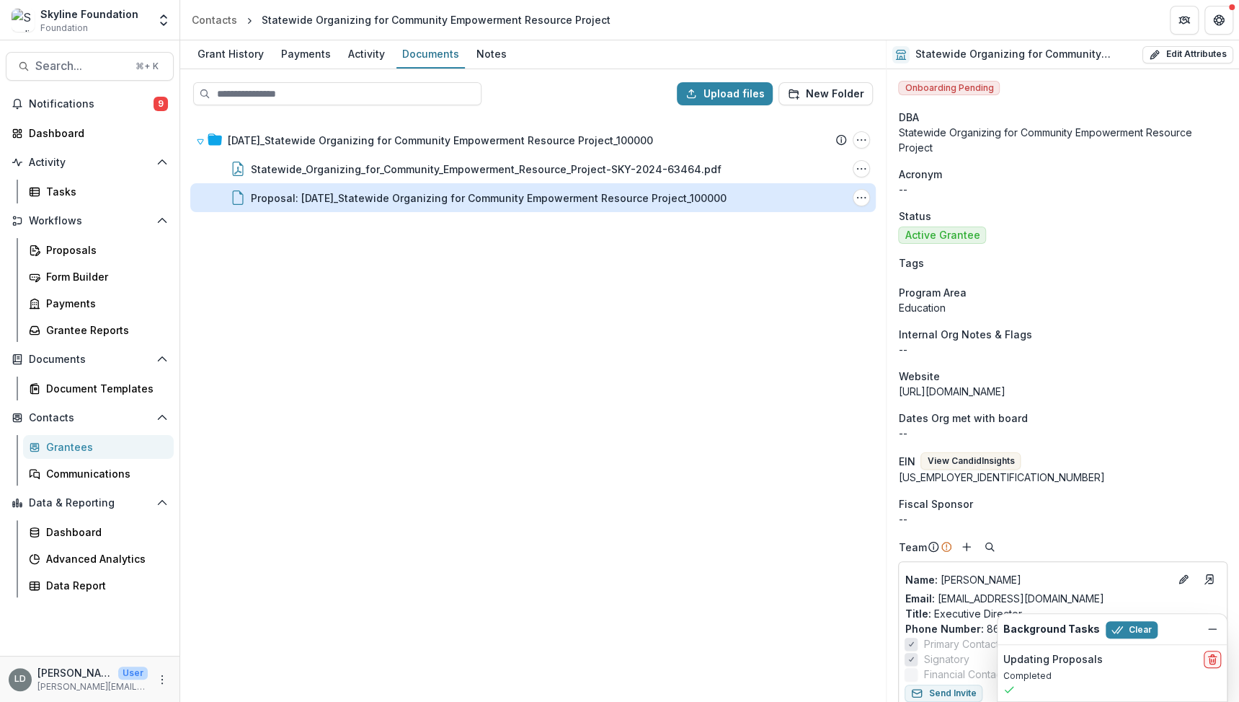
click at [475, 192] on div "Proposal: 11-26-2024_Statewide Organizing for Community Empowerment Resource Pr…" at bounding box center [489, 197] width 476 height 15
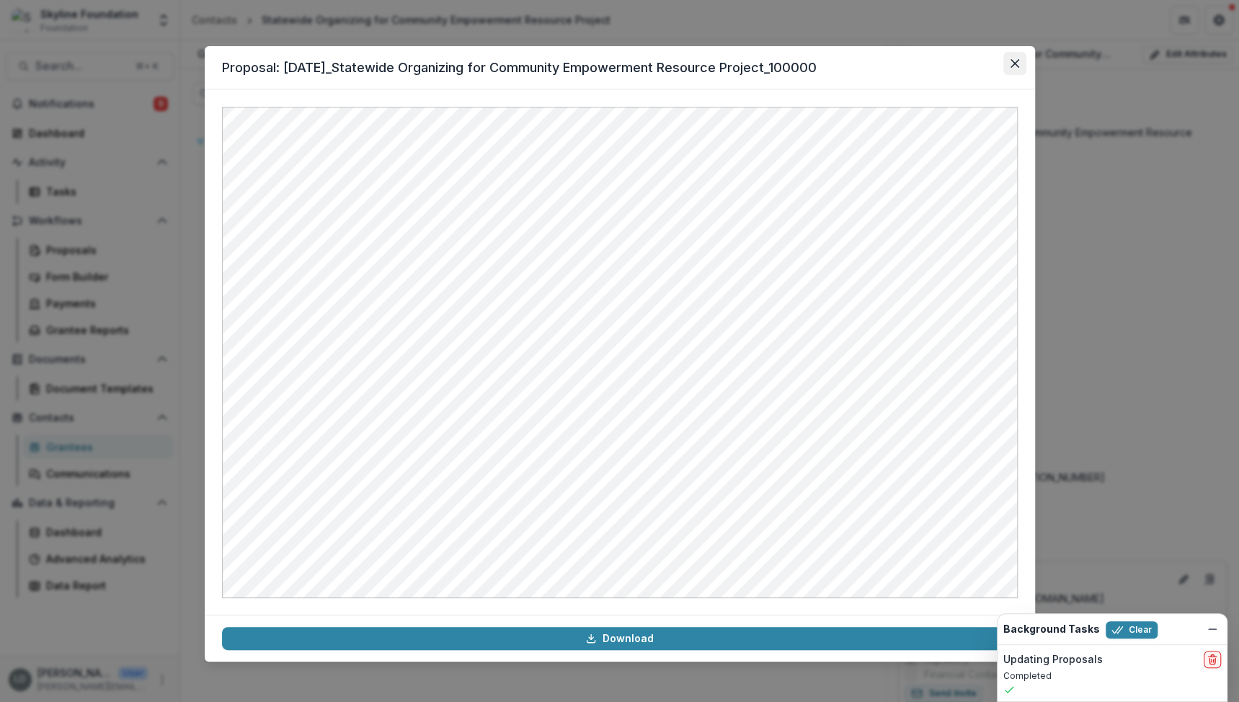
click at [1019, 56] on button "Close" at bounding box center [1015, 63] width 23 height 23
